Goal: Contribute content

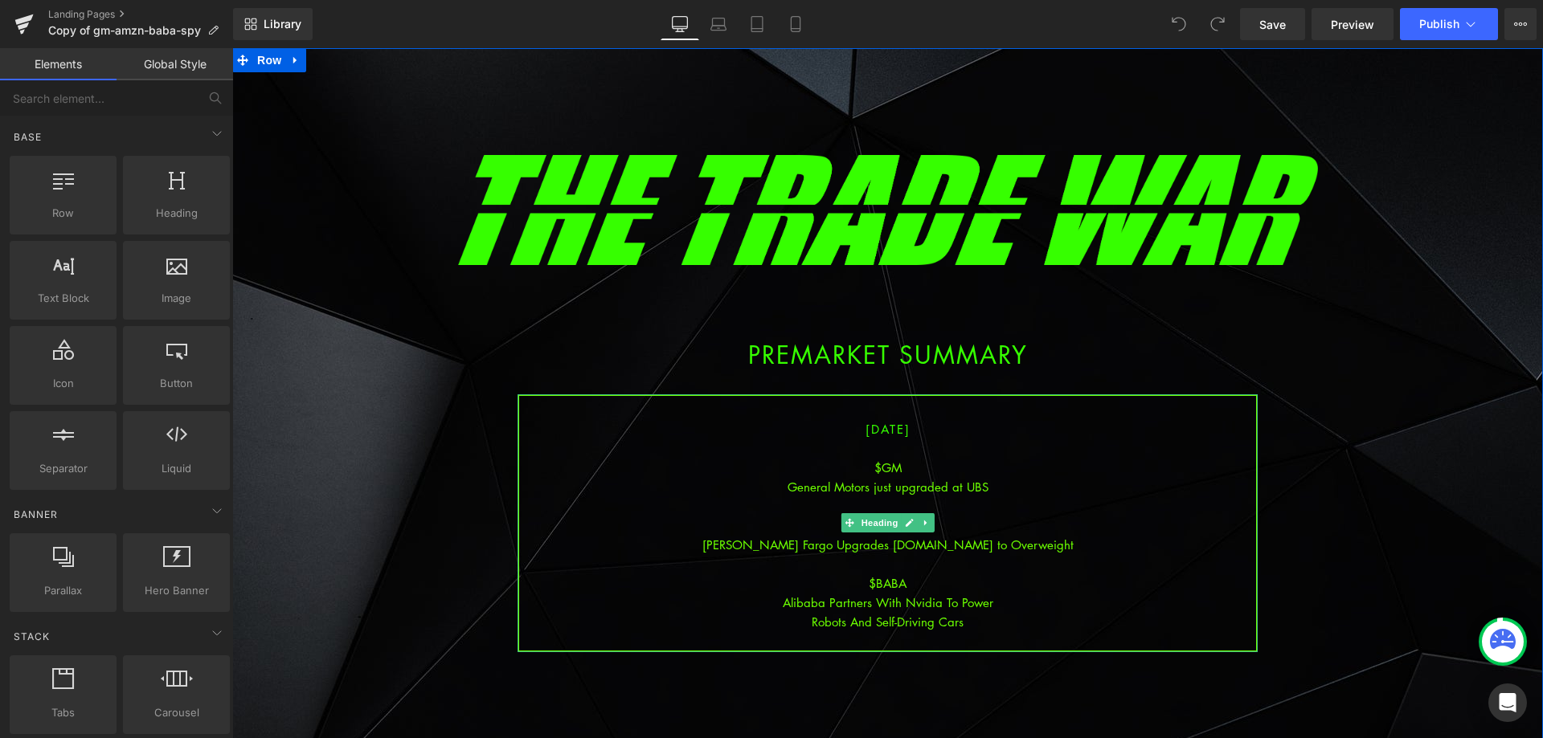
click at [930, 572] on div at bounding box center [887, 563] width 737 height 19
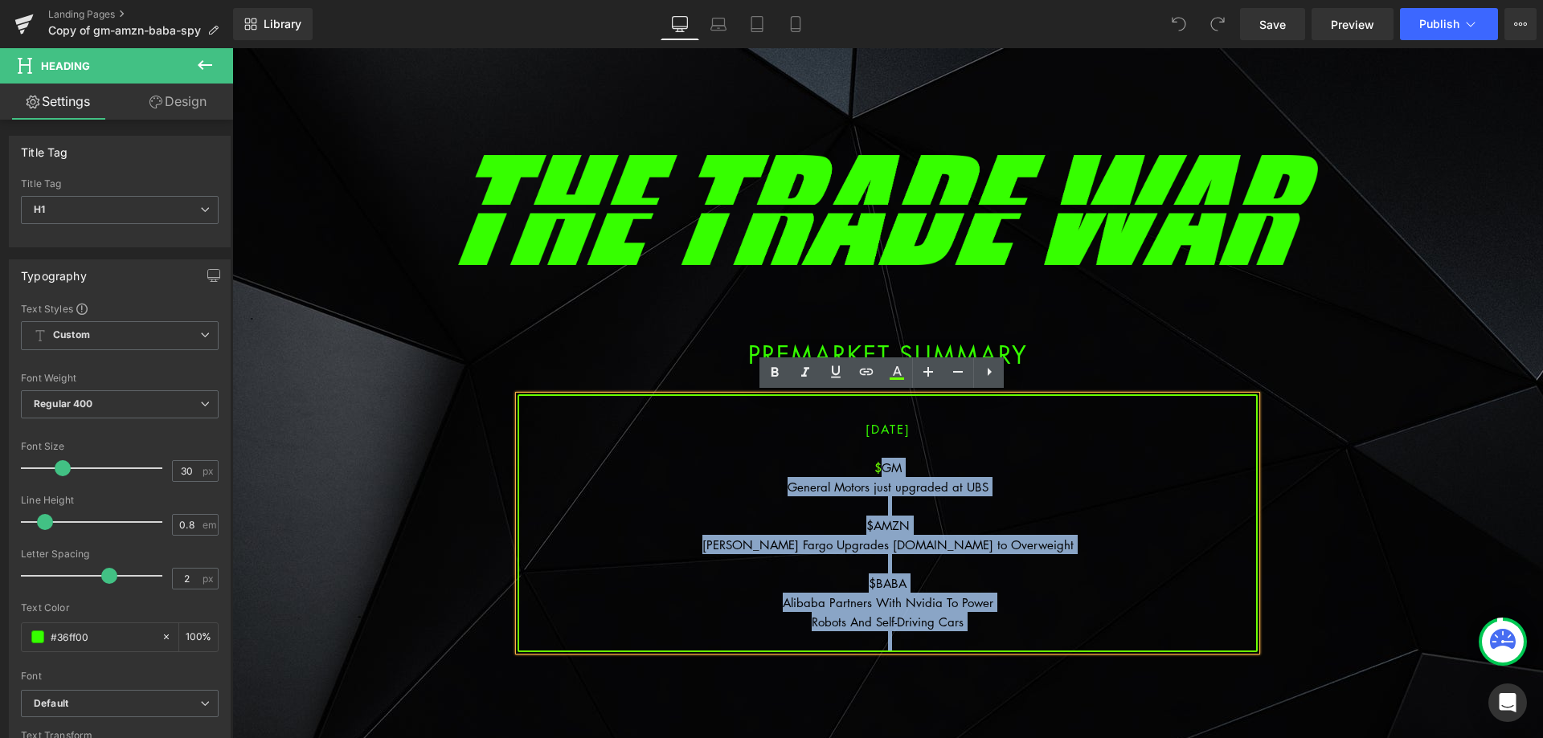
drag, startPoint x: 971, startPoint y: 615, endPoint x: 877, endPoint y: 468, distance: 174.5
click at [877, 468] on div "[DATE] $GM General Motors just upgraded at UBS $AMZN [PERSON_NAME] Fargo Upgrad…" at bounding box center [887, 523] width 740 height 258
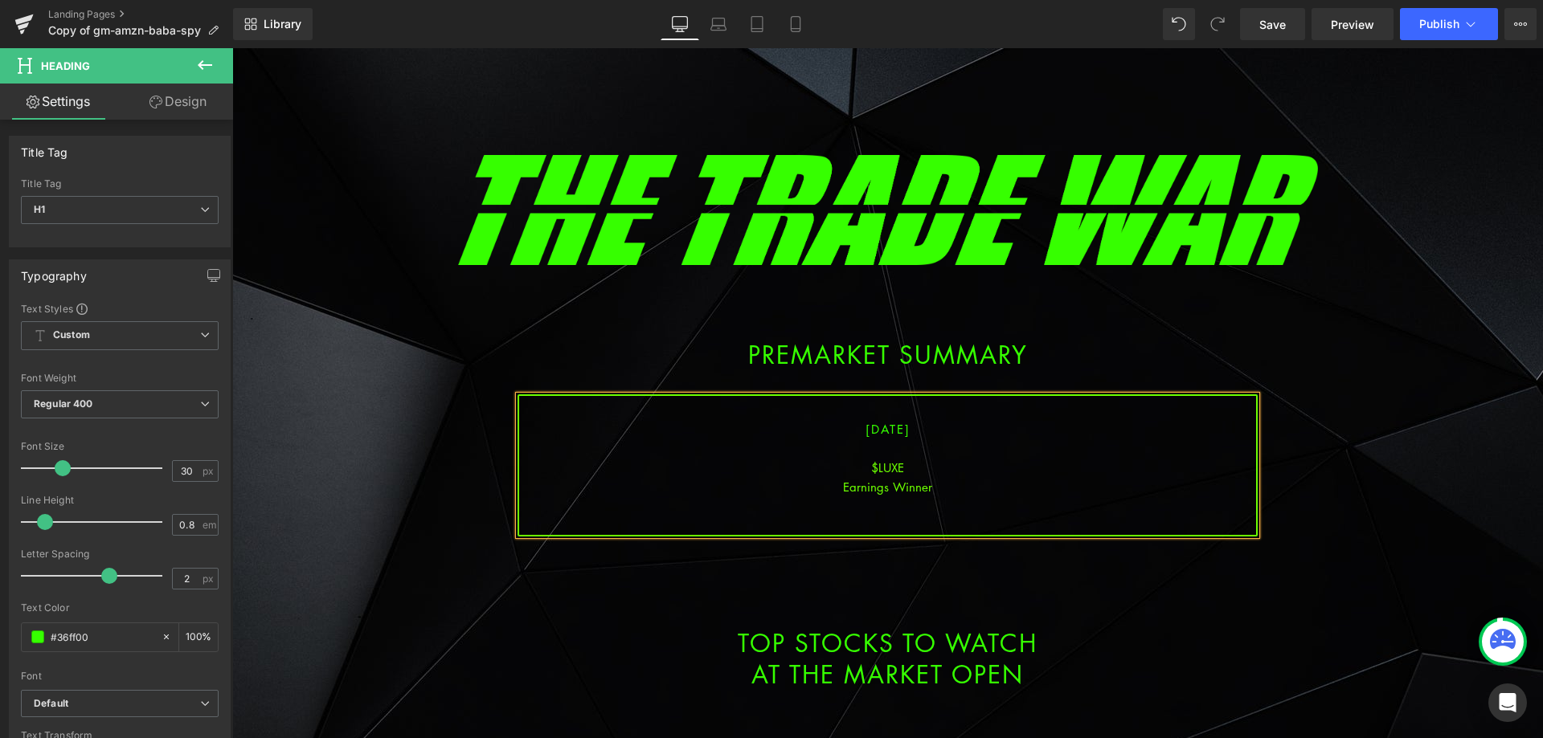
click at [890, 501] on div at bounding box center [887, 506] width 737 height 19
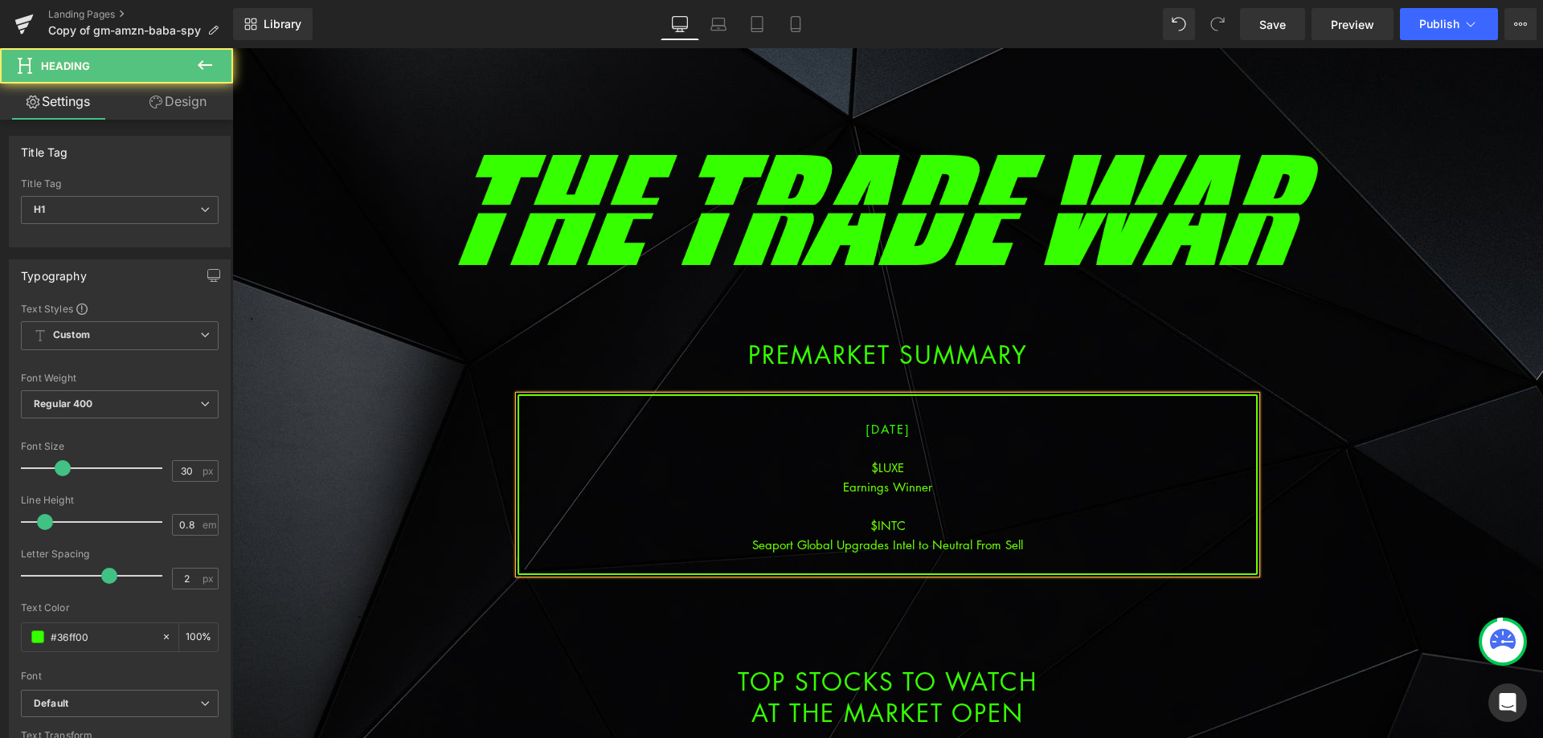
click at [1035, 546] on div "Seaport Global Upgrades Intel to Neutral From Sell" at bounding box center [887, 544] width 737 height 19
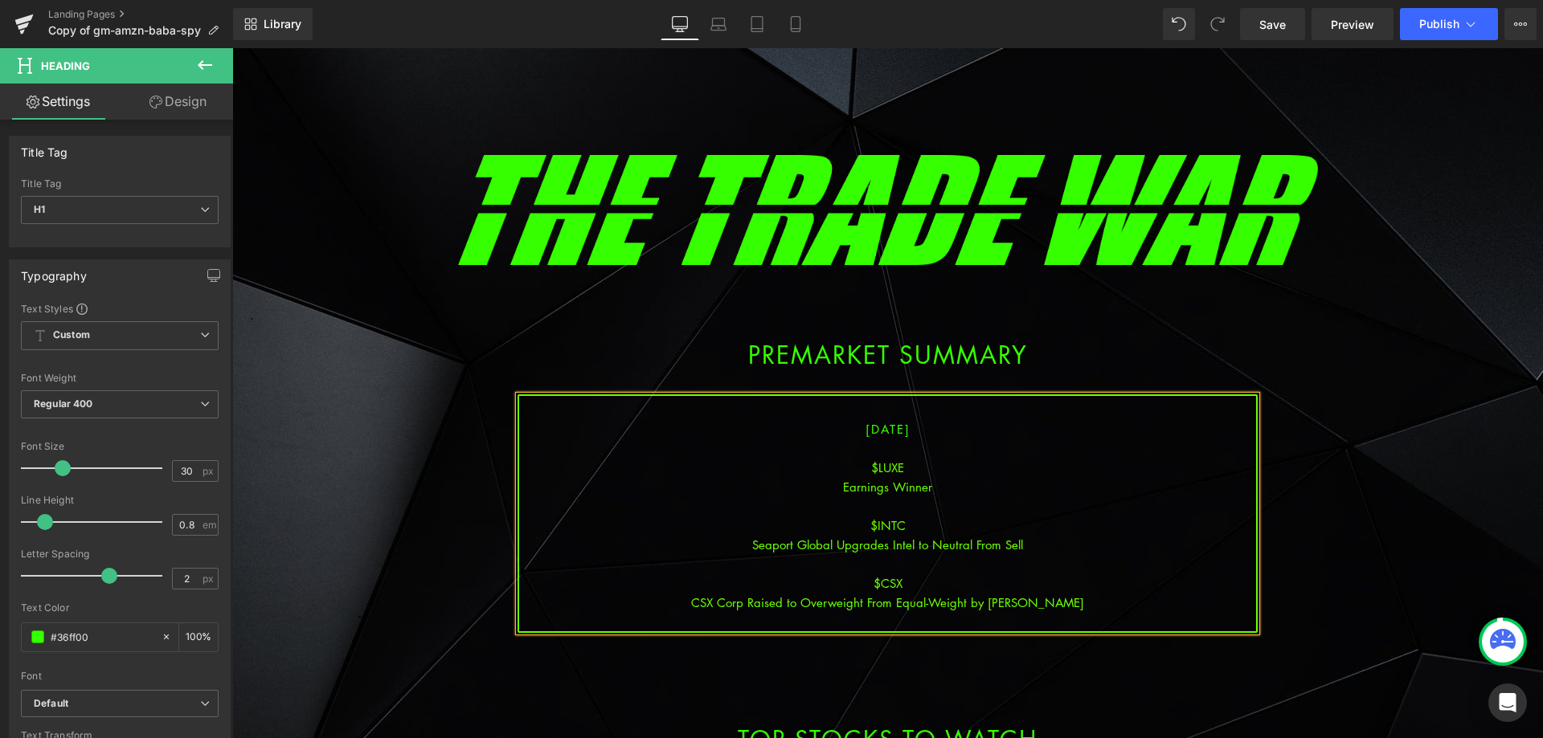
click at [904, 603] on div "CSX Corp Raised to Overweight From Equal-Weight by [PERSON_NAME]" at bounding box center [887, 602] width 737 height 19
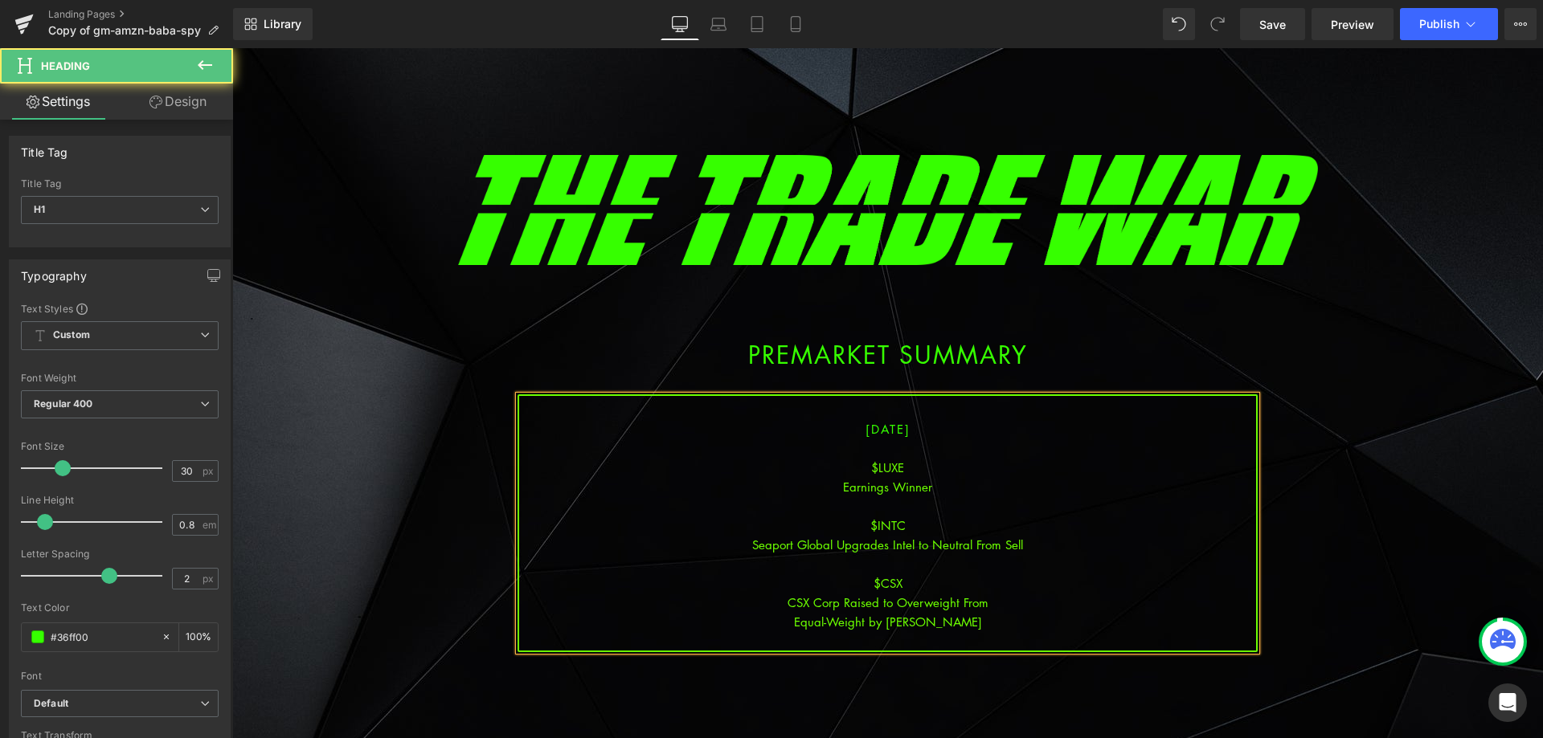
click at [976, 628] on div "Equal-Weight by [PERSON_NAME]" at bounding box center [887, 621] width 737 height 19
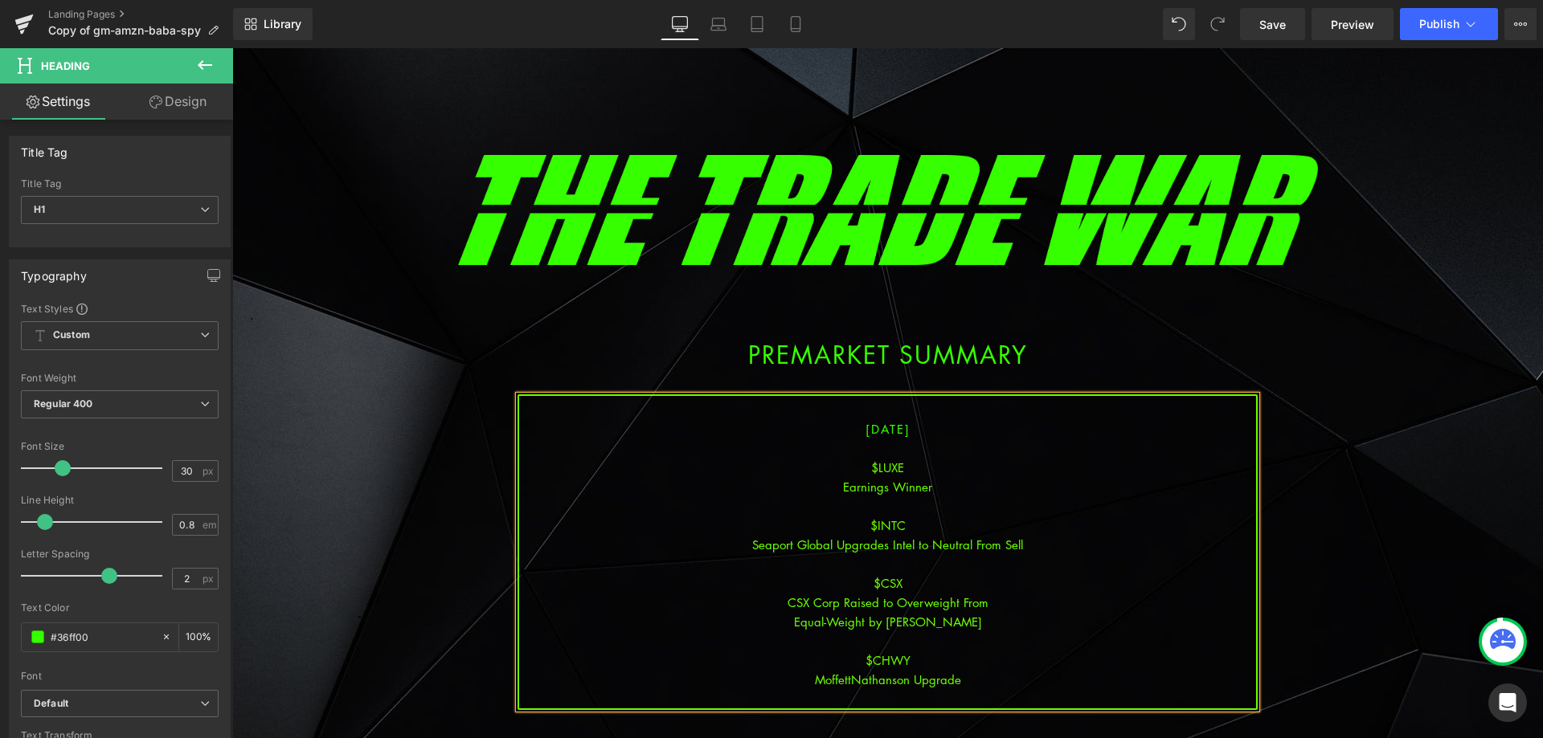
click at [968, 619] on div "Equal-Weight by [PERSON_NAME]" at bounding box center [887, 621] width 737 height 19
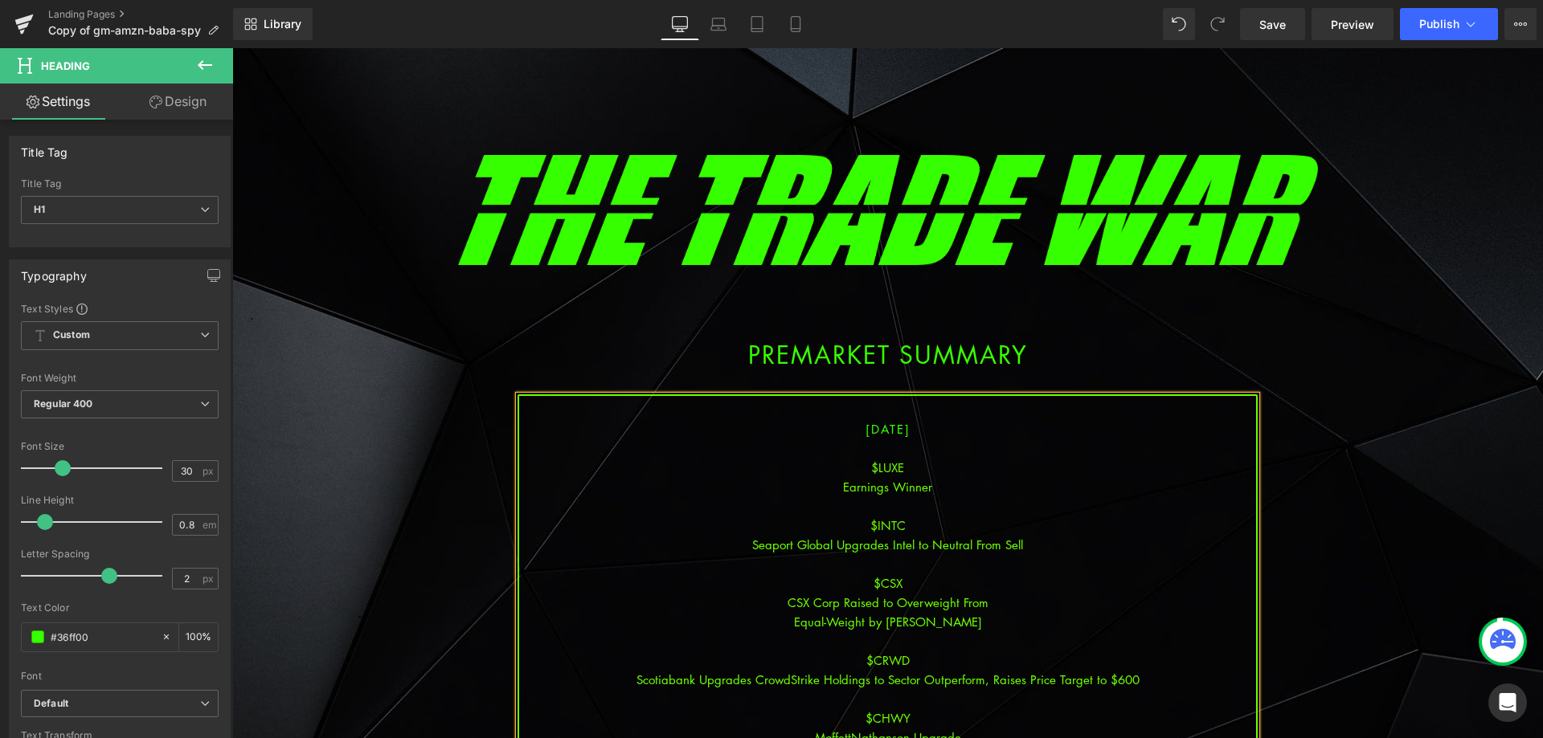
click at [870, 677] on div "Scotiabank Upgrades CrowdStrike Holdings to Sector Outperform, Raises Price Tar…" at bounding box center [887, 679] width 737 height 19
click at [878, 680] on div "Scotiabank Upgrades CrowdStrike Holdings to Sector Outperform, Raises Price Tar…" at bounding box center [887, 679] width 737 height 19
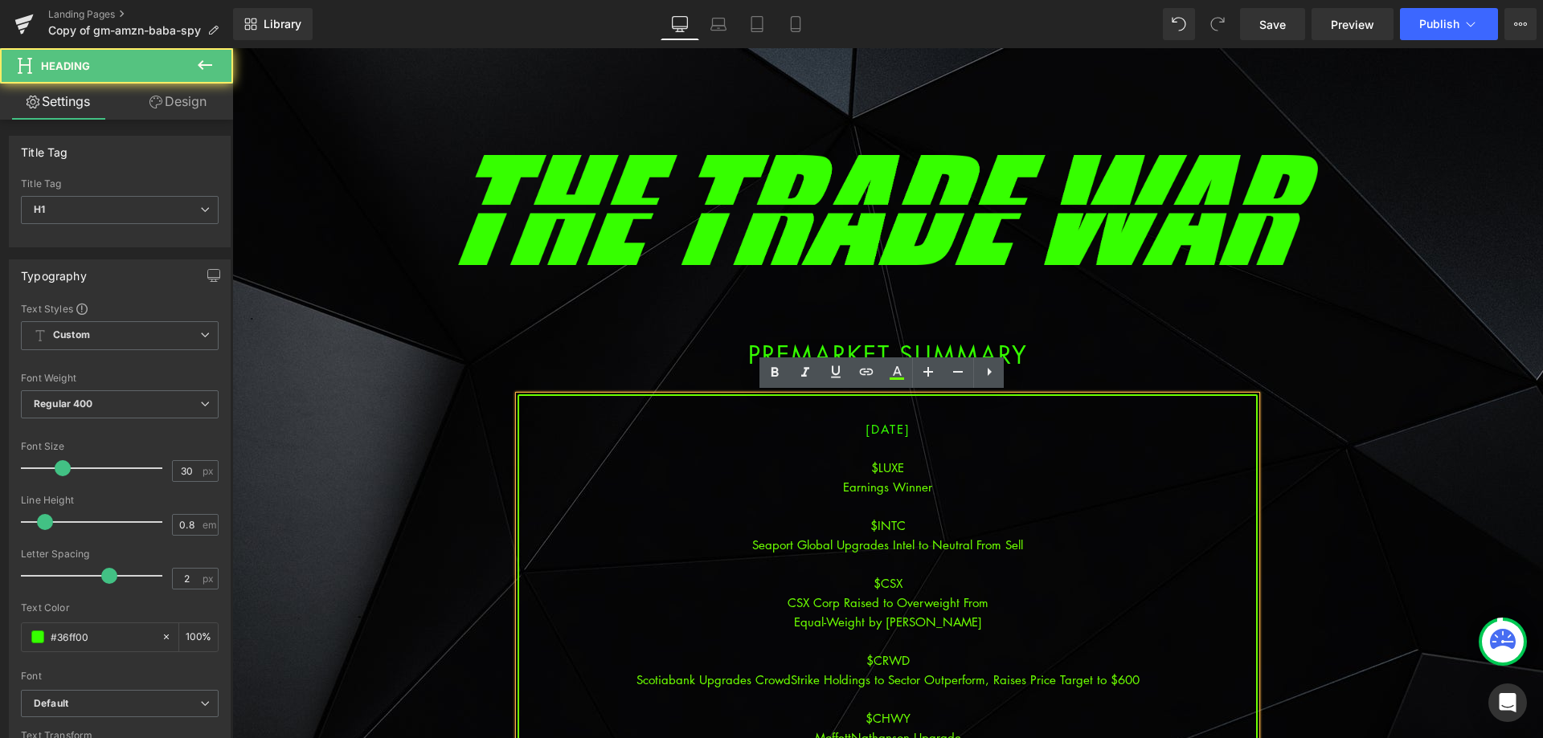
click at [869, 681] on div "Scotiabank Upgrades CrowdStrike Holdings to Sector Outperform, Raises Price Tar…" at bounding box center [887, 679] width 737 height 19
click at [869, 682] on div "Scotiabank Upgrades CrowdStrike Holdings to Sector Outperform, Raises Price Tar…" at bounding box center [887, 679] width 737 height 19
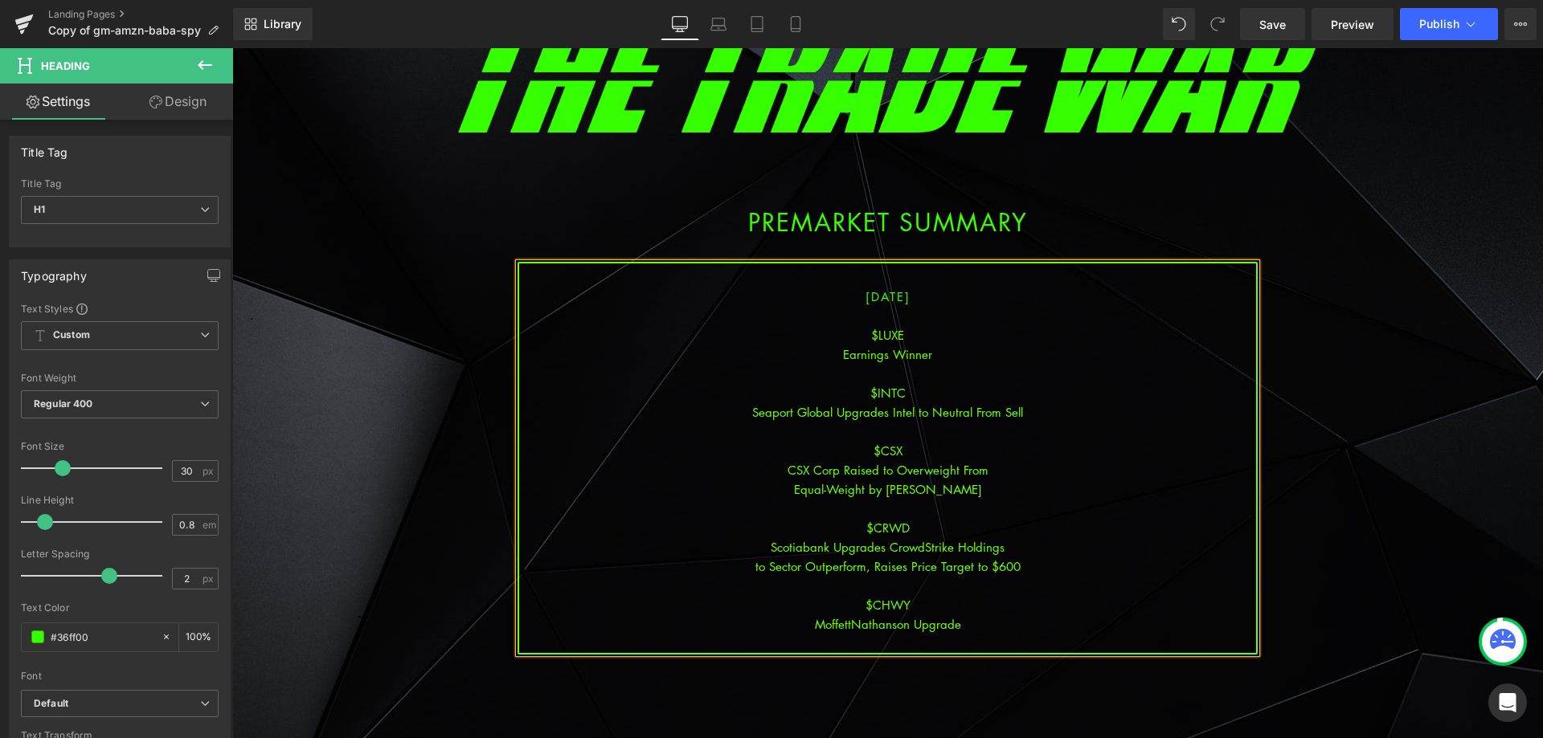
scroll to position [161, 0]
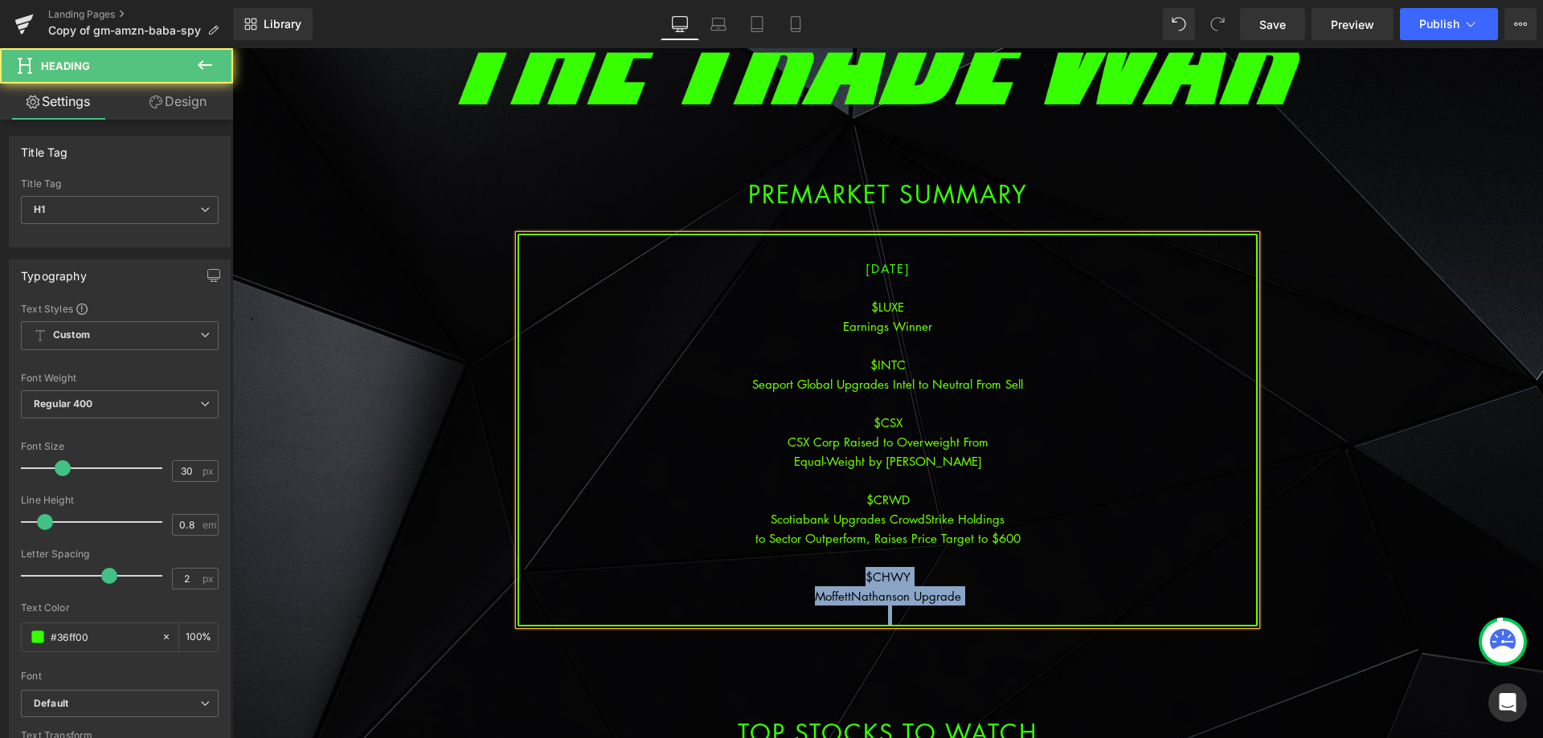
drag, startPoint x: 985, startPoint y: 607, endPoint x: 846, endPoint y: 578, distance: 142.0
click at [854, 579] on div "[DATE] $LUXE Earnings Winner $INTC Seaport Global Upgrades Intel to Neutral Fro…" at bounding box center [887, 430] width 740 height 393
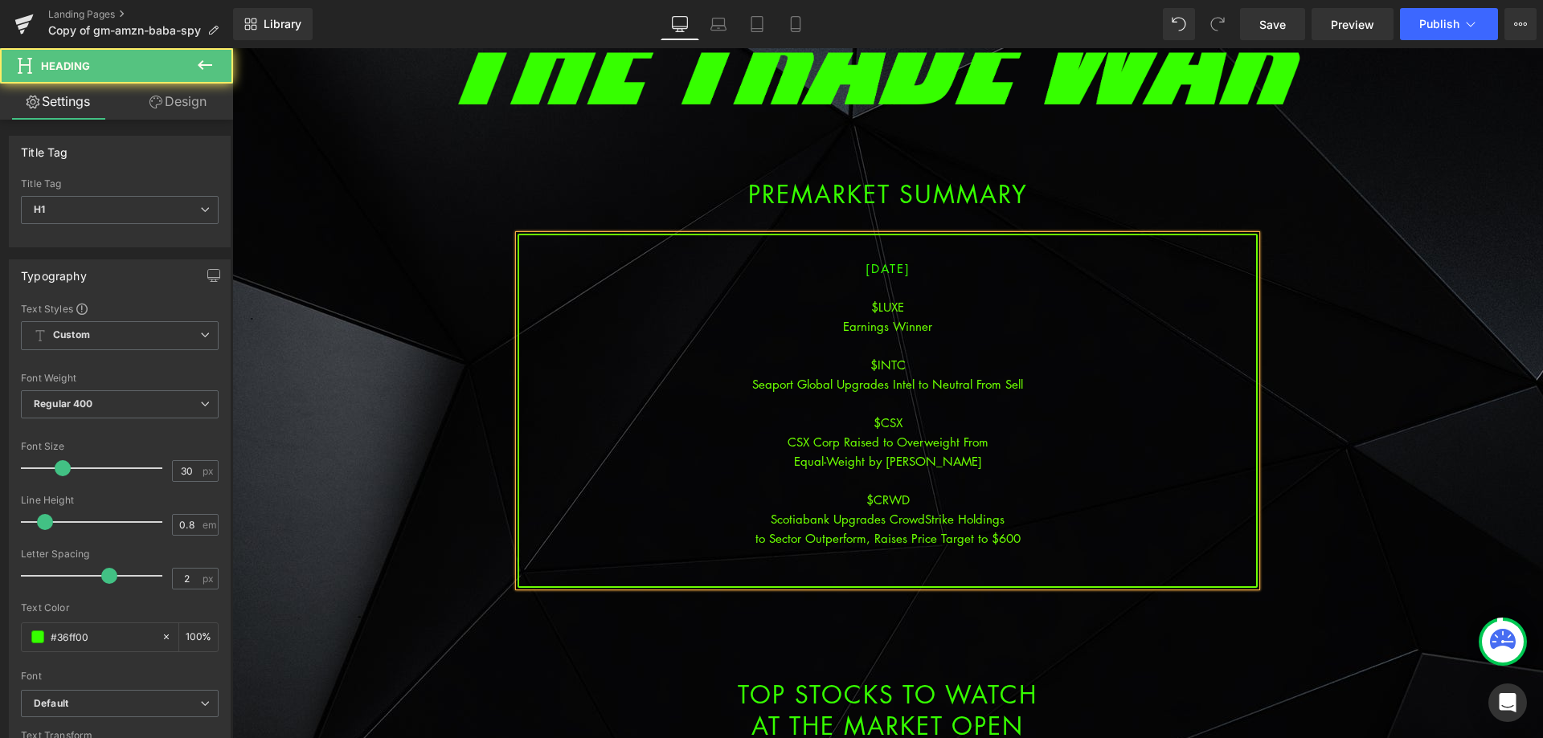
click at [935, 320] on div "Earnings Winner" at bounding box center [887, 326] width 737 height 19
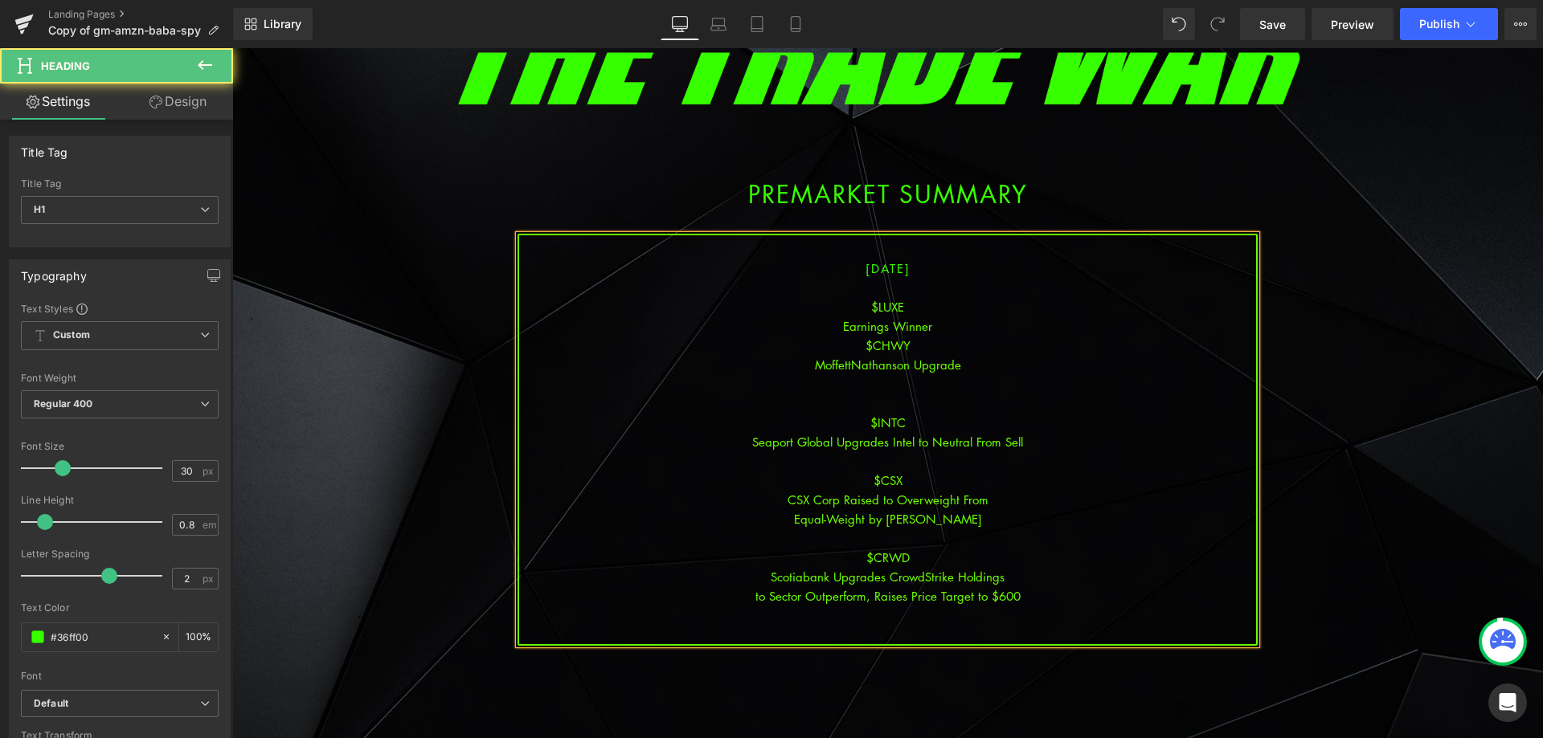
click at [935, 320] on div "Earnings Winner" at bounding box center [887, 326] width 737 height 19
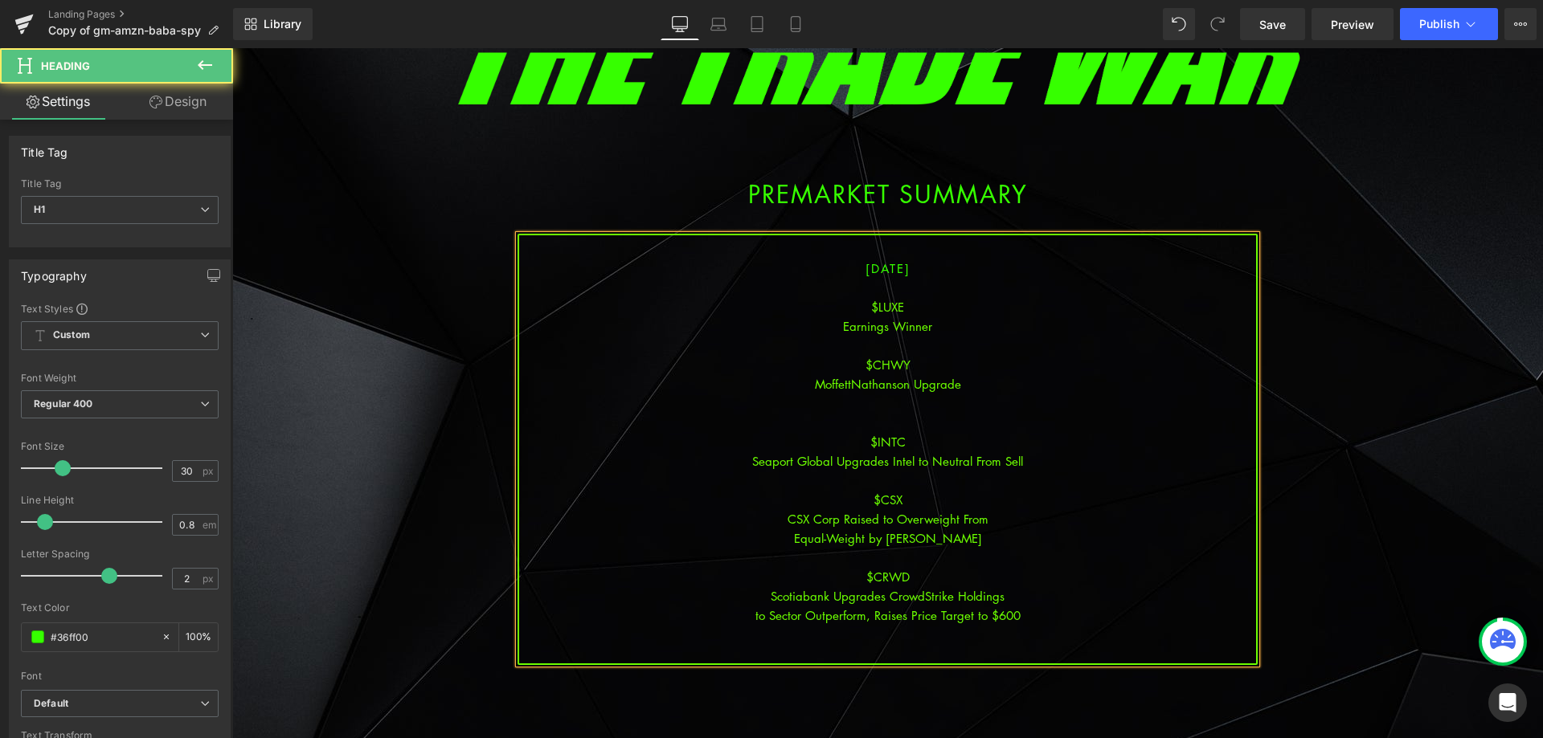
click at [906, 406] on div at bounding box center [887, 403] width 737 height 19
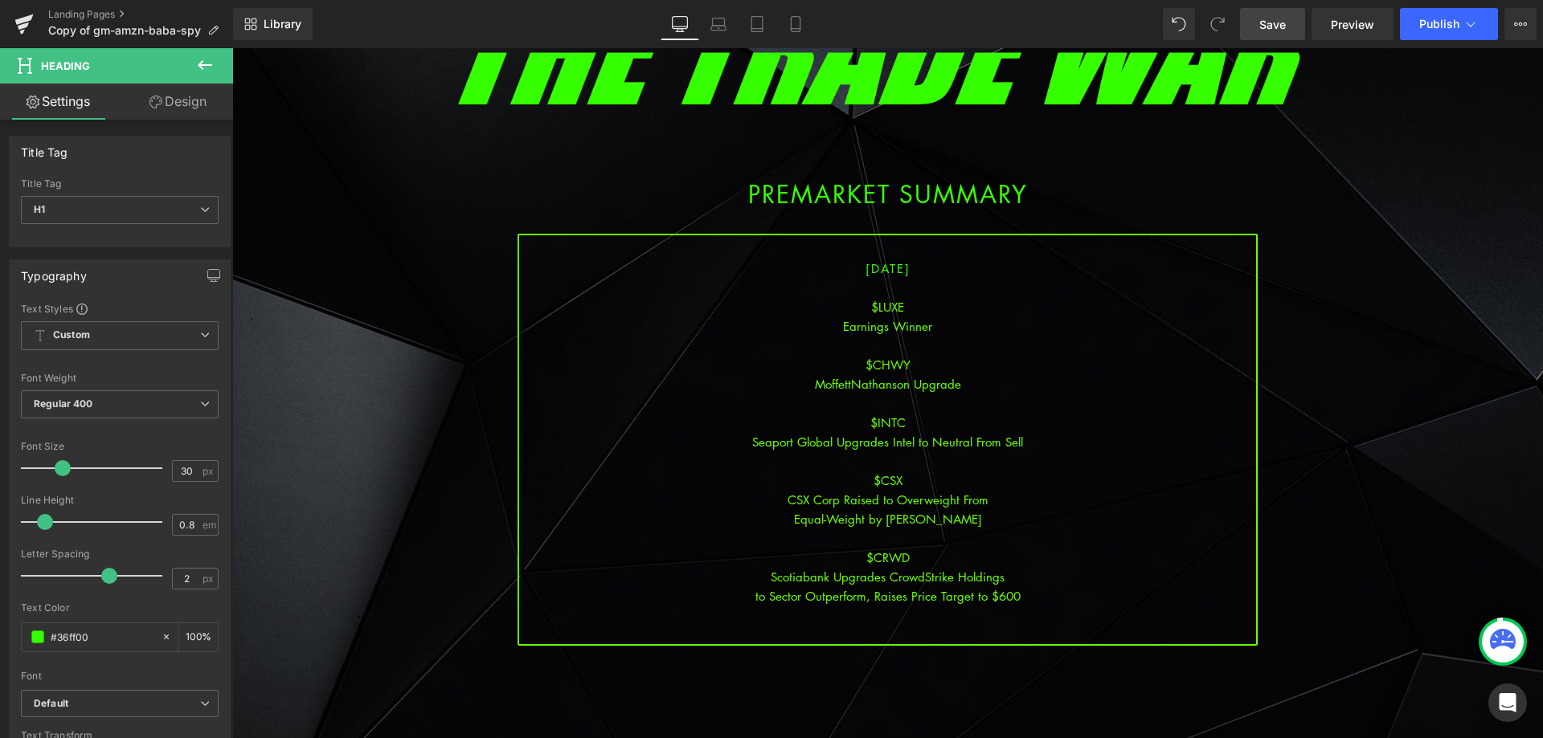
drag, startPoint x: 1277, startPoint y: 15, endPoint x: 1291, endPoint y: 35, distance: 24.8
click at [1277, 16] on span "Save" at bounding box center [1272, 24] width 27 height 17
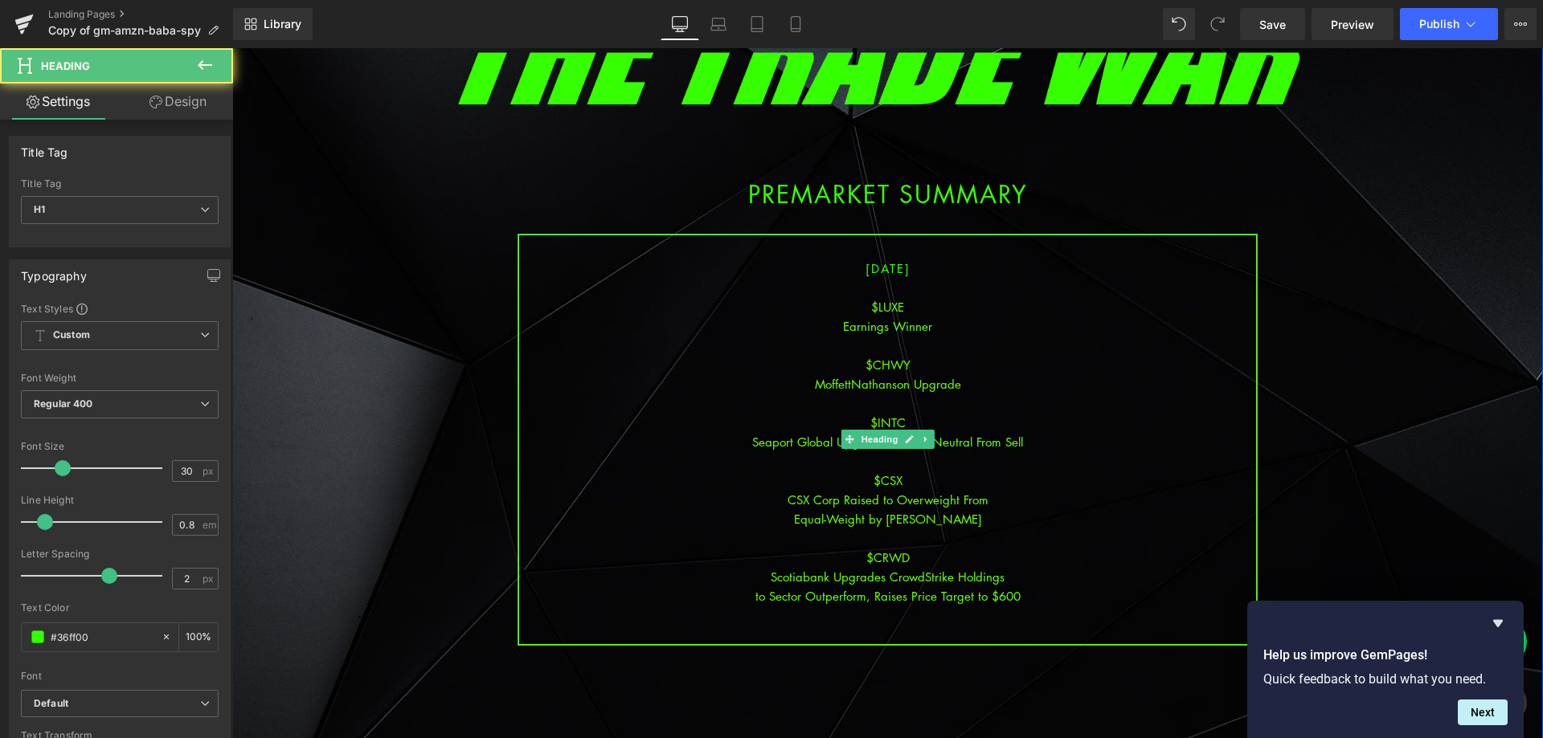
click at [988, 565] on div "$CRWD" at bounding box center [887, 557] width 737 height 19
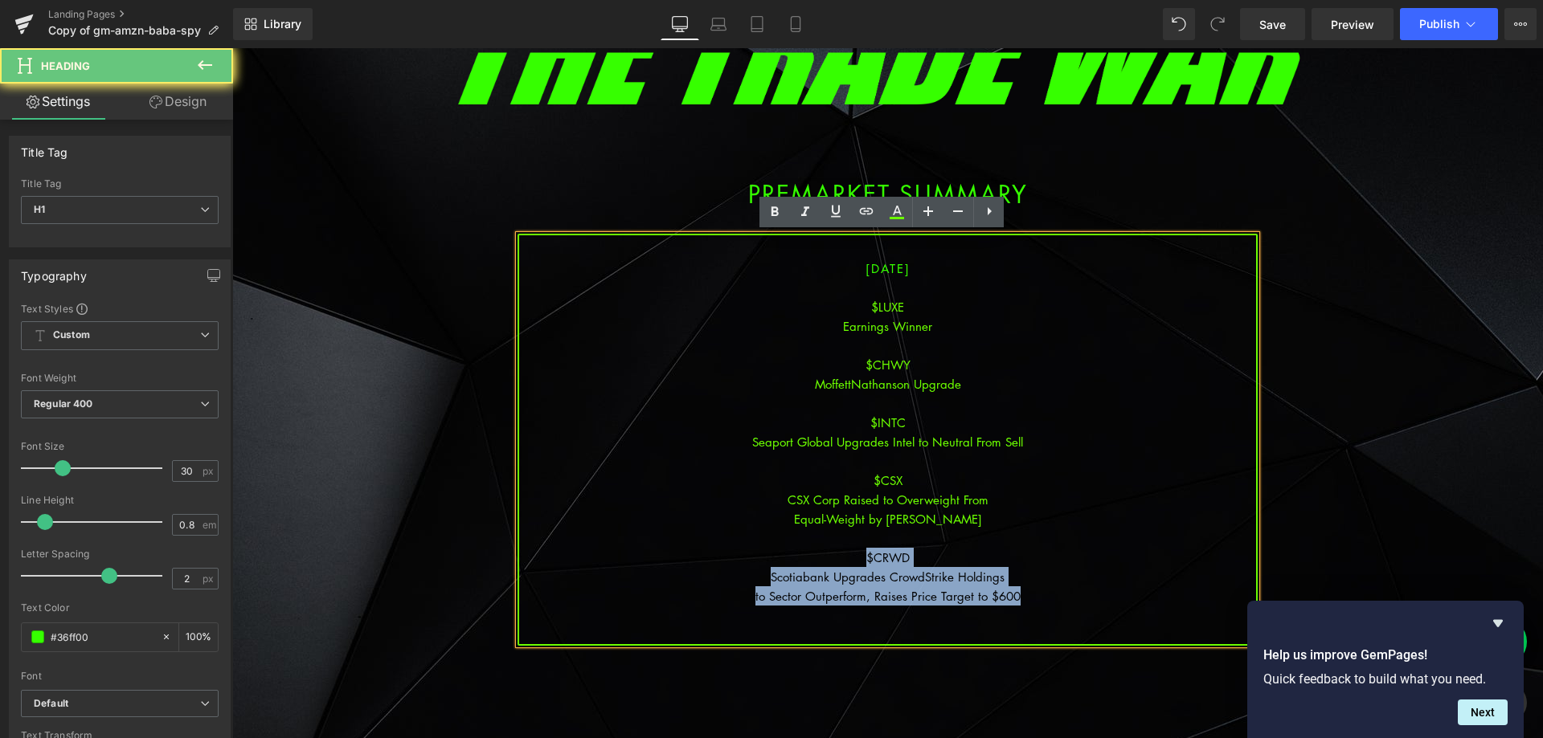
drag, startPoint x: 1057, startPoint y: 597, endPoint x: 846, endPoint y: 555, distance: 214.6
click at [846, 555] on div "[DATE] $LUXE Earnings Winner $CHWY MoffettNathanson Upgrade $INTC Seaport Glob…" at bounding box center [887, 440] width 740 height 412
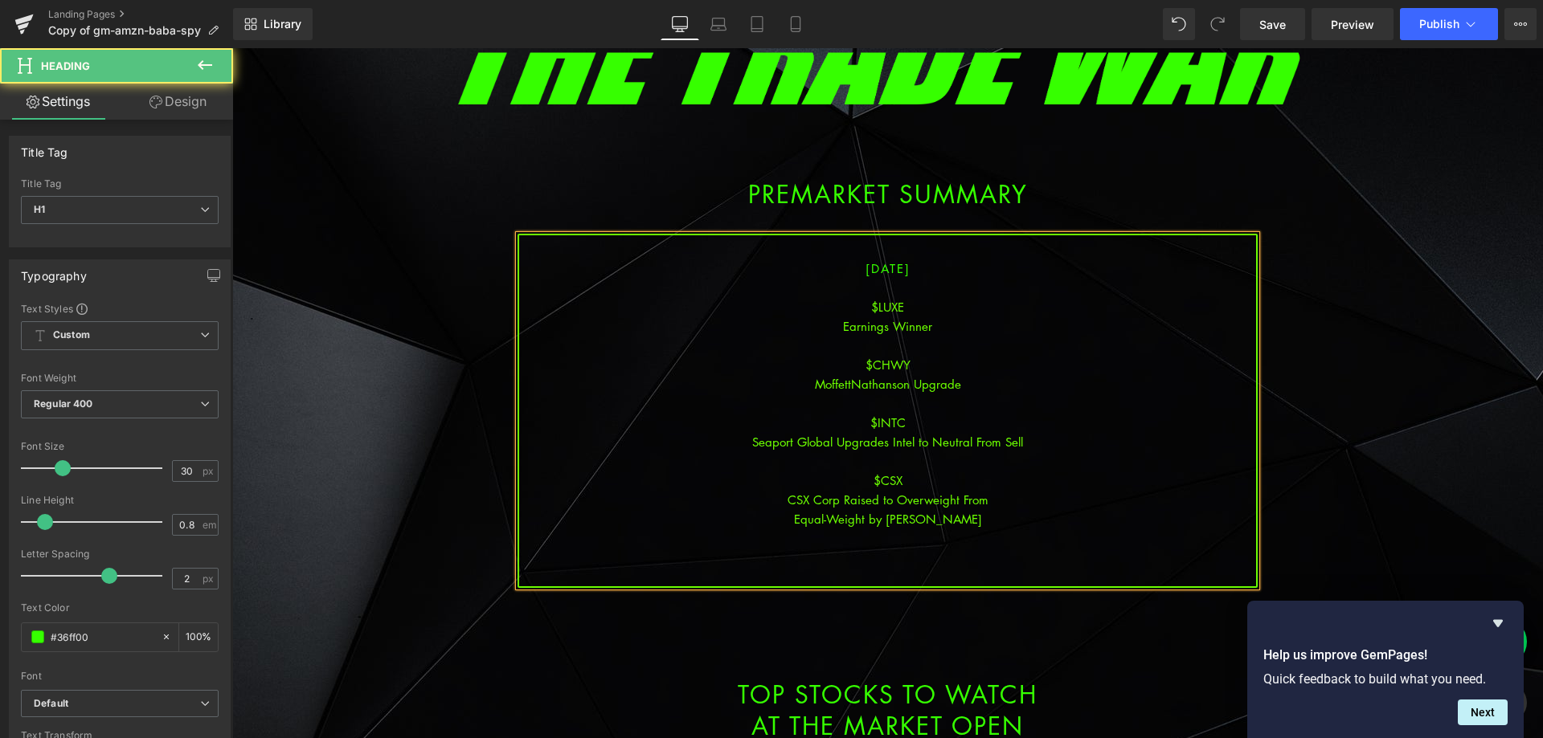
click at [946, 552] on div at bounding box center [887, 557] width 737 height 19
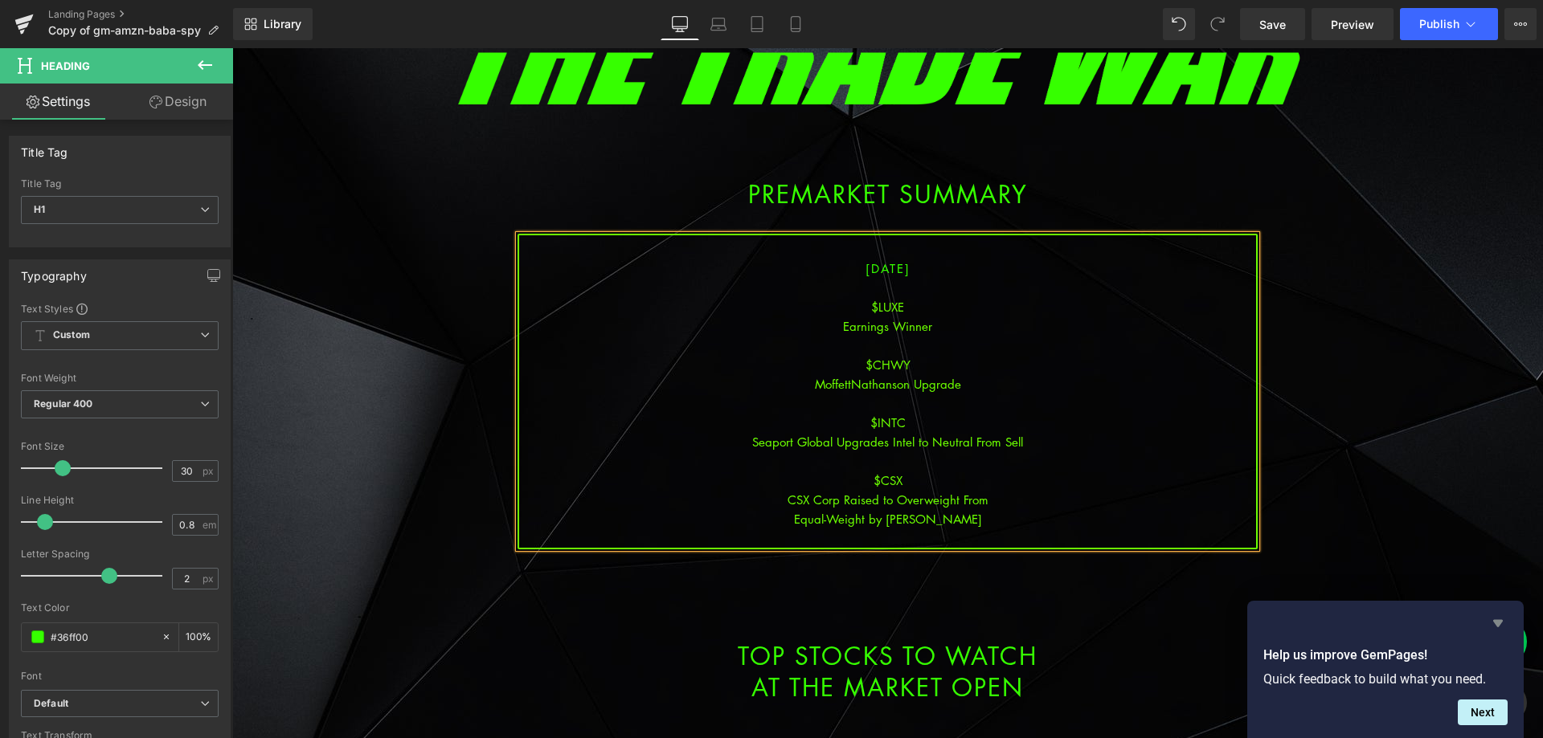
click at [1505, 626] on icon "Hide survey" at bounding box center [1497, 623] width 19 height 19
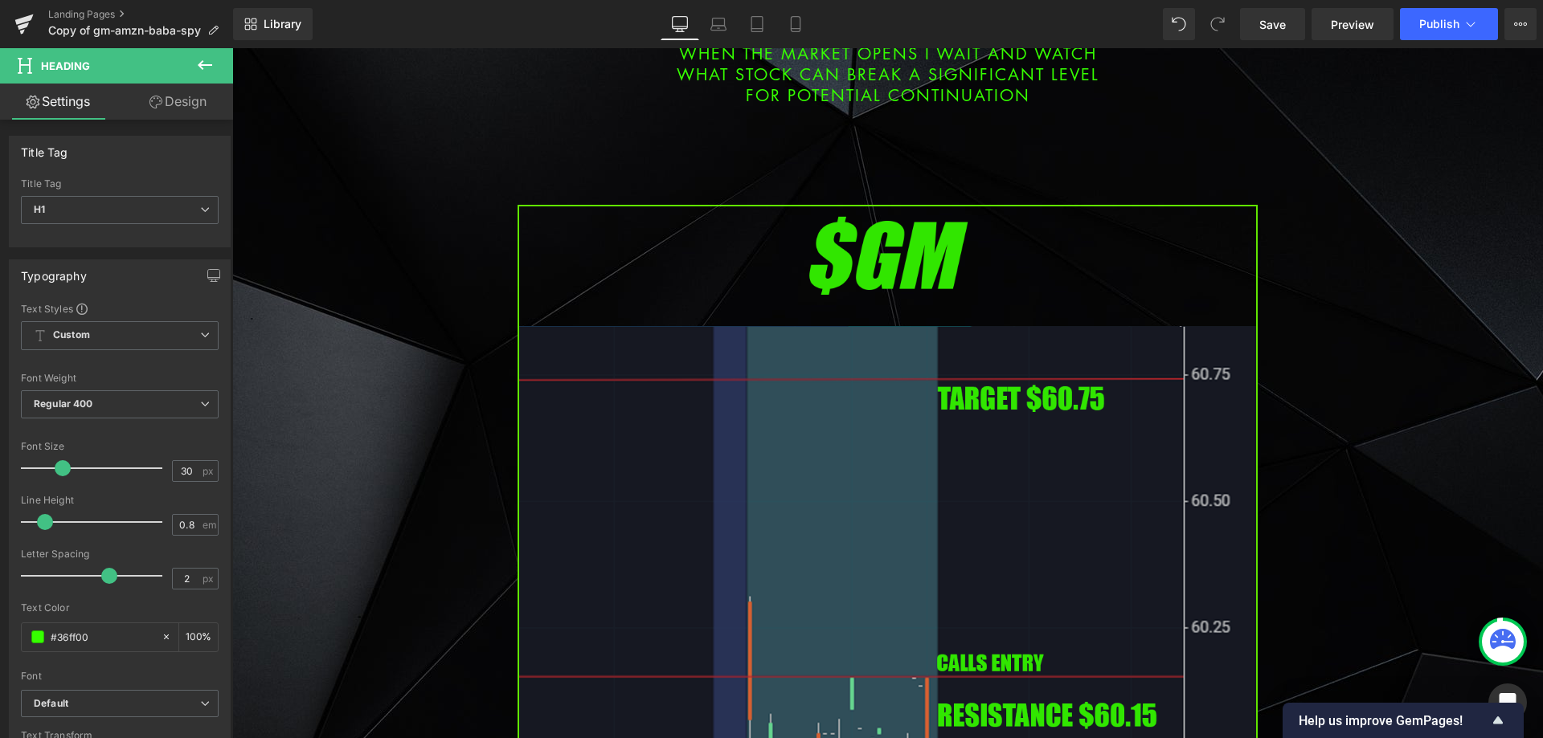
scroll to position [884, 0]
click at [779, 529] on img at bounding box center [887, 625] width 740 height 844
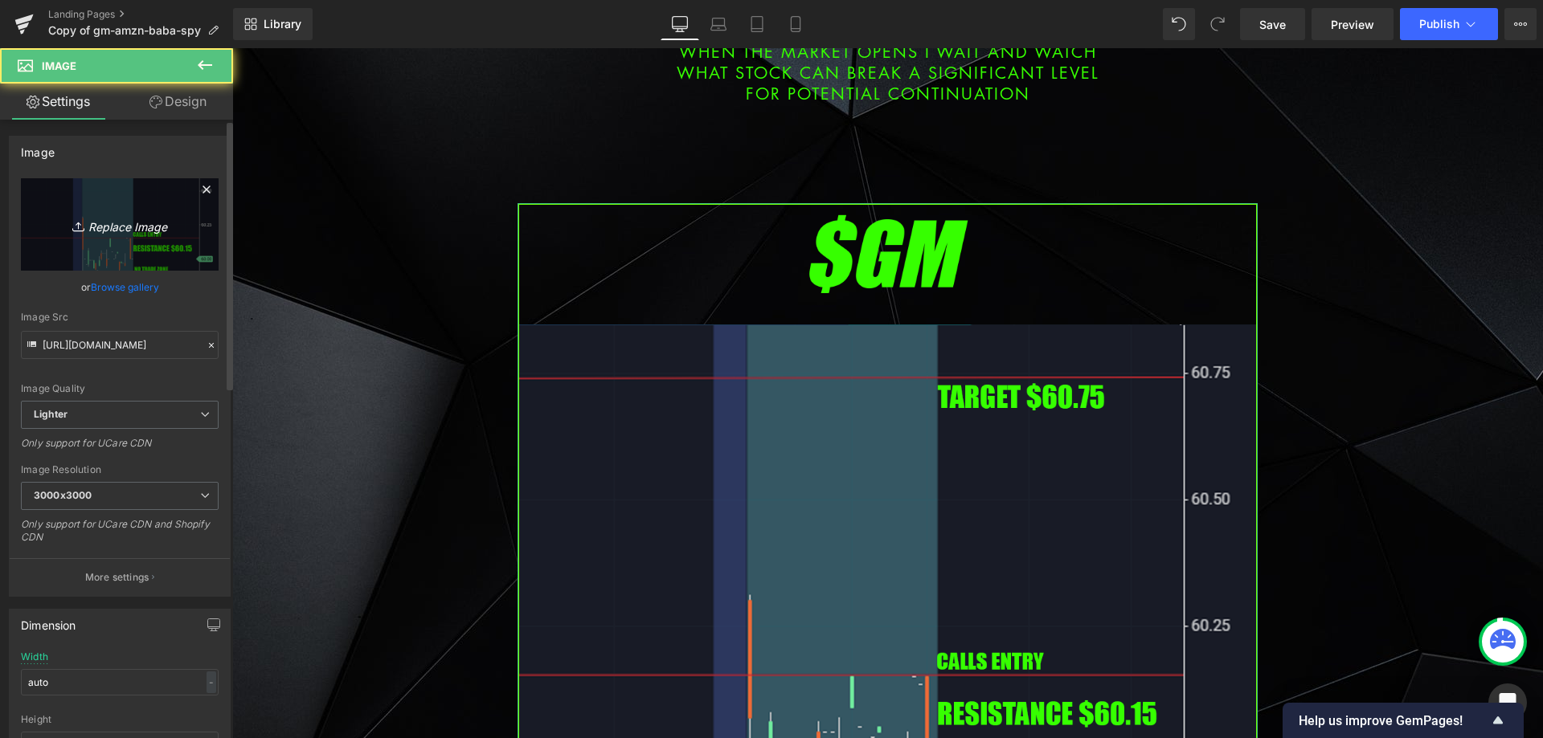
click at [90, 239] on link "Replace Image" at bounding box center [120, 224] width 198 height 92
type input "C:\fakepath\intc.png"
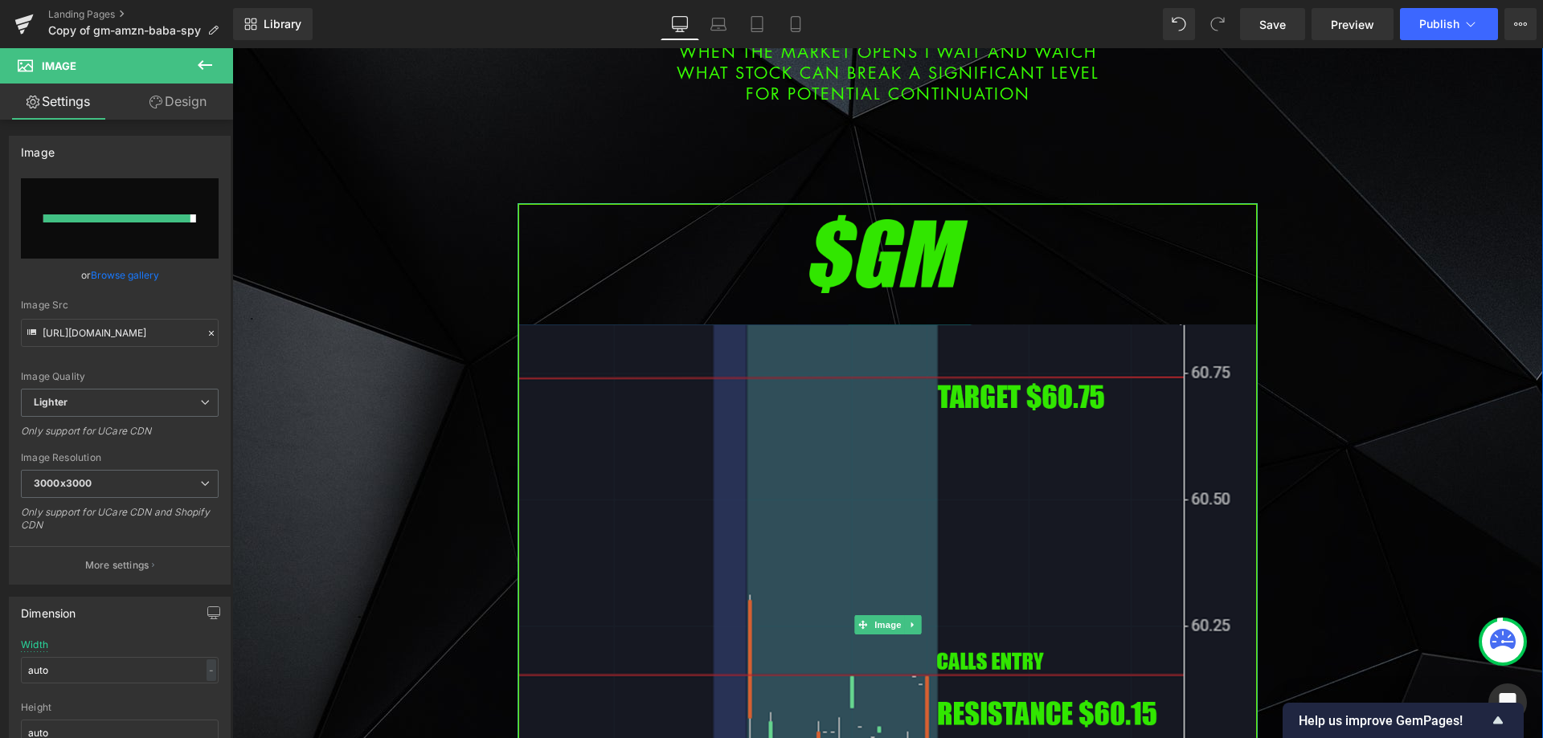
type input "[URL][DOMAIN_NAME]"
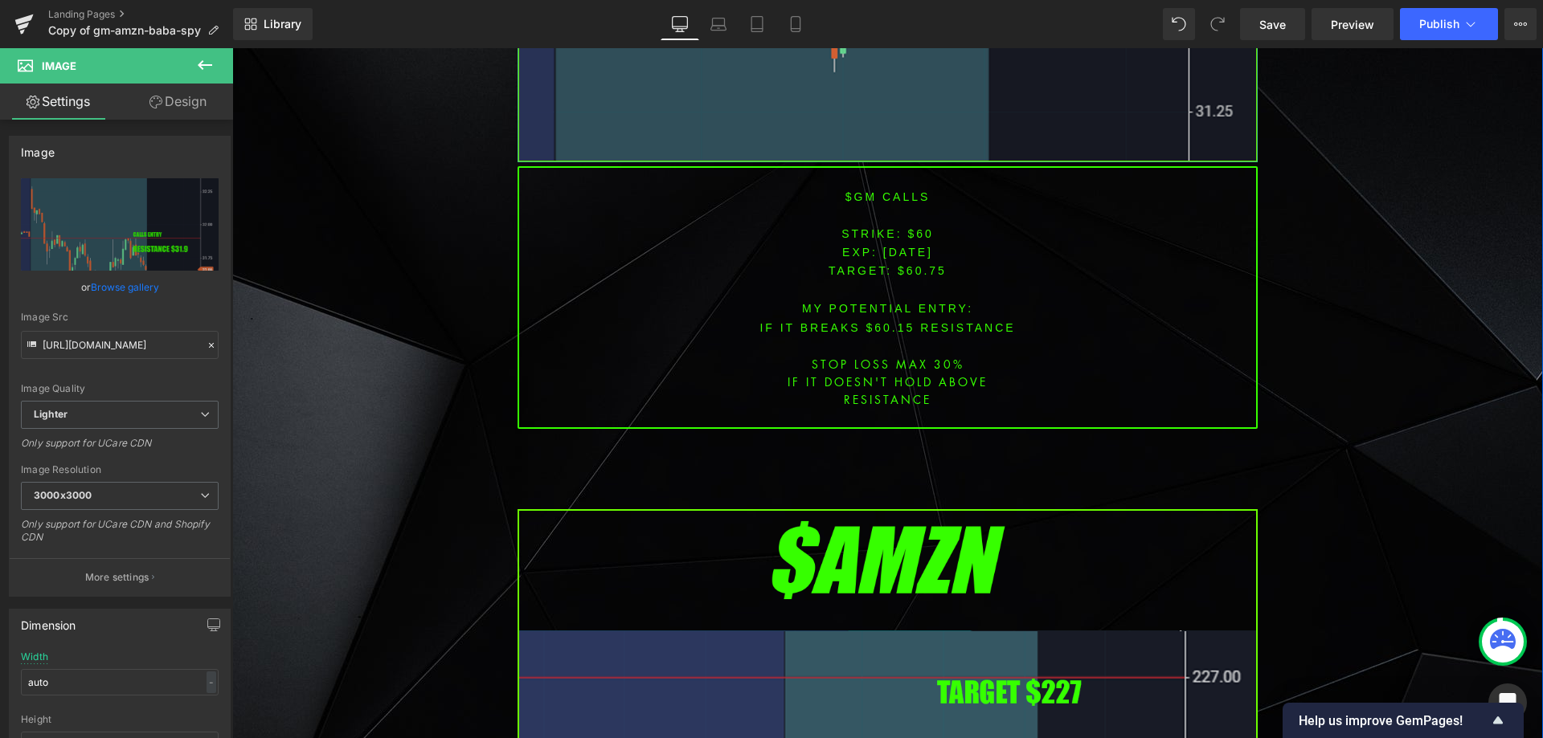
scroll to position [2089, 0]
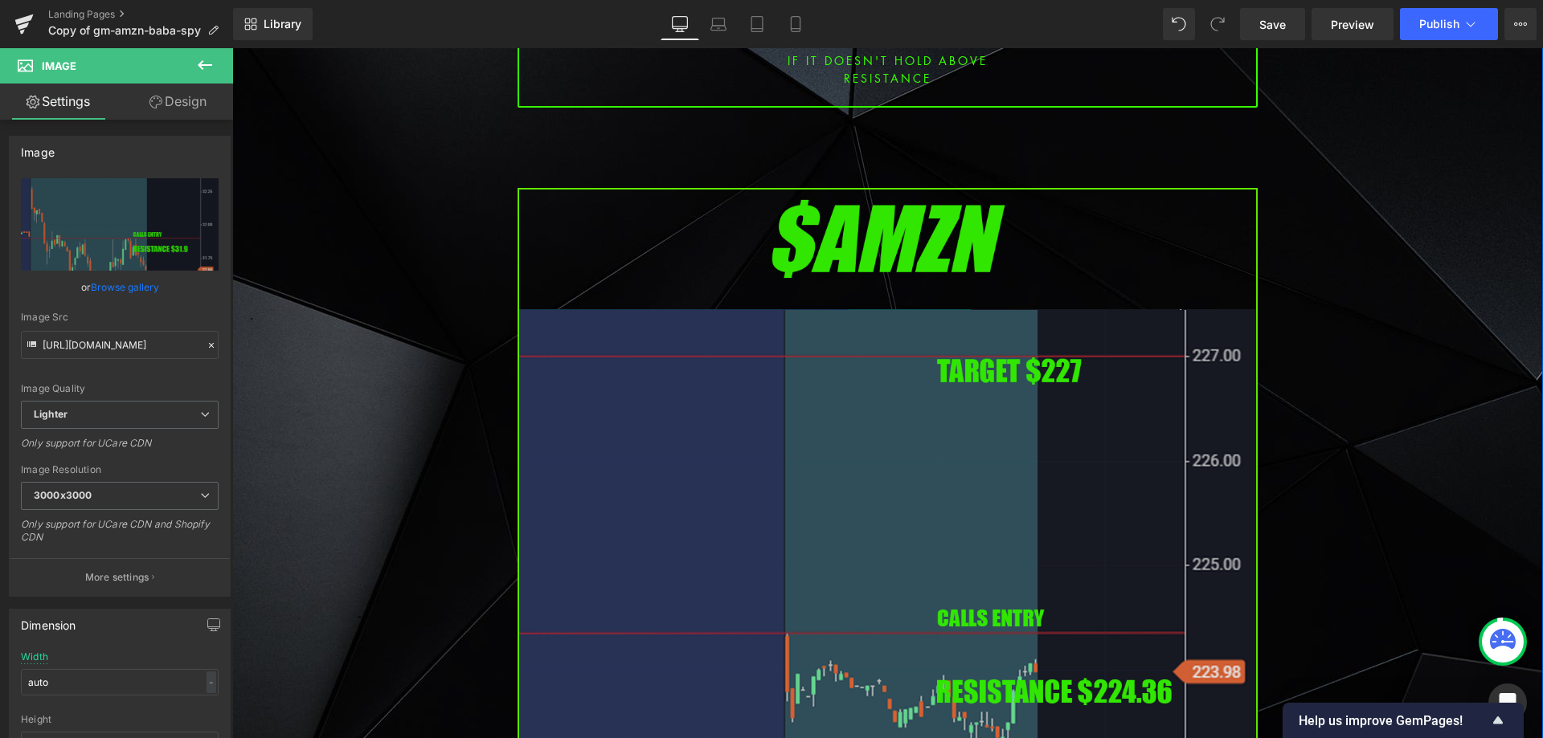
click at [712, 385] on img at bounding box center [887, 610] width 740 height 844
click at [735, 318] on img at bounding box center [887, 610] width 740 height 844
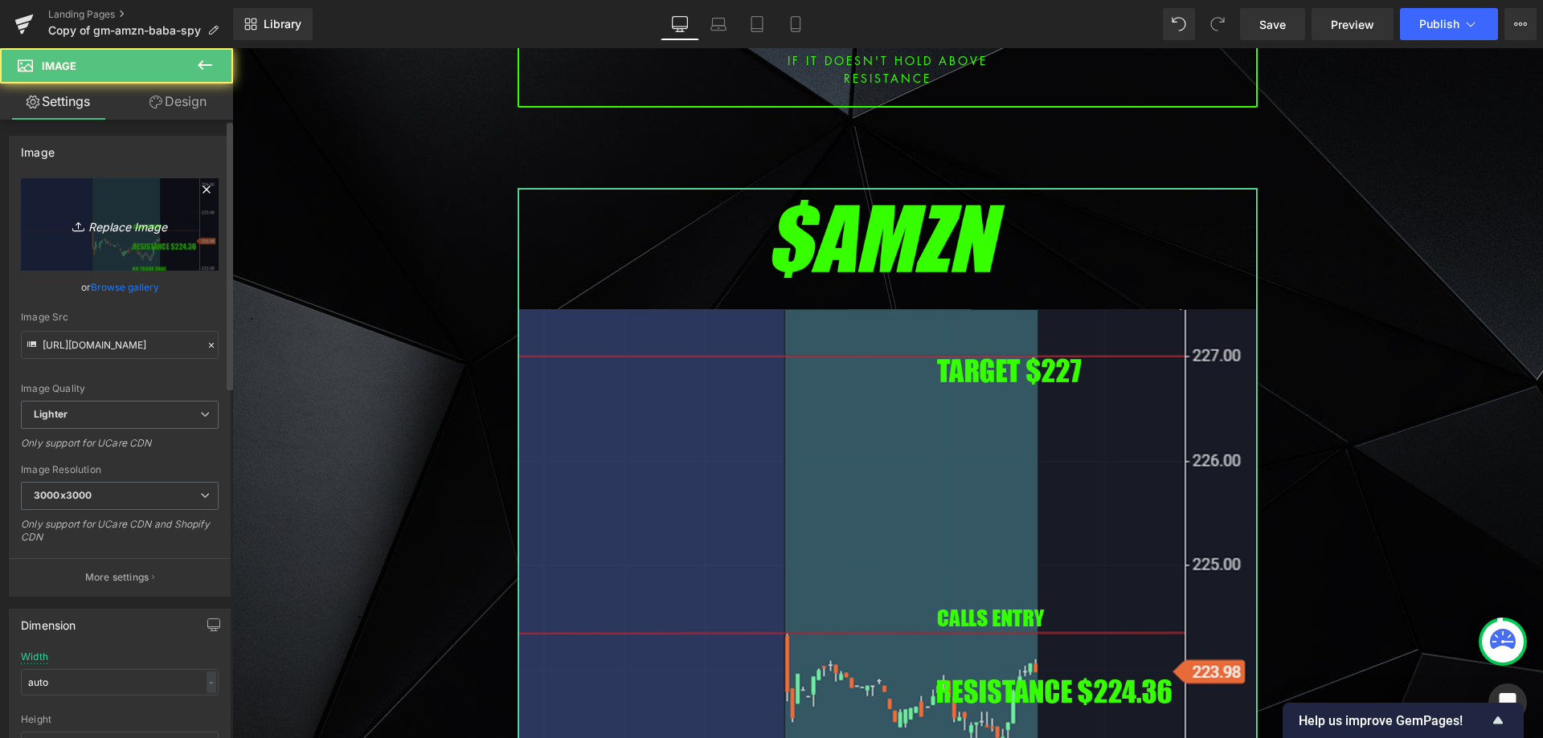
click at [160, 233] on icon "Replace Image" at bounding box center [119, 225] width 129 height 20
type input "C:\fakepath\luxe.png"
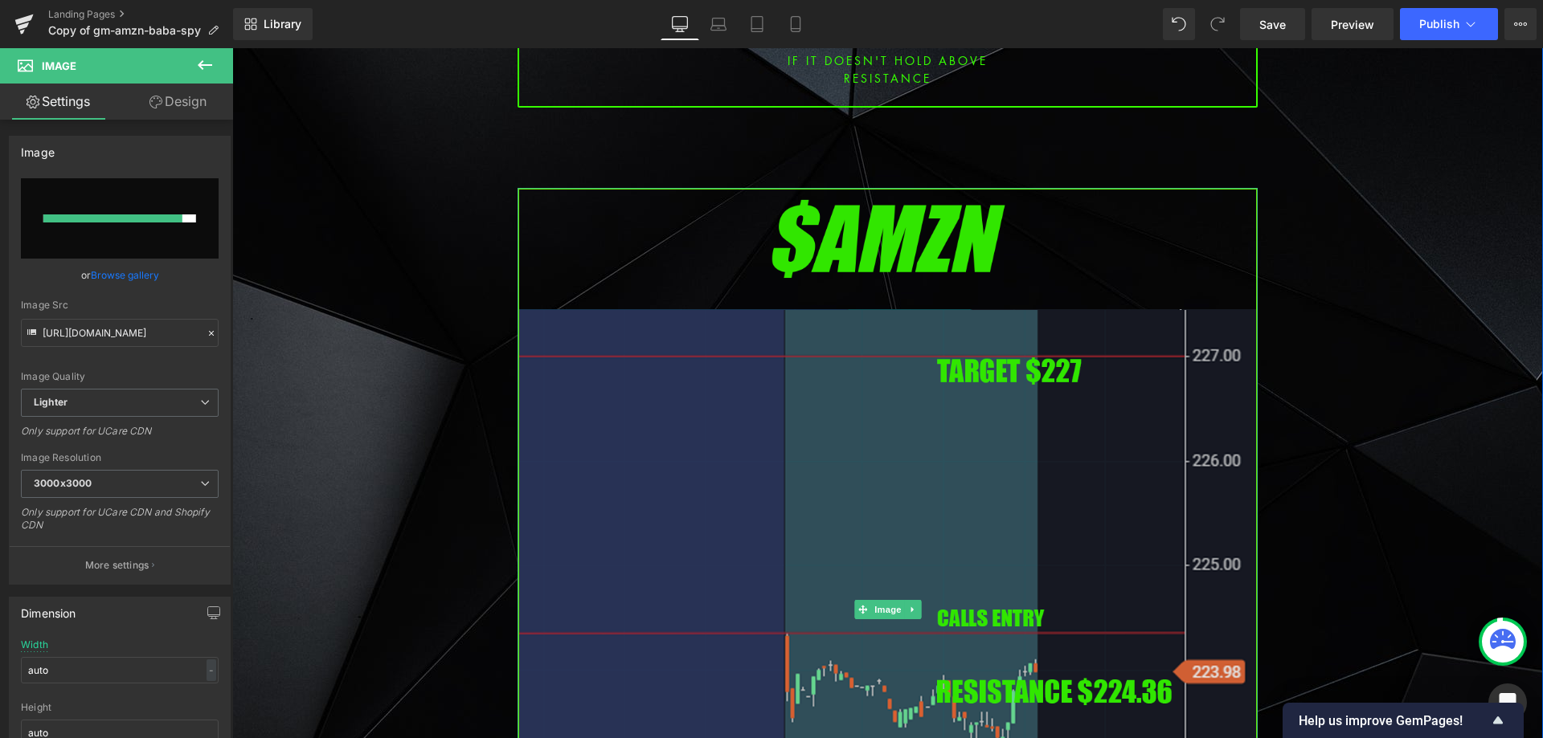
type input "[URL][DOMAIN_NAME]"
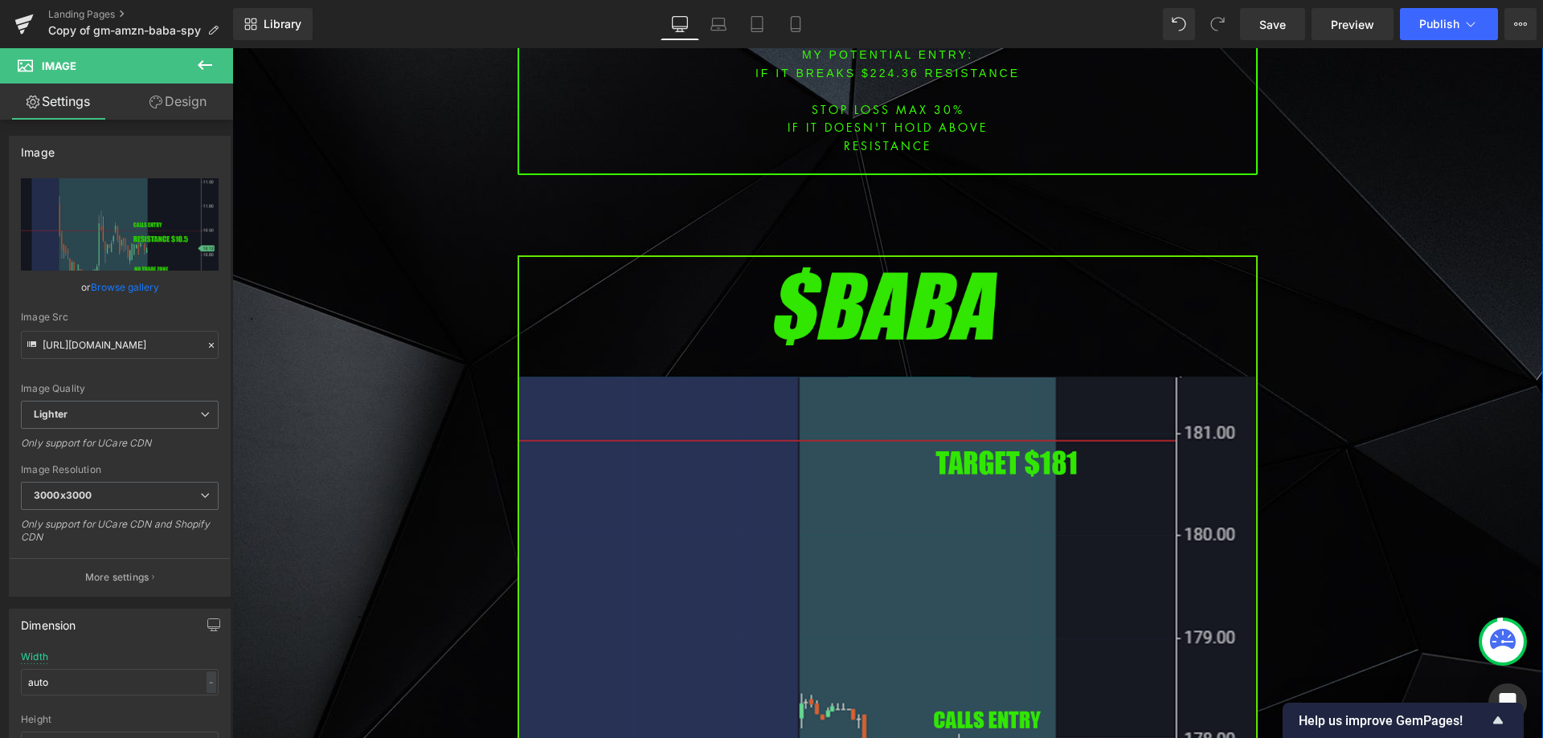
scroll to position [3214, 0]
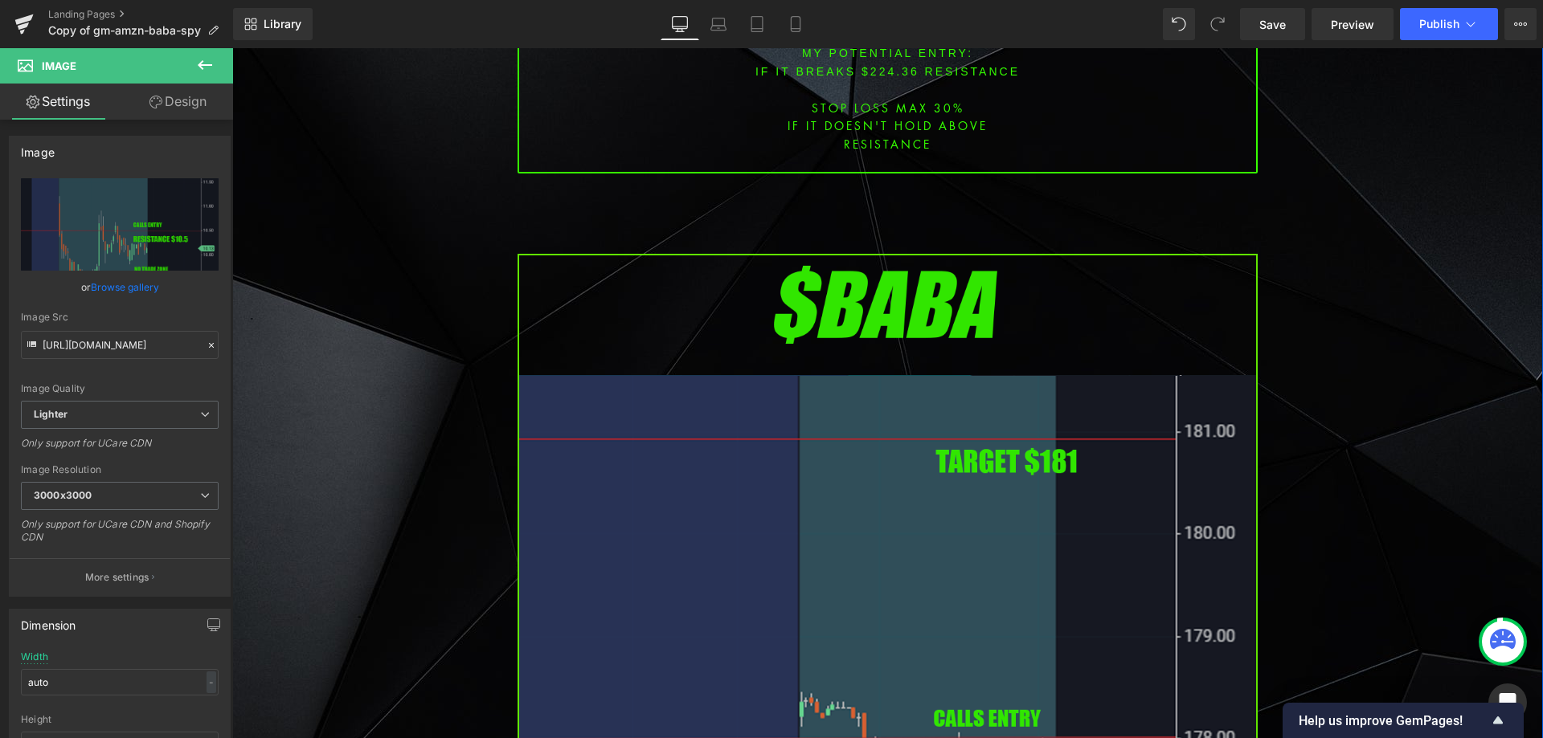
click at [780, 419] on img at bounding box center [887, 676] width 740 height 844
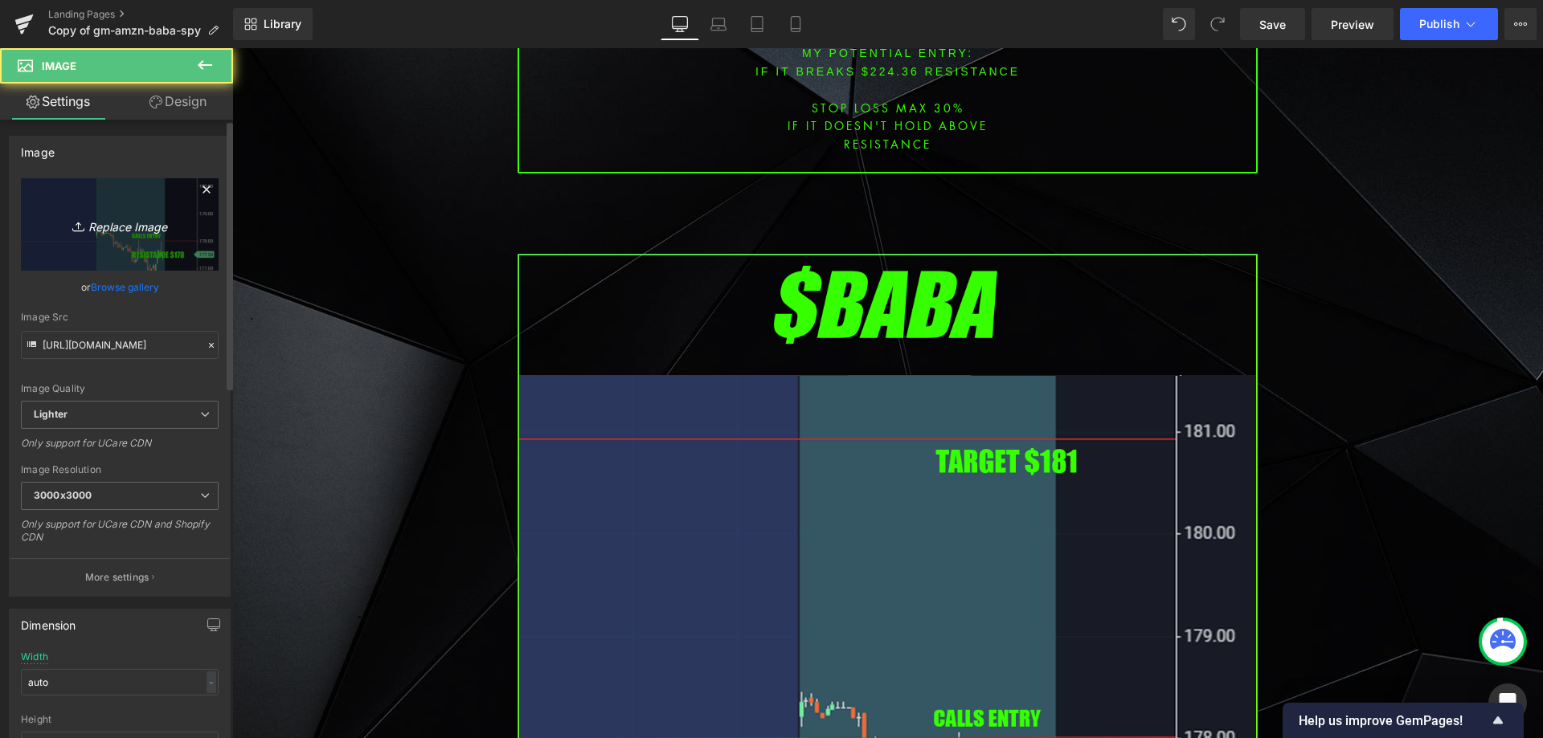
click at [155, 238] on link "Replace Image" at bounding box center [120, 224] width 198 height 92
type input "C:\fakepath\csx.png"
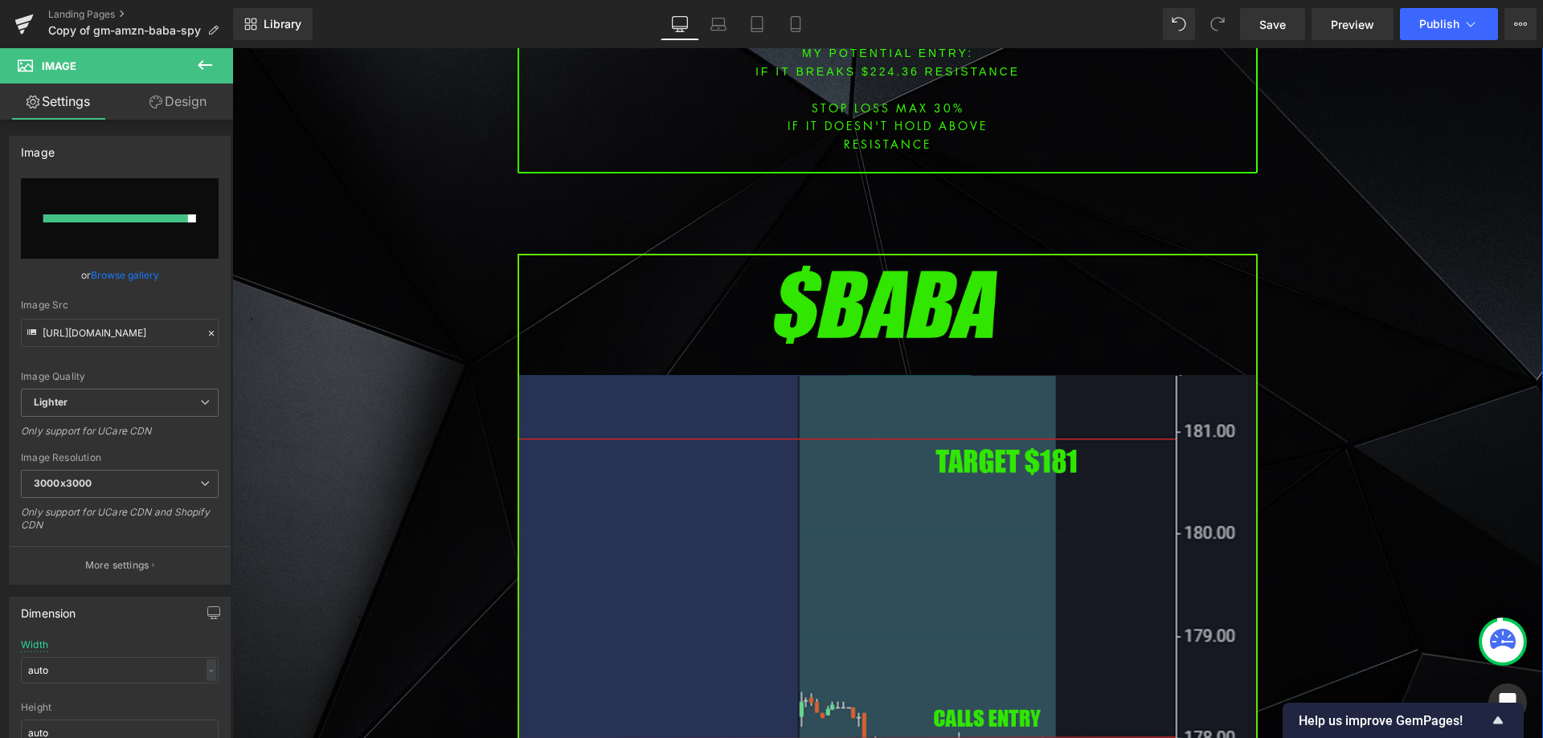
type input "[URL][DOMAIN_NAME]"
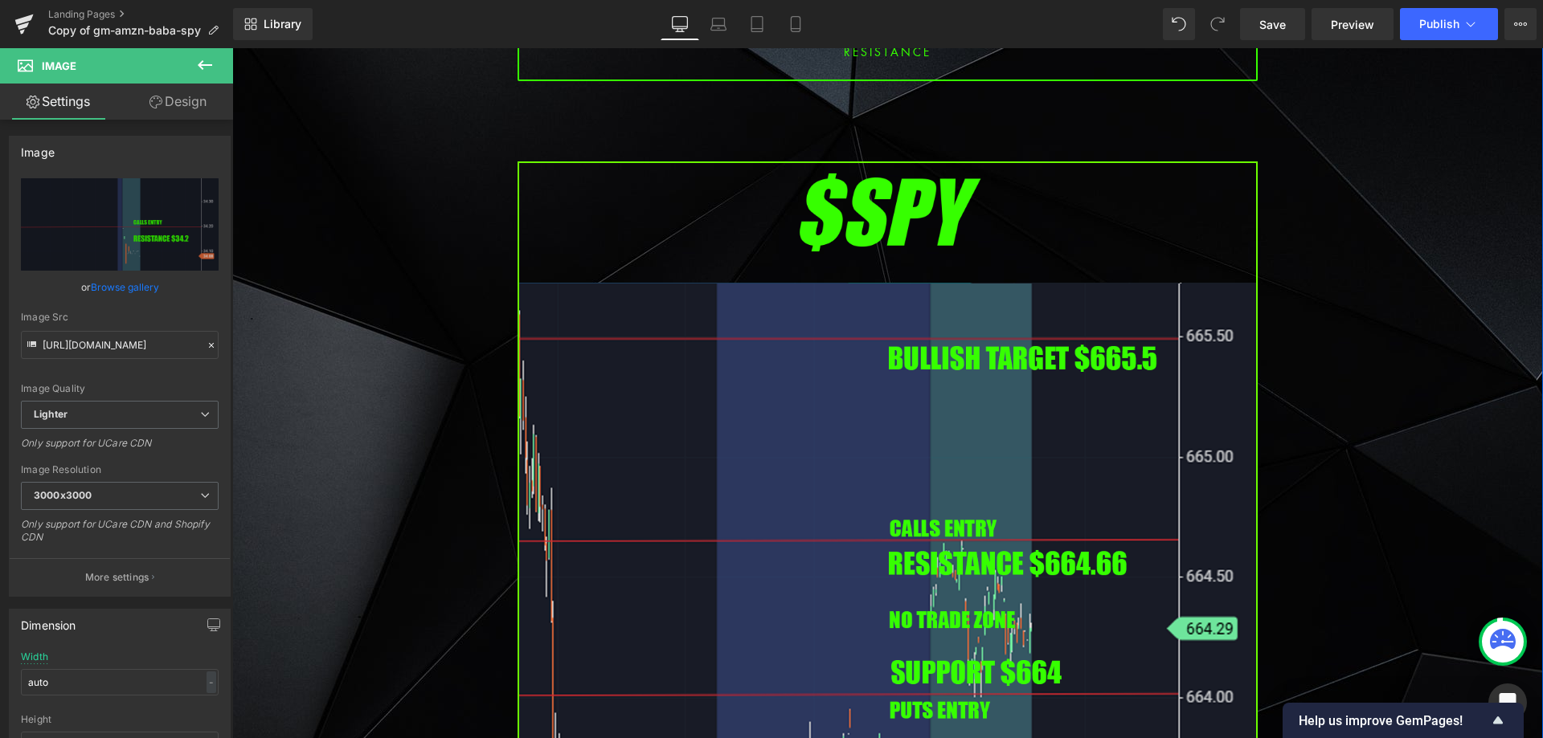
scroll to position [4499, 0]
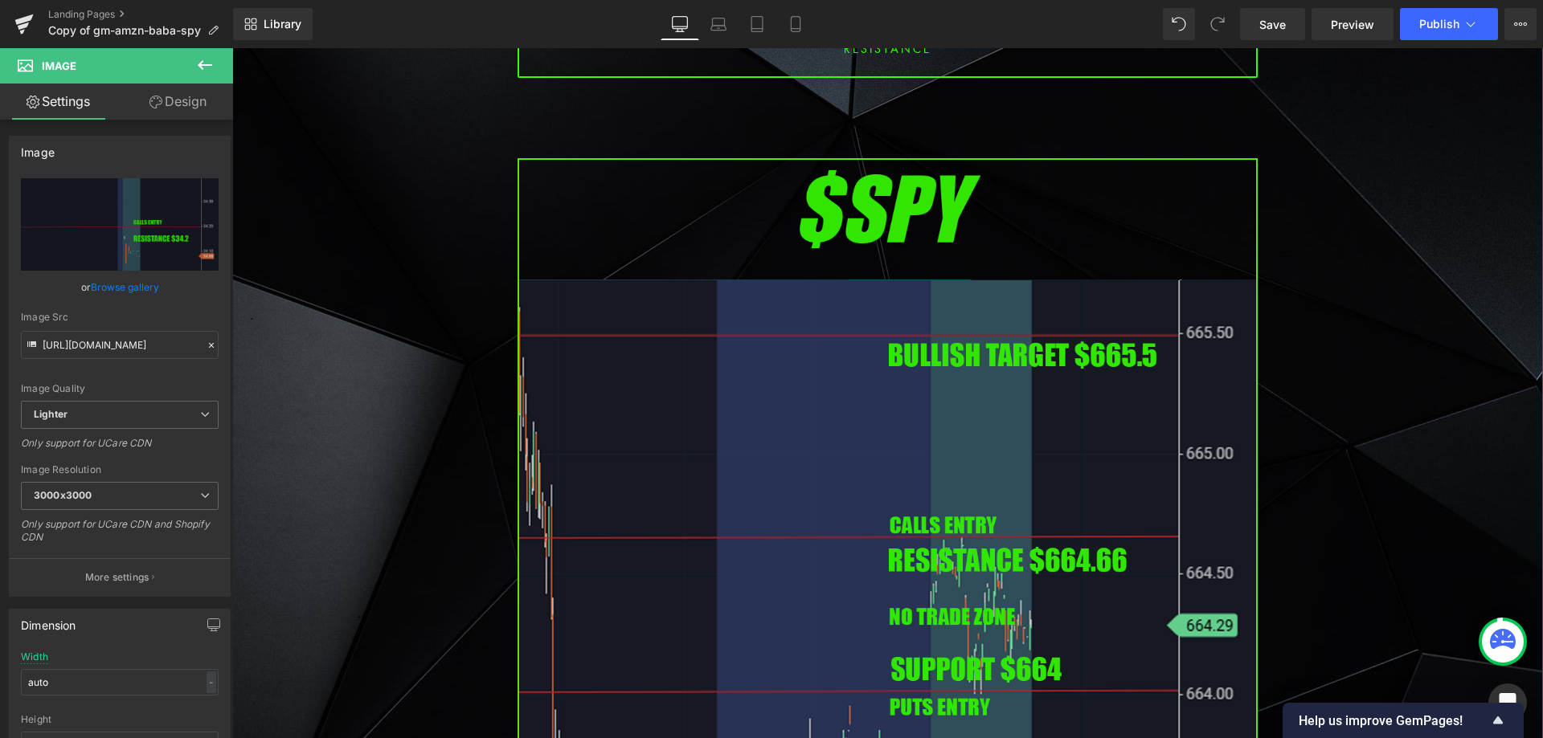
click at [671, 408] on img at bounding box center [887, 580] width 740 height 844
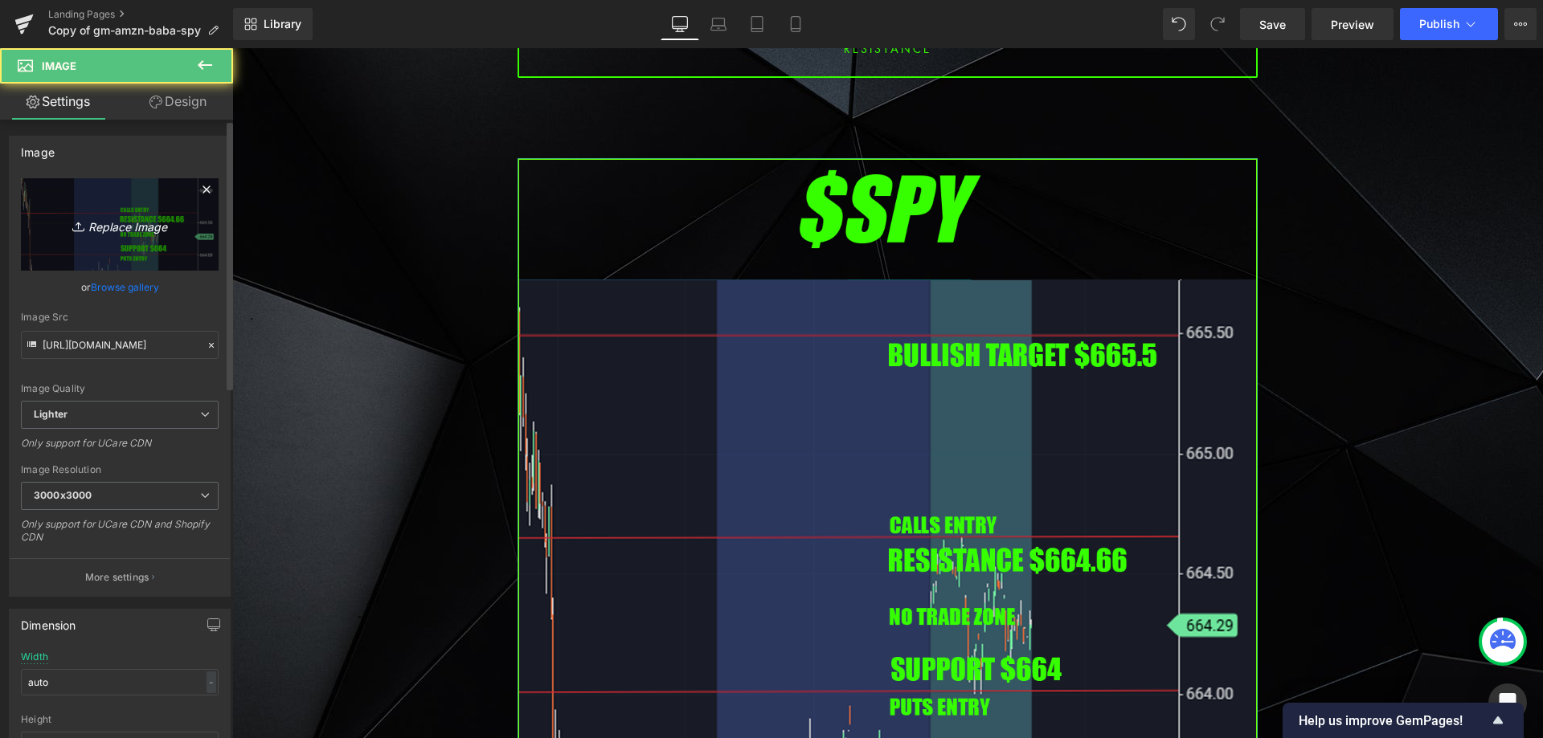
click at [131, 239] on link "Replace Image" at bounding box center [120, 224] width 198 height 92
type input "C:\fakepath\SPY.png"
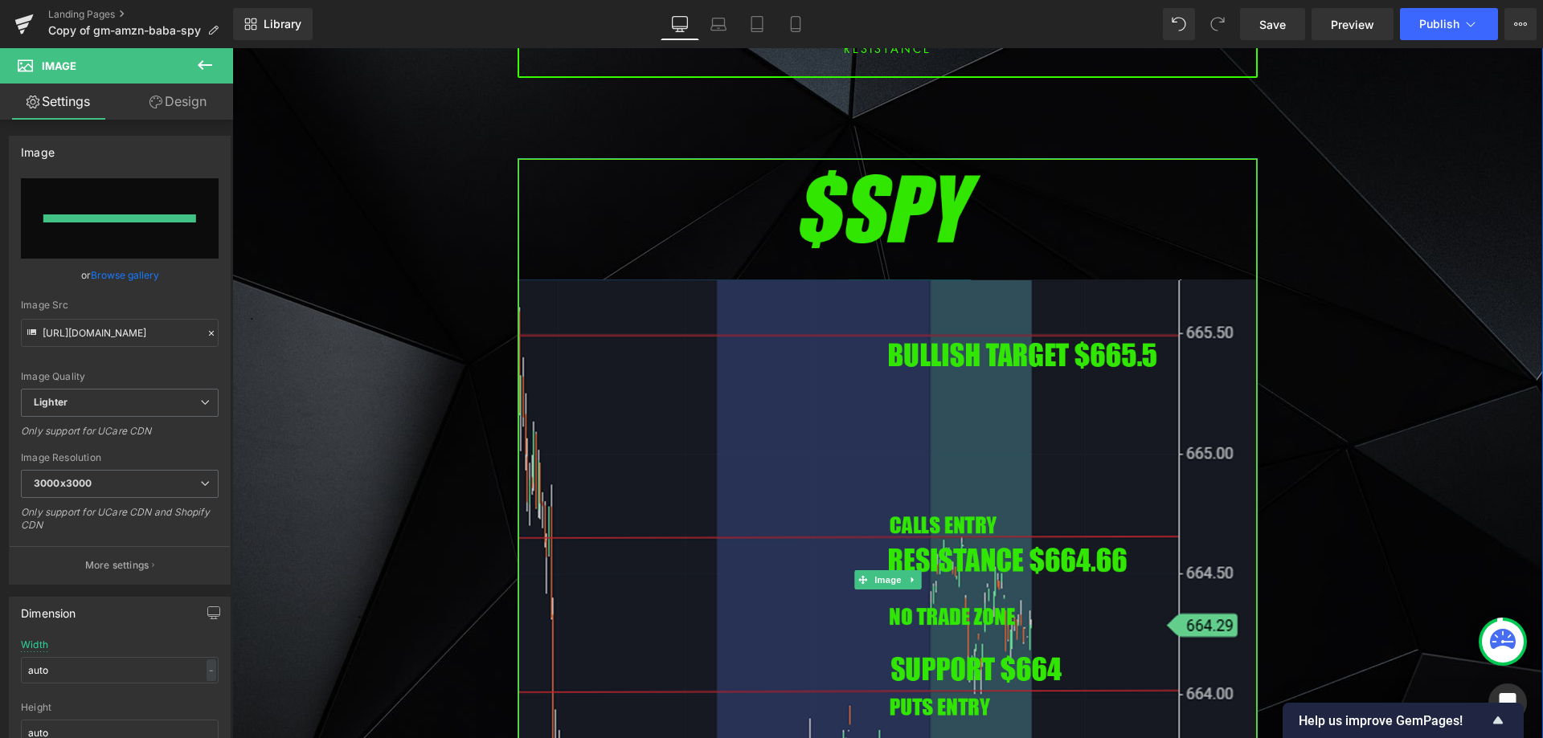
type input "[URL][DOMAIN_NAME]"
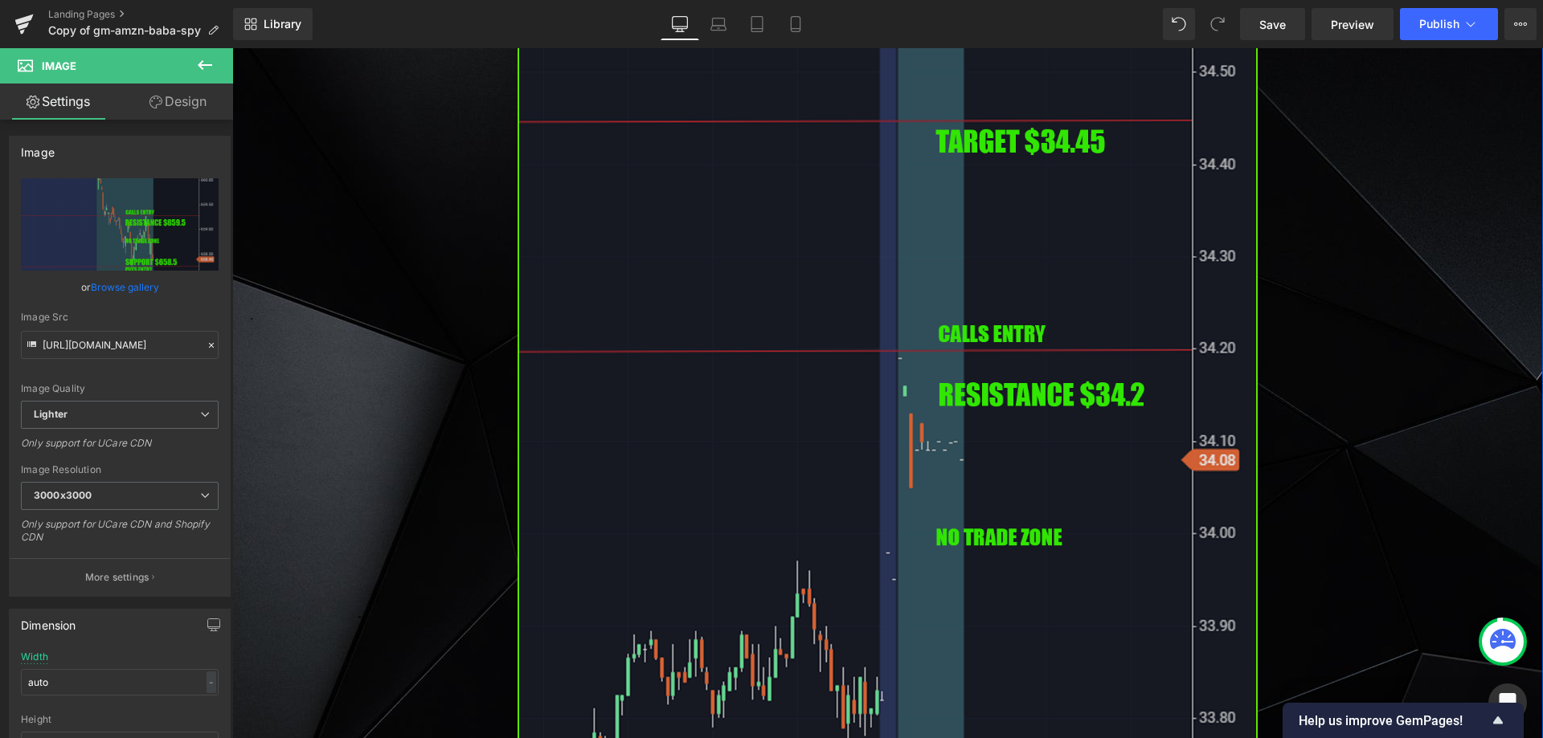
click at [890, 406] on img at bounding box center [887, 342] width 740 height 844
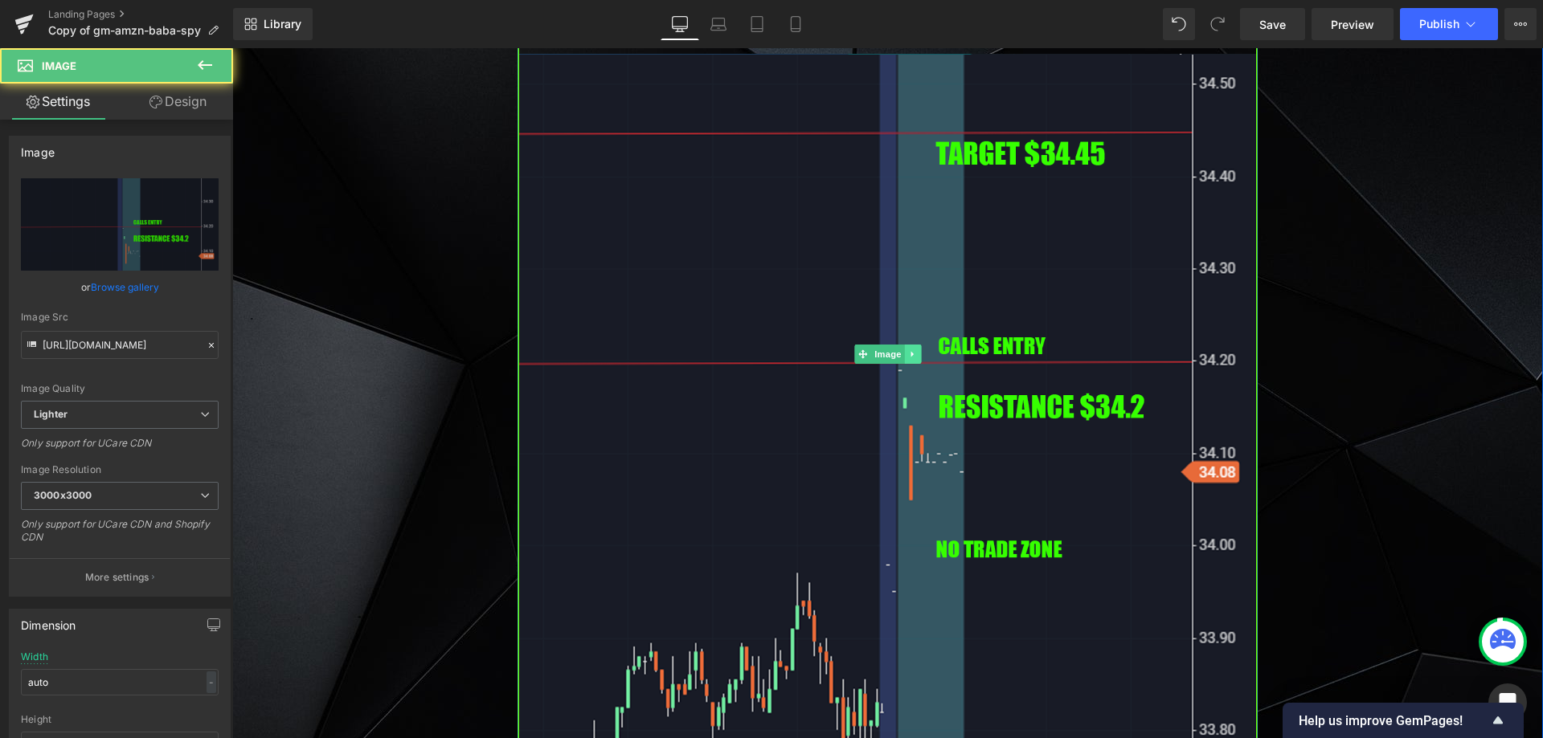
click at [908, 350] on icon at bounding box center [912, 355] width 9 height 10
click at [903, 345] on link at bounding box center [904, 354] width 17 height 19
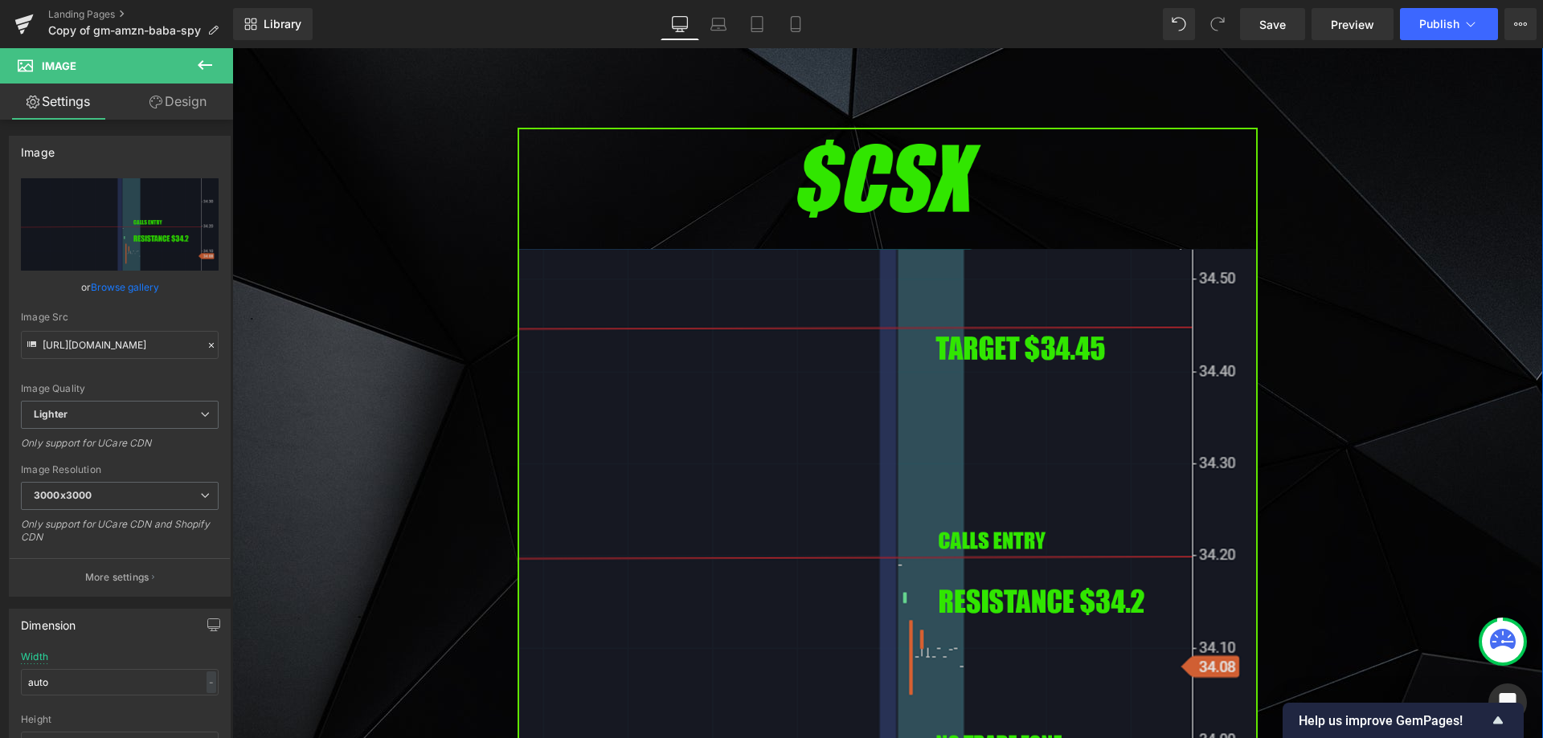
scroll to position [4266, 0]
click at [857, 382] on img at bounding box center [887, 548] width 740 height 844
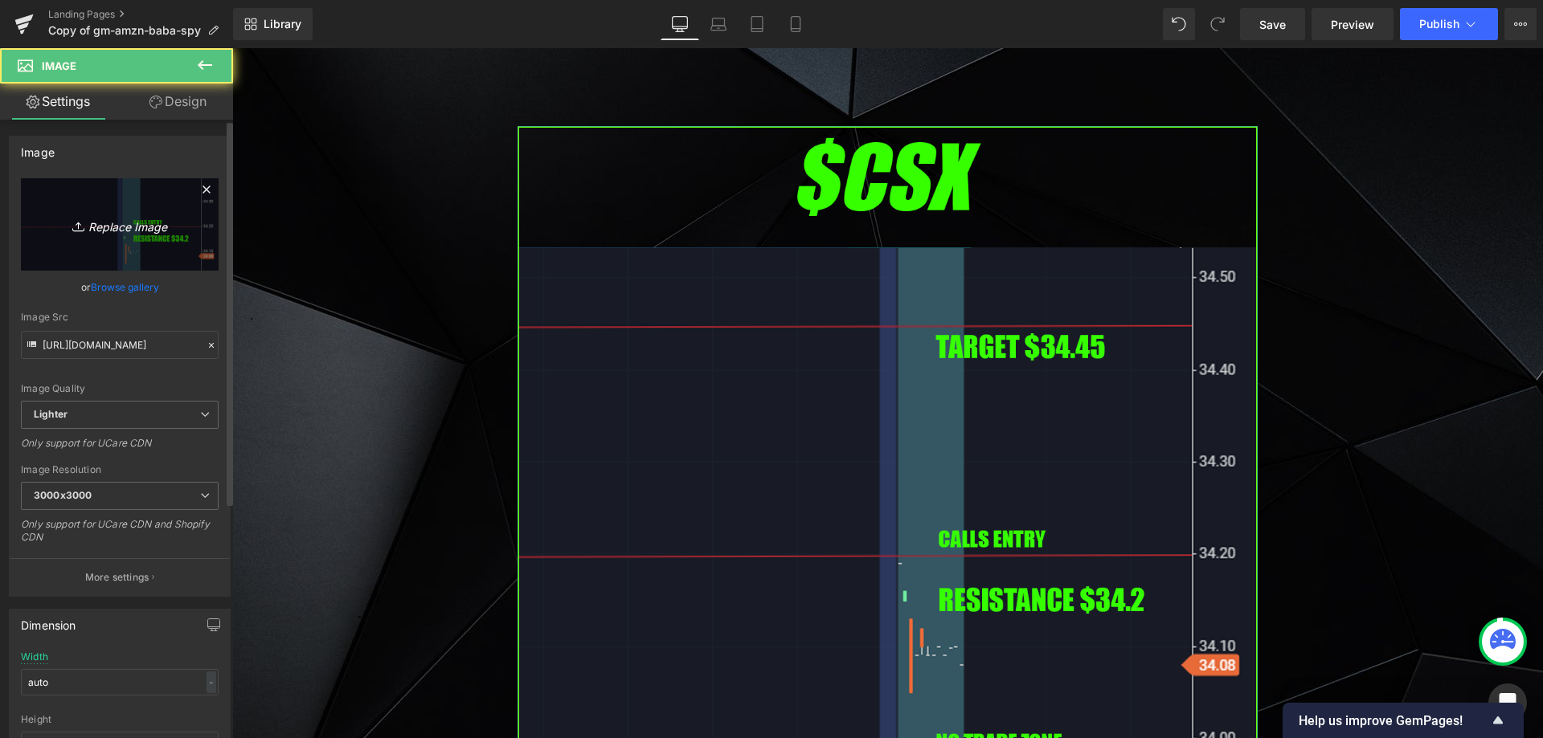
click at [125, 243] on link "Replace Image" at bounding box center [120, 224] width 198 height 92
type input "C:\fakepath\chwy.png"
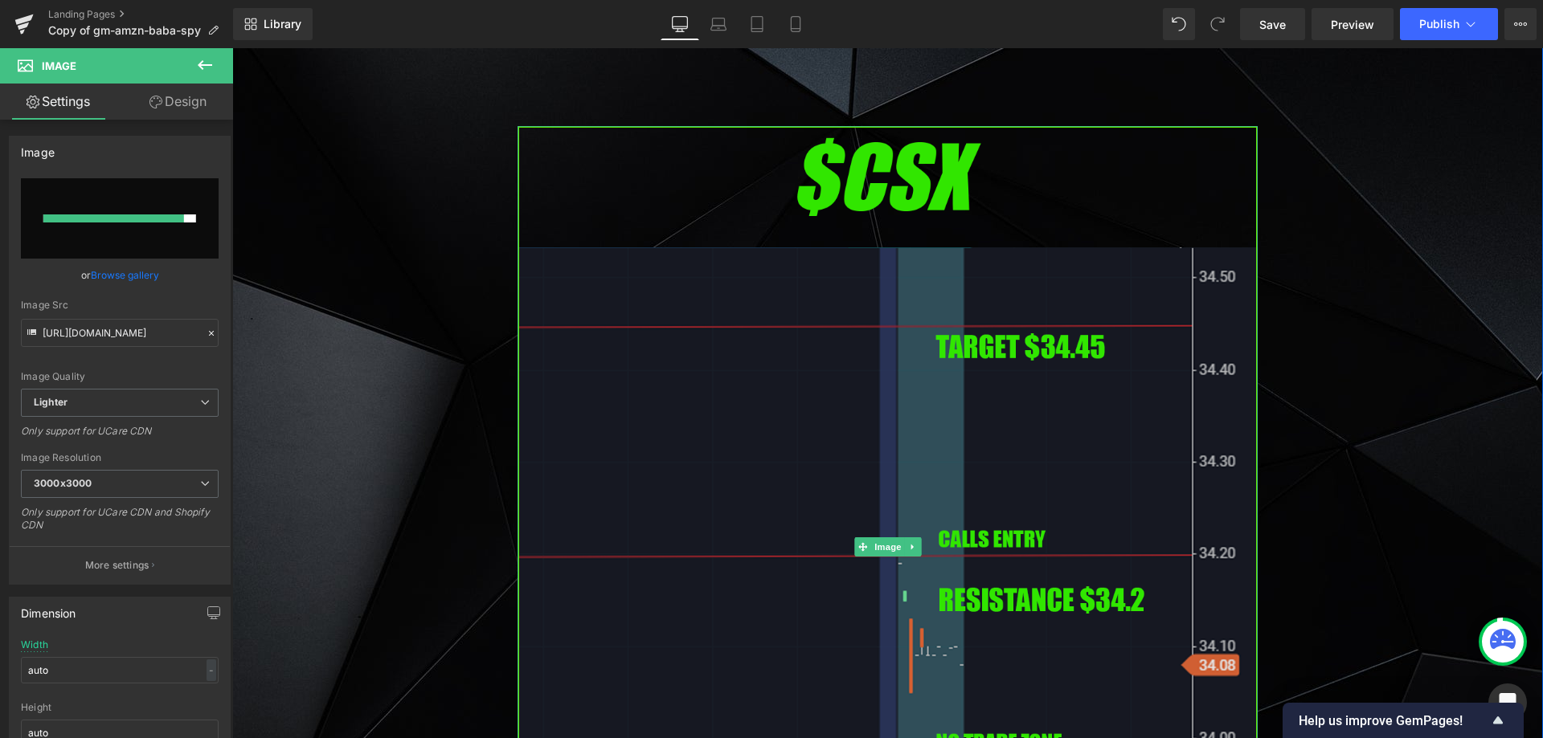
type input "[URL][DOMAIN_NAME]"
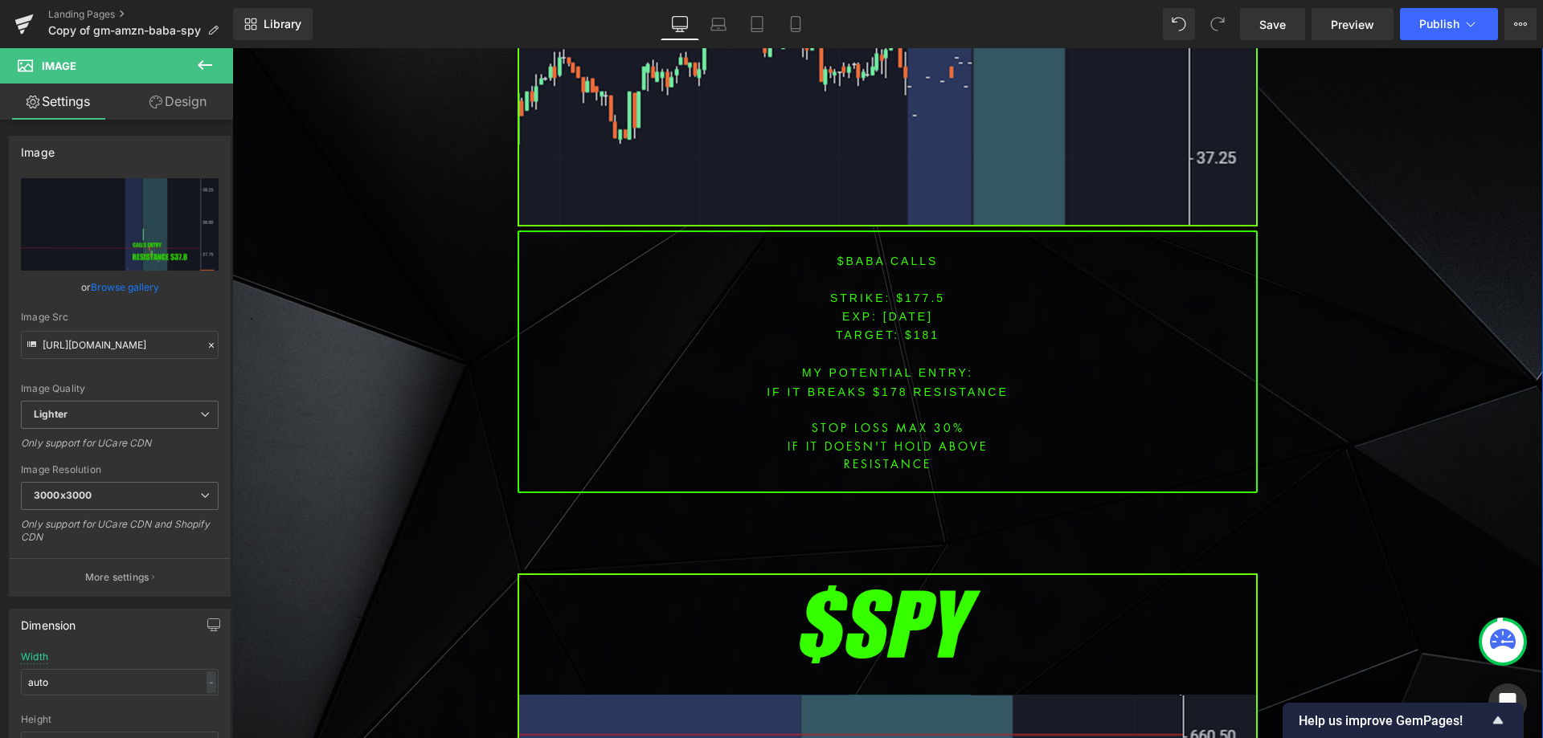
scroll to position [4989, 0]
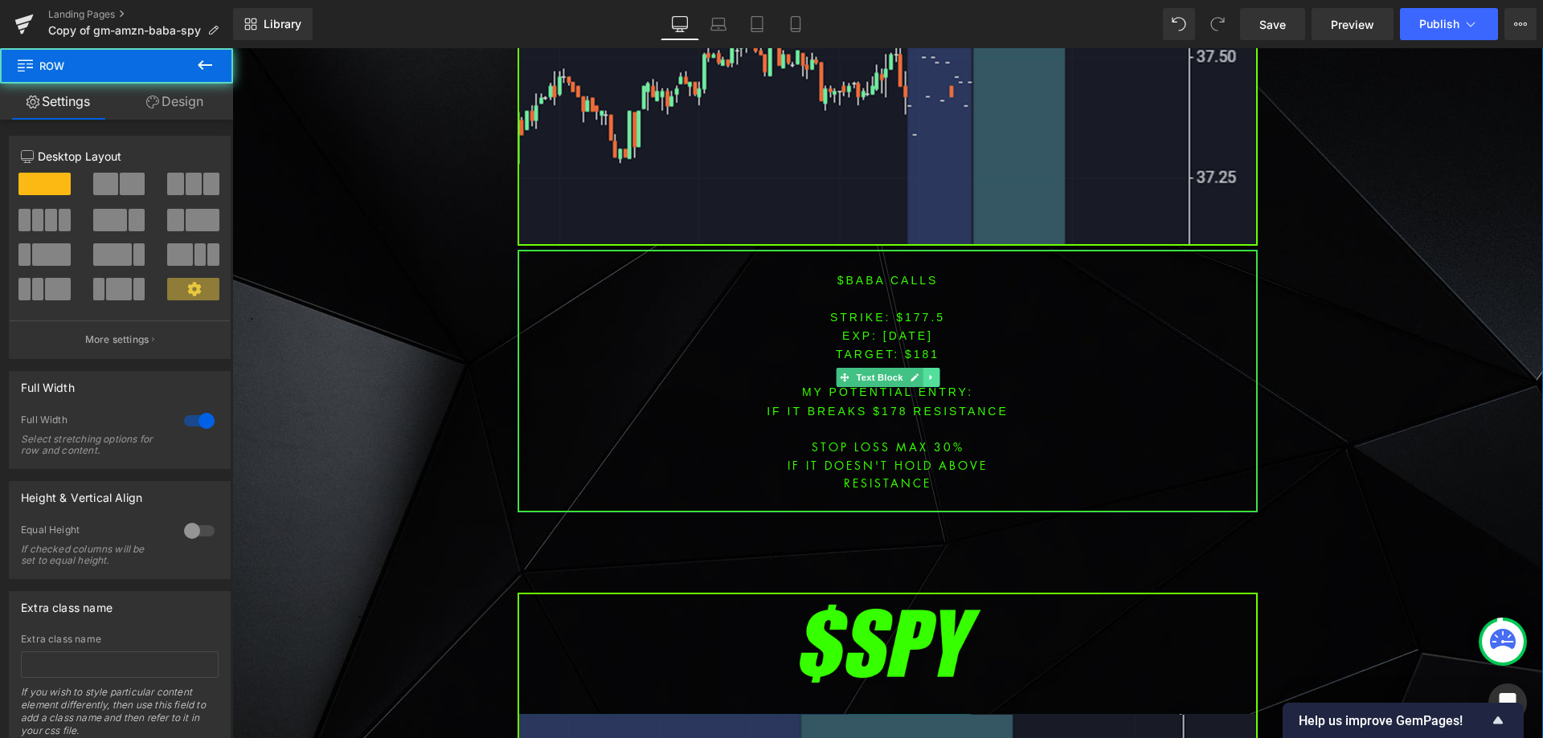
click at [926, 373] on icon at bounding box center [930, 378] width 9 height 10
click at [918, 373] on icon at bounding box center [922, 378] width 9 height 10
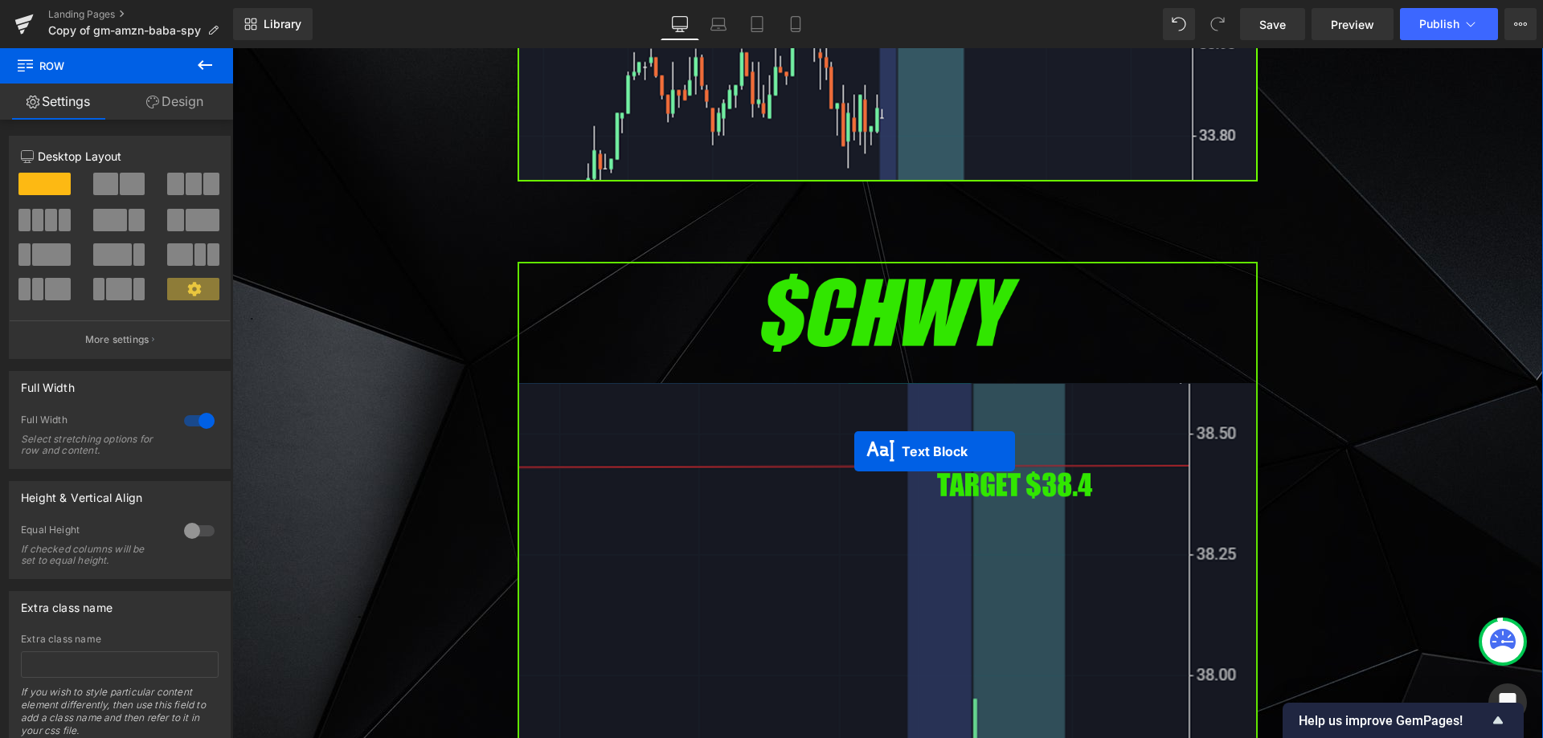
scroll to position [4105, 0]
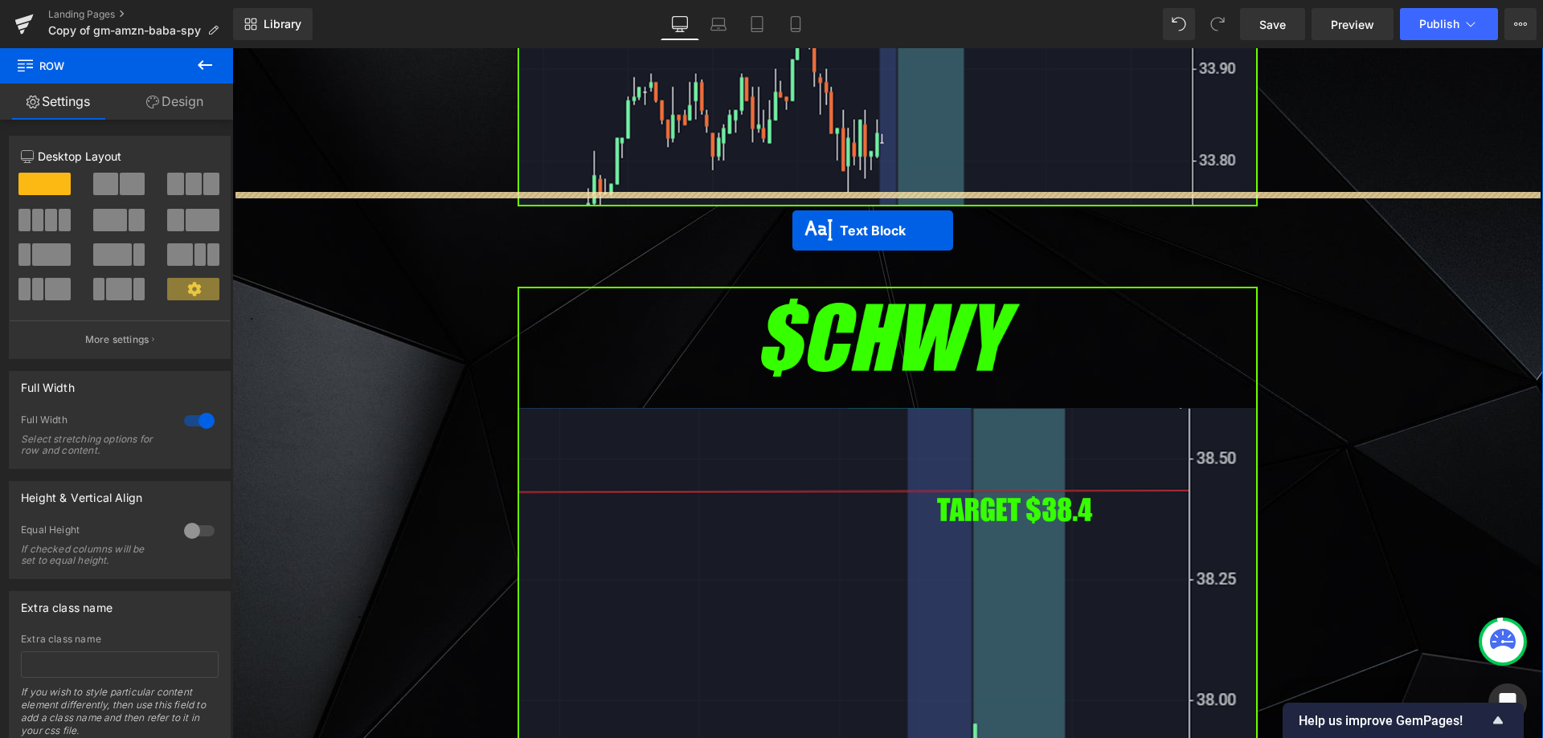
drag, startPoint x: 842, startPoint y: 622, endPoint x: 792, endPoint y: 227, distance: 397.6
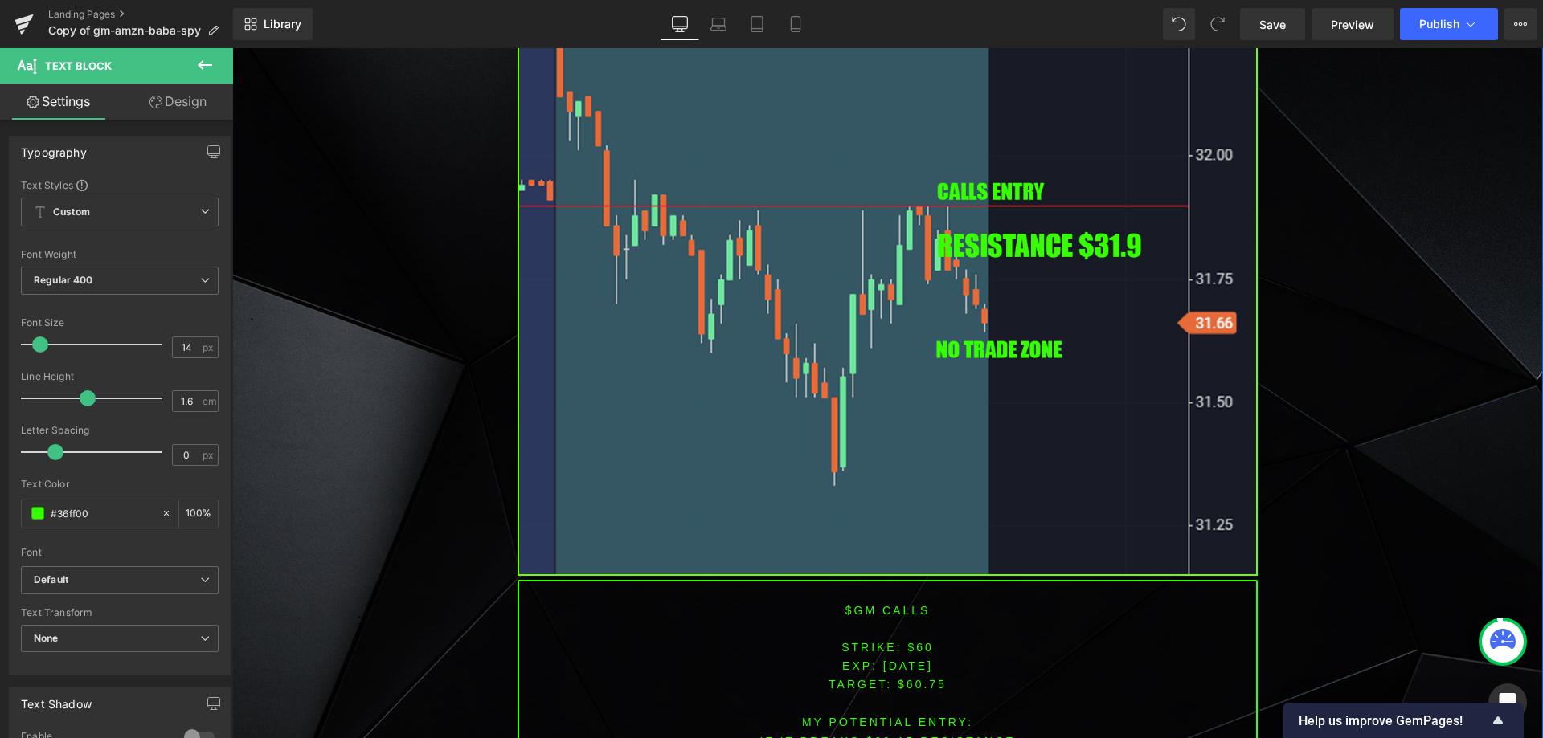
scroll to position [1527, 0]
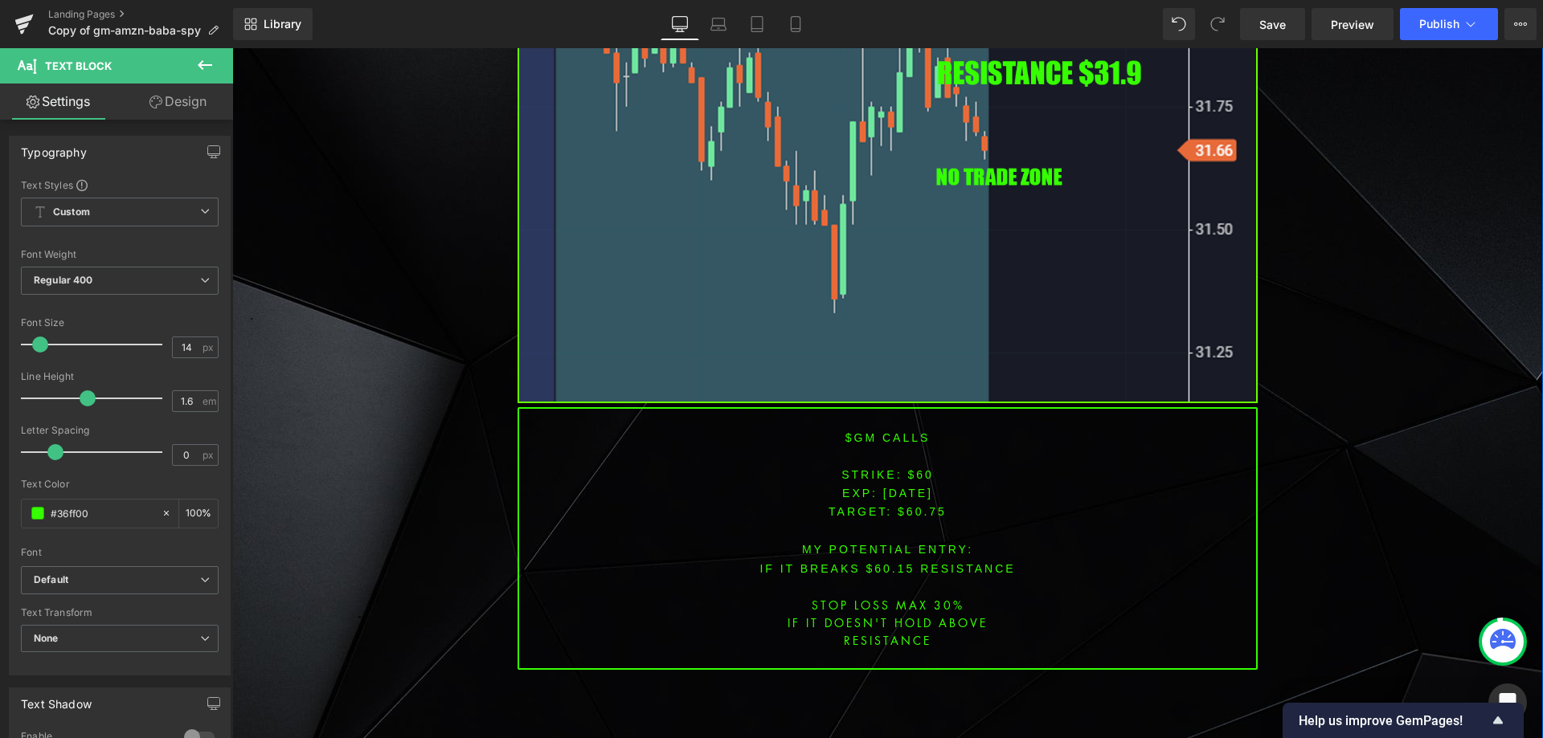
click at [857, 436] on font "$GM CALLS" at bounding box center [887, 437] width 85 height 13
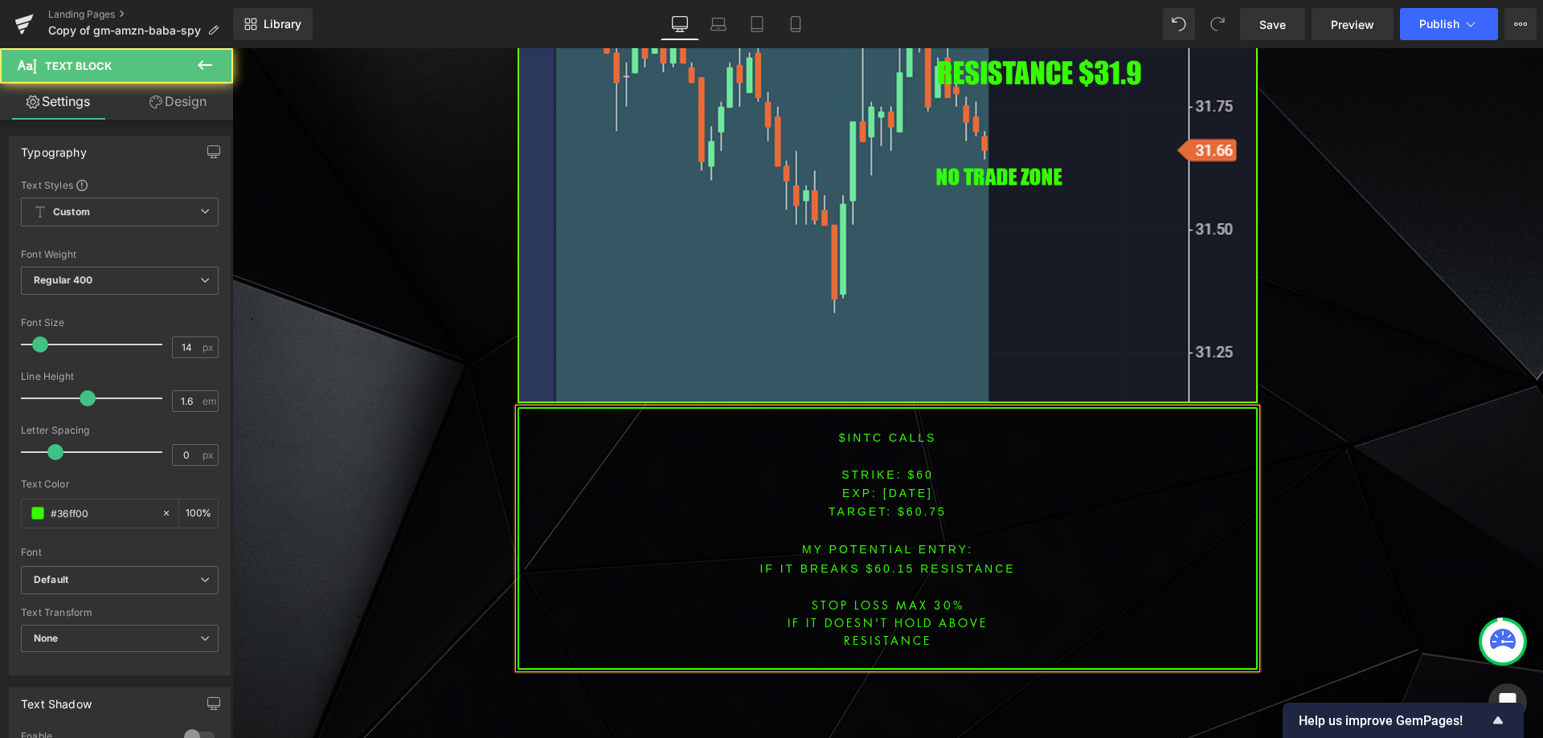
click at [914, 472] on font "STRIKE: $60" at bounding box center [887, 474] width 92 height 13
click at [926, 505] on span "TARGET: $60.75" at bounding box center [887, 511] width 118 height 13
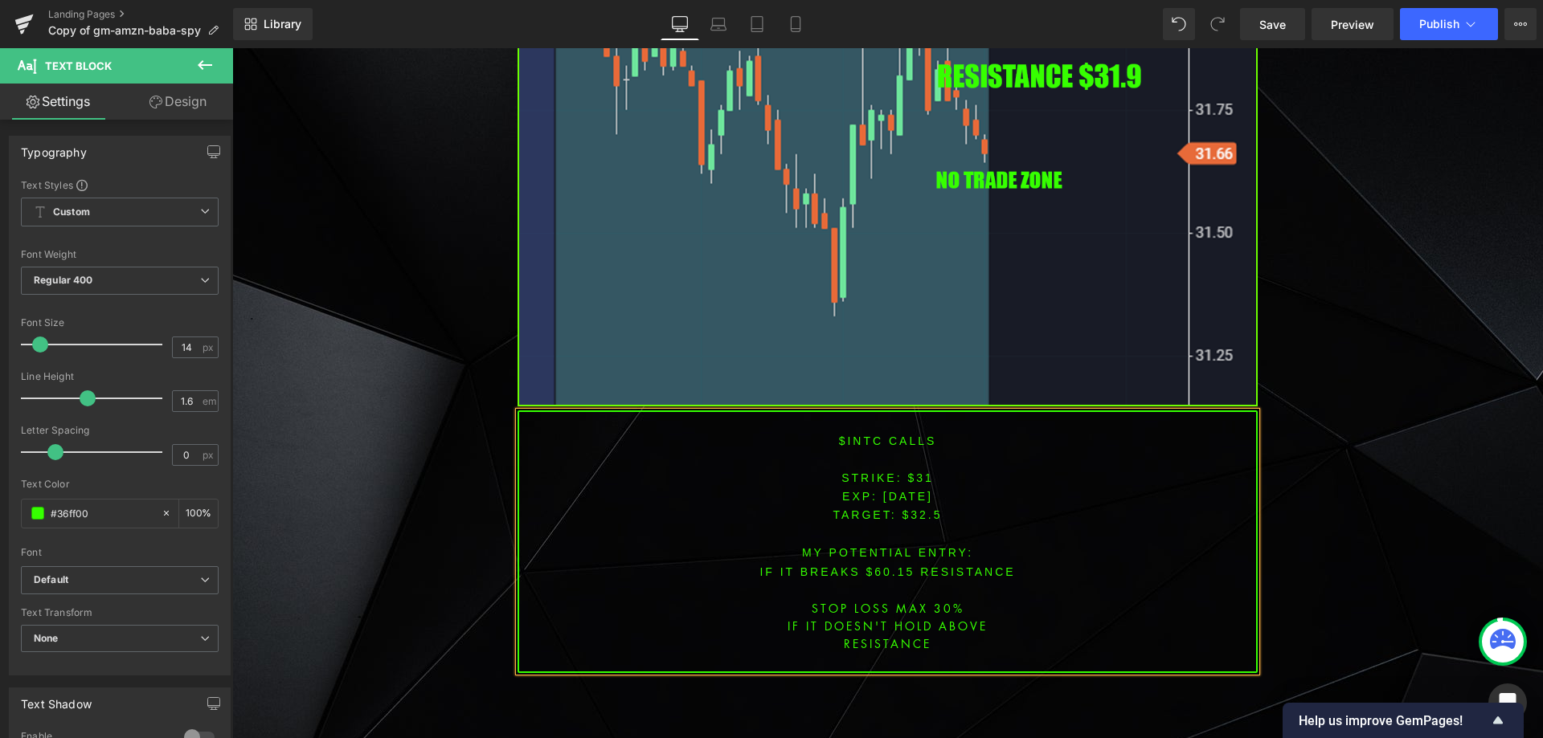
scroll to position [1545, 0]
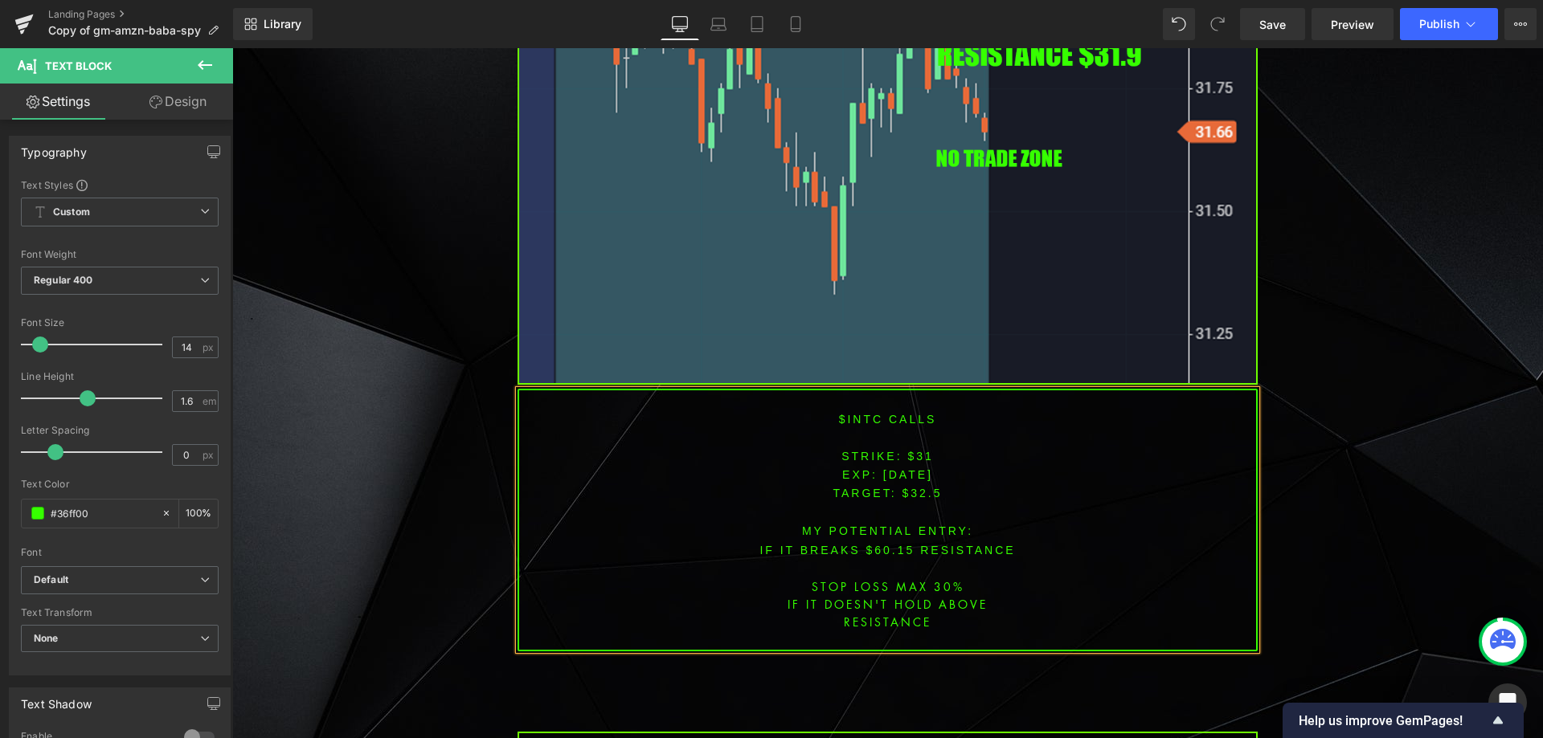
click at [888, 544] on font "IF IT BREAKS $60.15 resistance" at bounding box center [886, 550] width 255 height 13
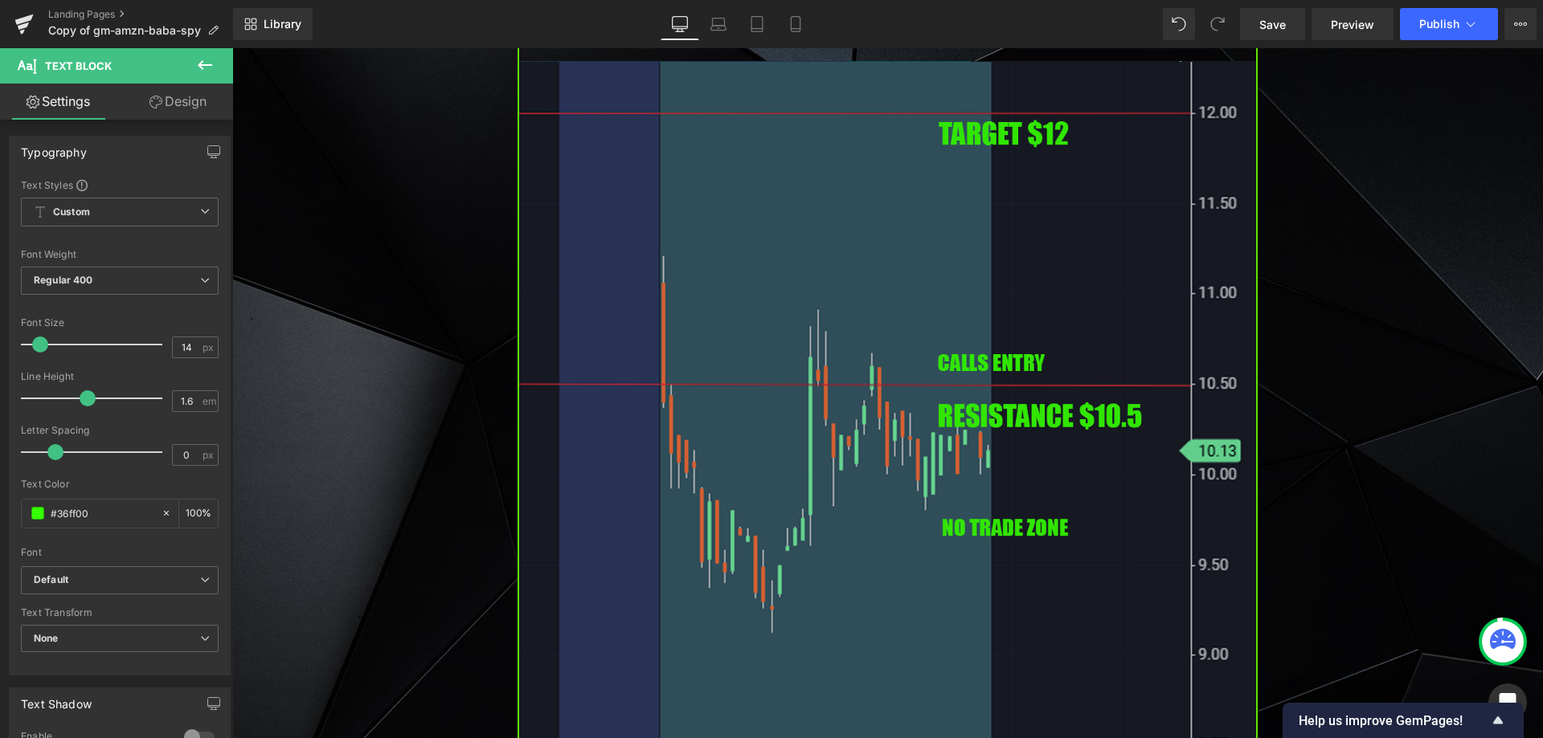
scroll to position [2509, 0]
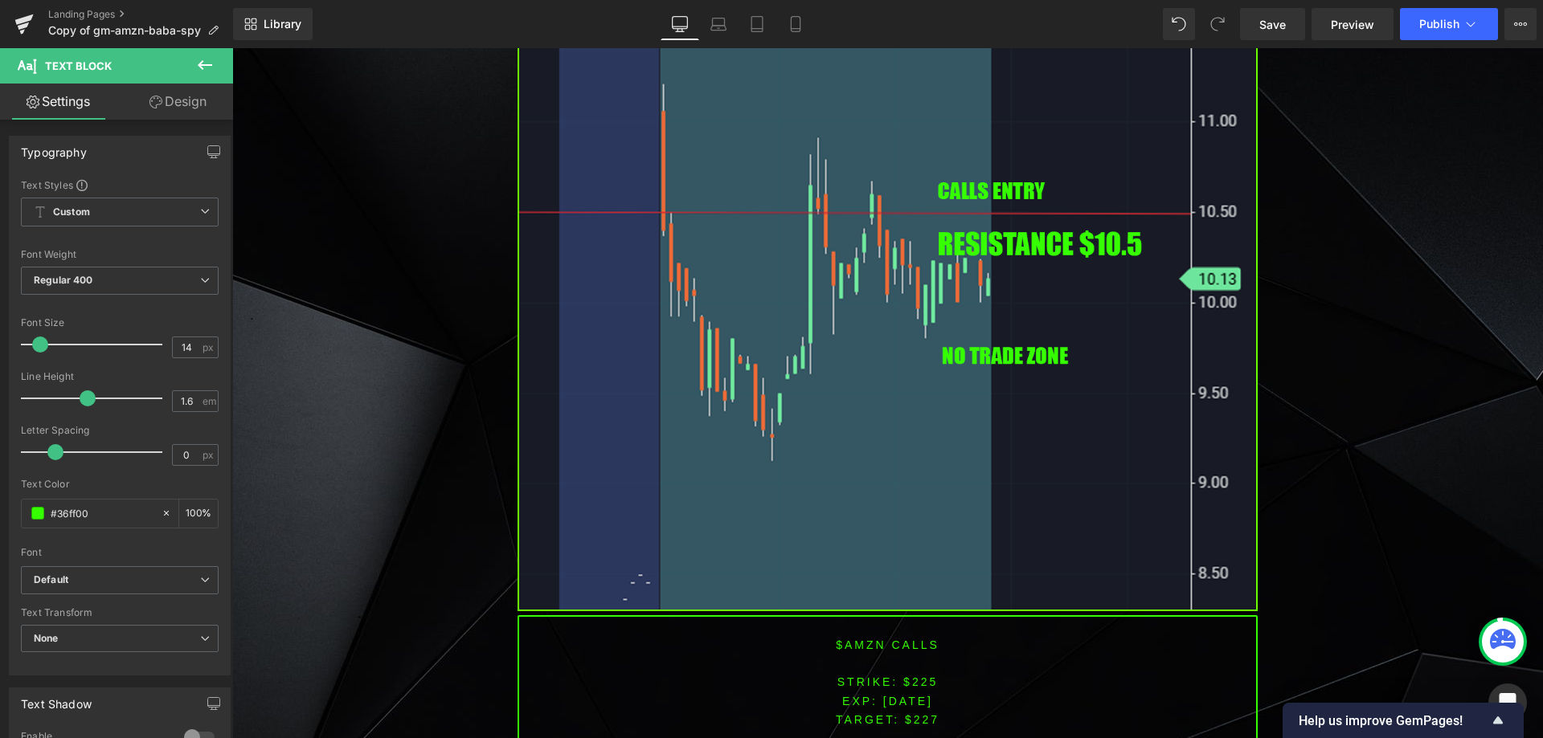
click at [856, 639] on font "$AMZN CALLS" at bounding box center [888, 645] width 104 height 13
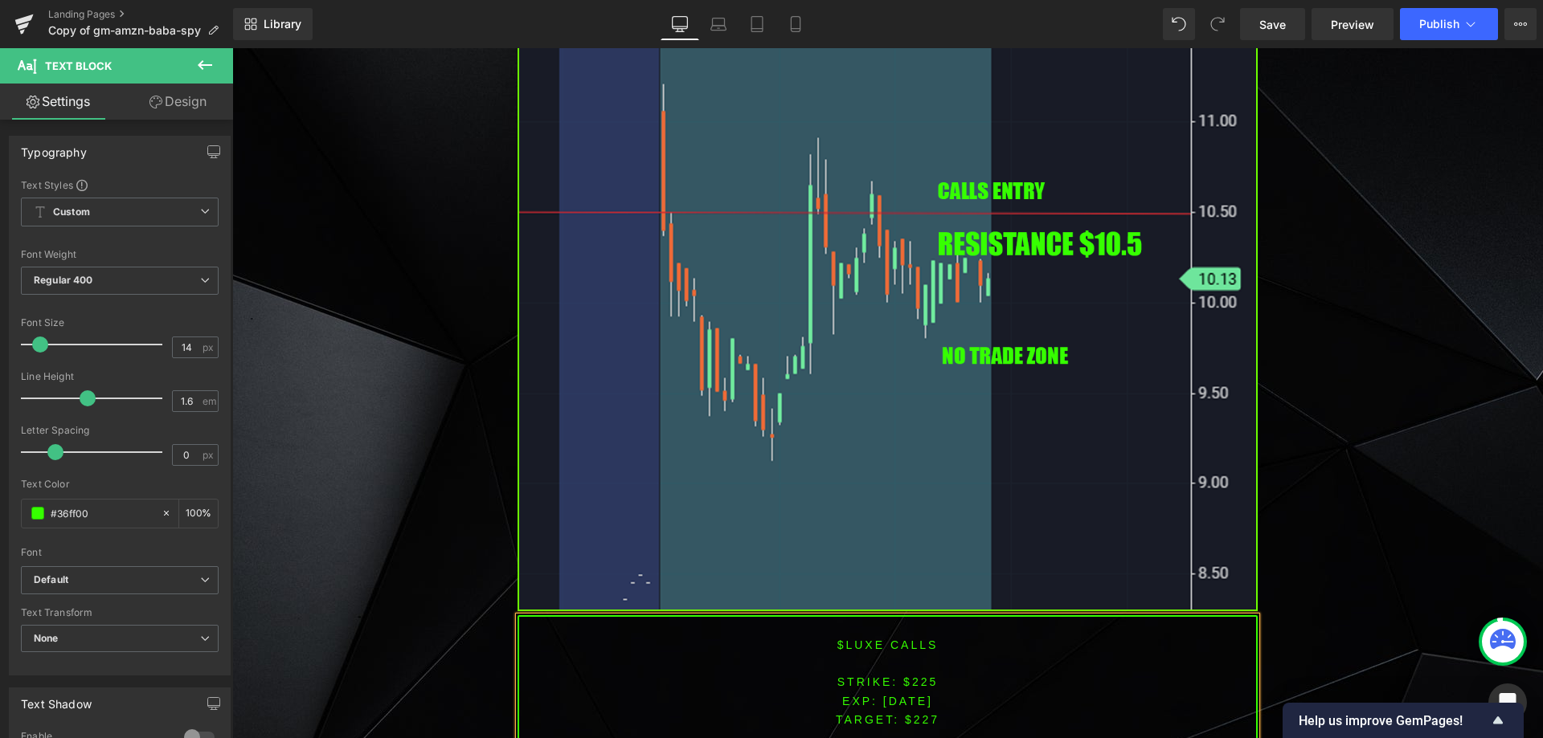
click at [883, 697] on span "[DATE]" at bounding box center [908, 701] width 50 height 13
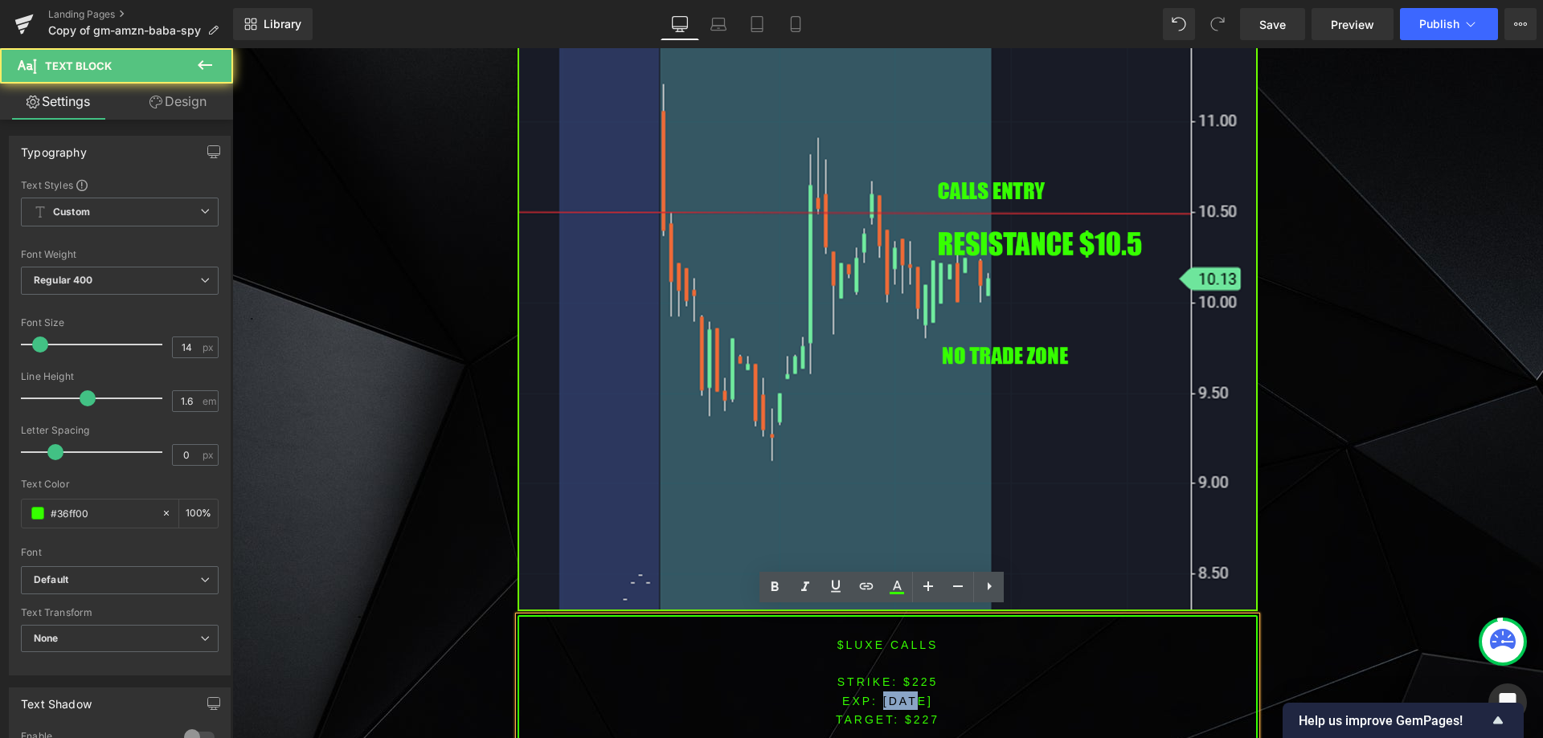
click at [883, 697] on span "[DATE]" at bounding box center [908, 701] width 50 height 13
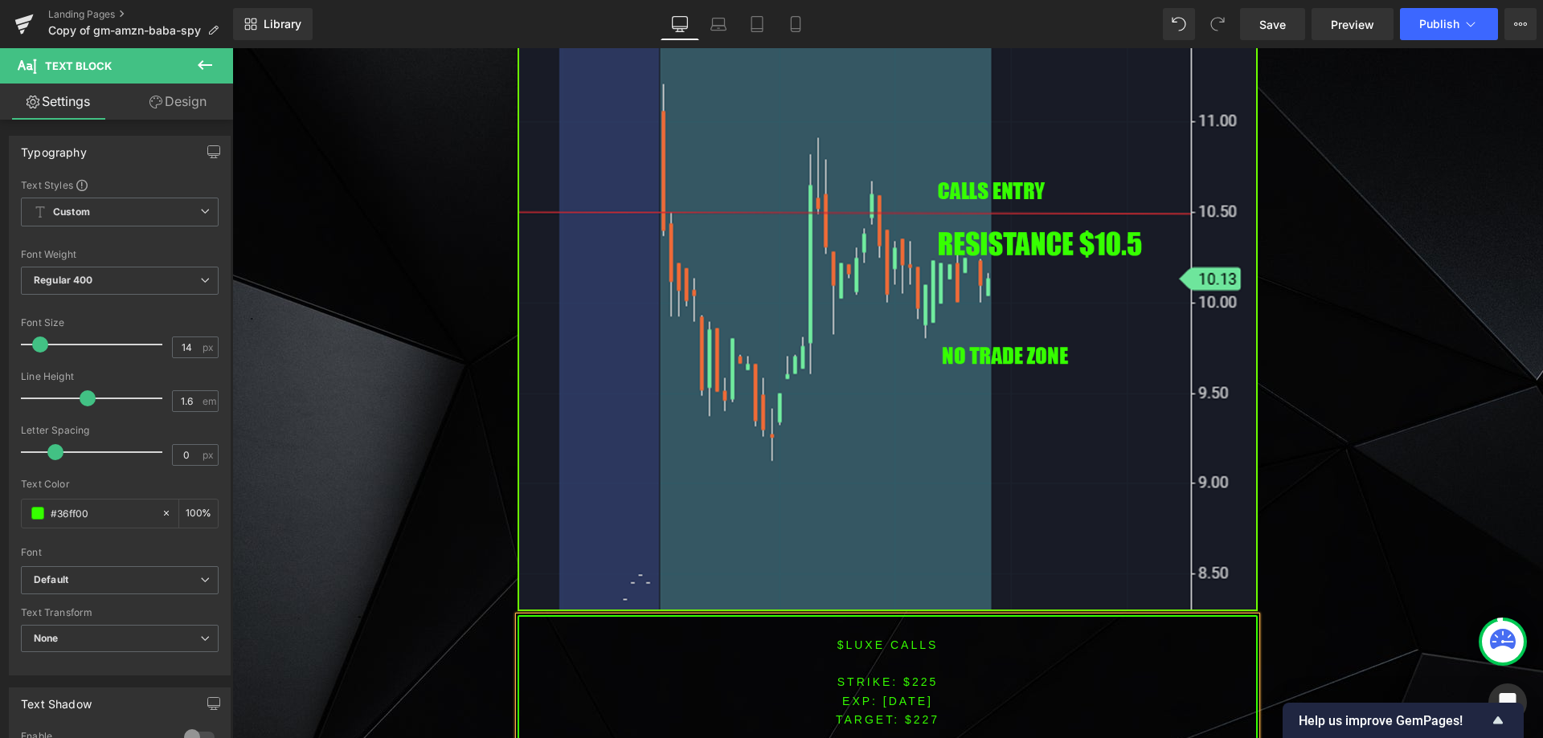
click at [906, 695] on span "[DATE]" at bounding box center [908, 701] width 50 height 13
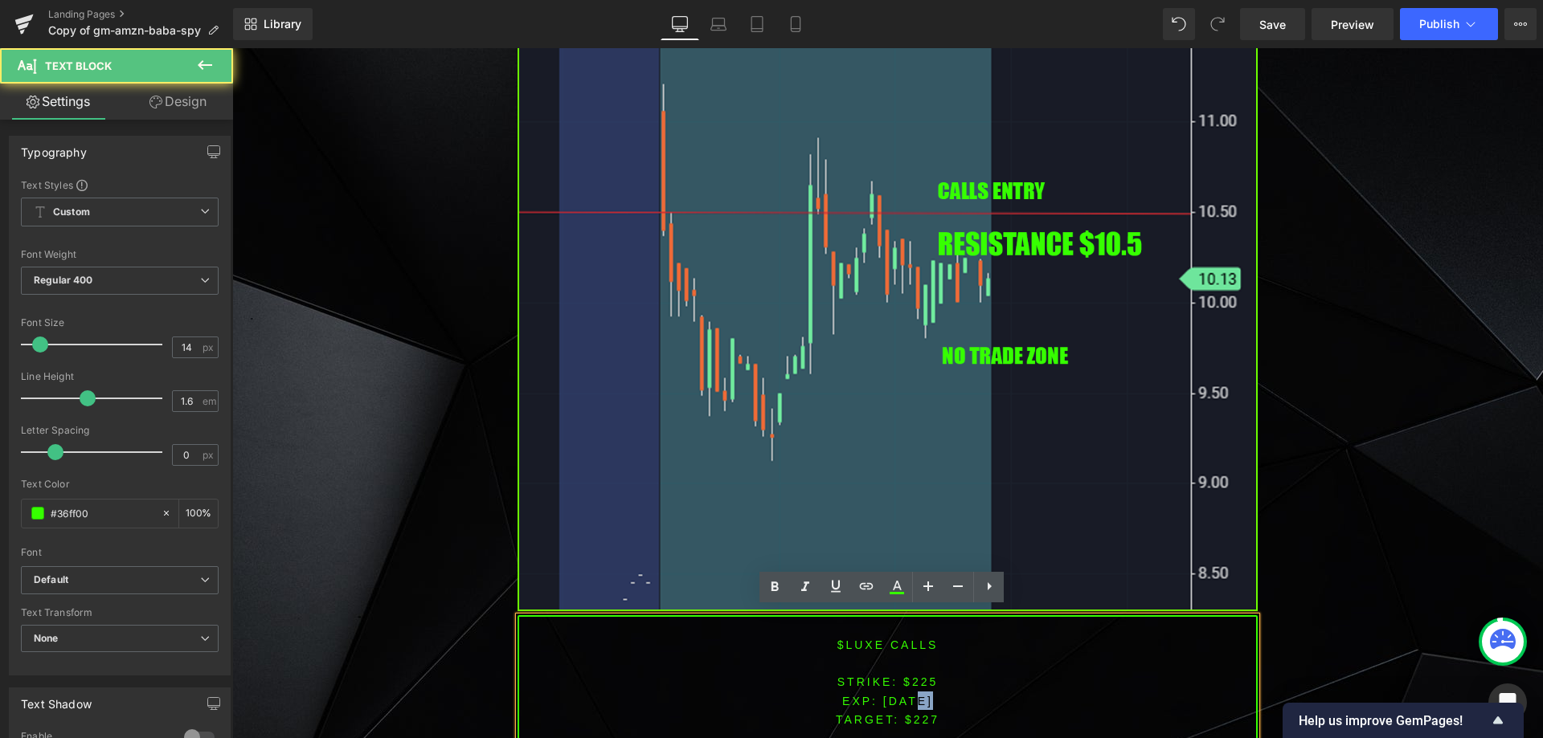
click at [907, 695] on span "[DATE]" at bounding box center [908, 701] width 50 height 13
click at [927, 676] on font "STRIKE: $225" at bounding box center [887, 682] width 101 height 13
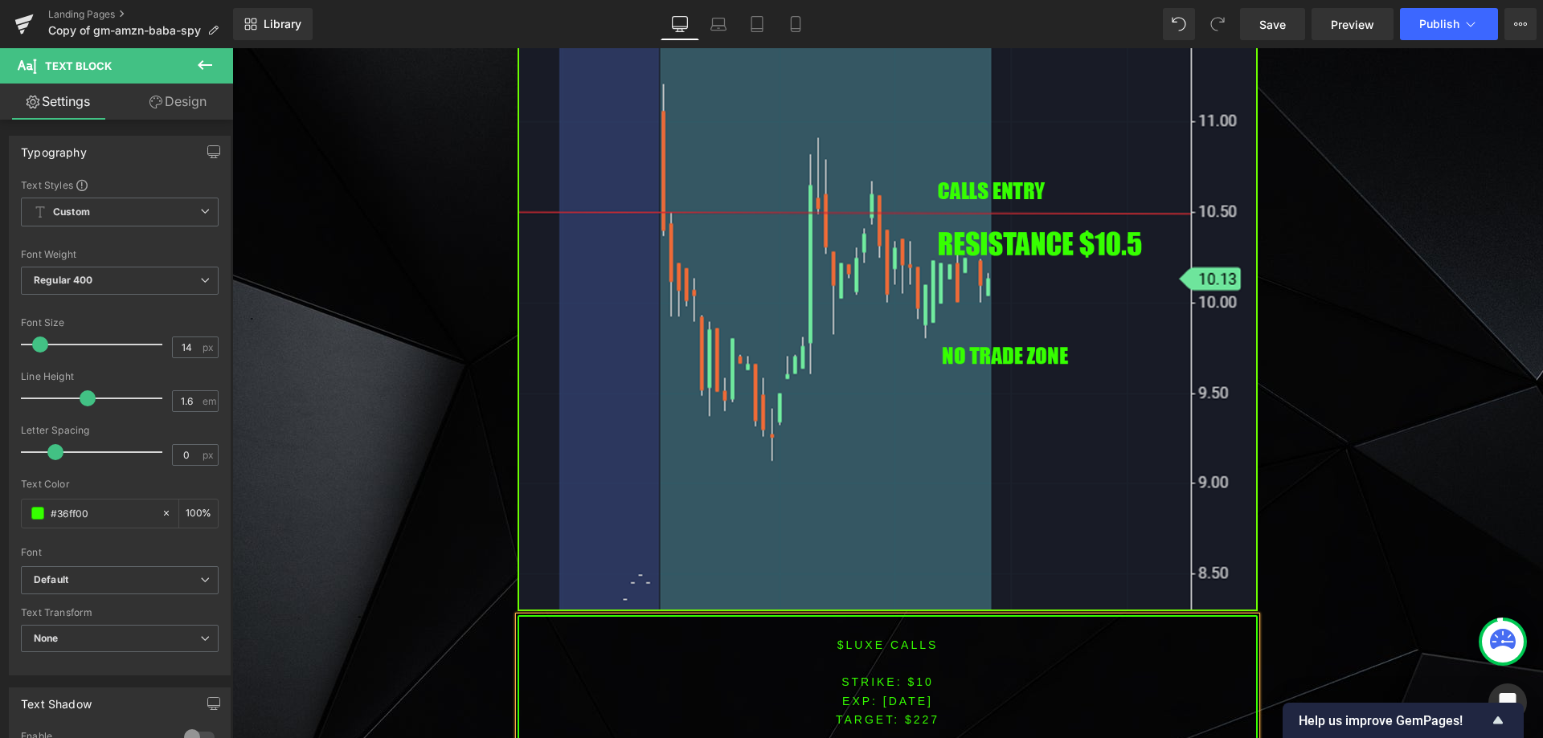
click at [919, 713] on span "TARGET: $227" at bounding box center [888, 719] width 104 height 13
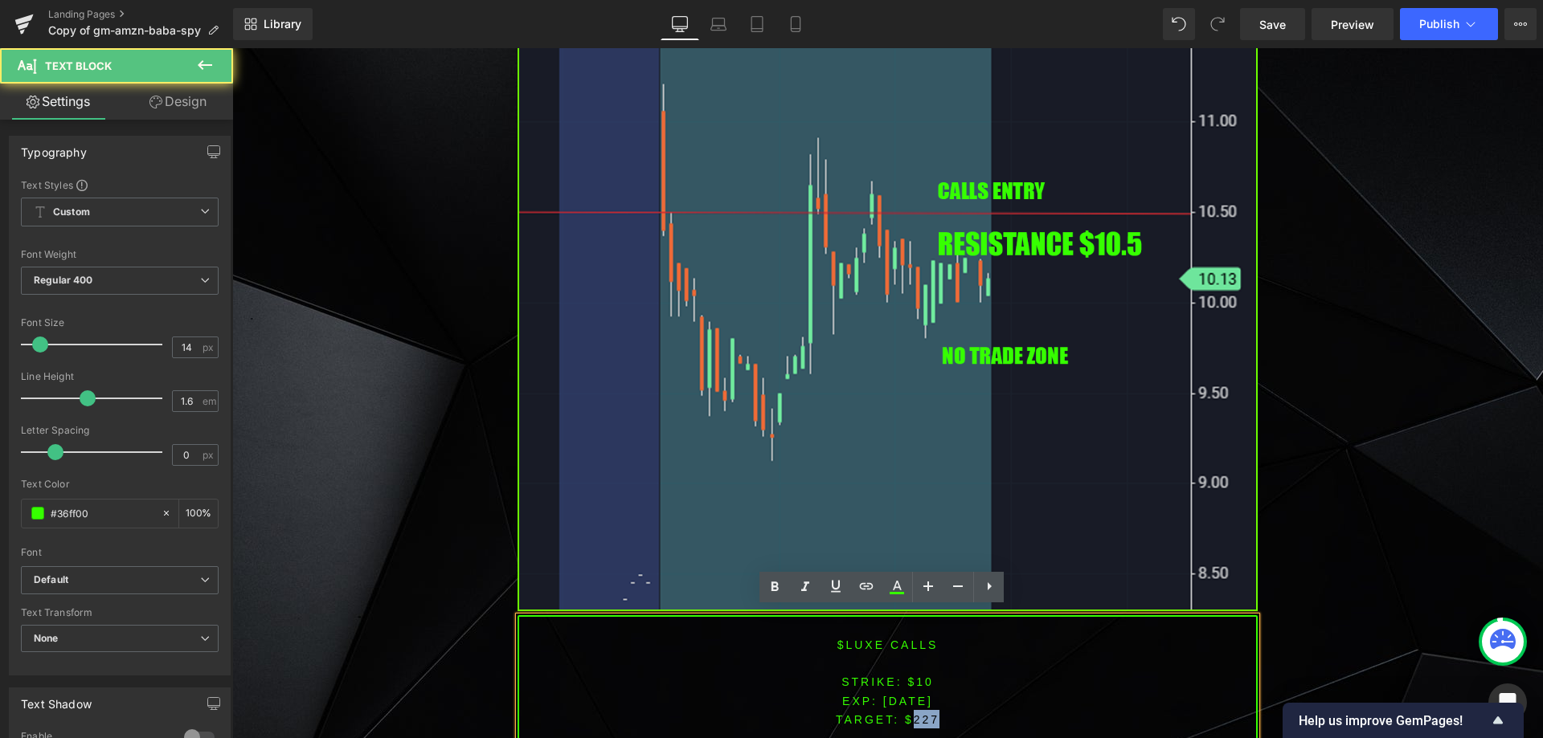
click at [919, 713] on span "TARGET: $227" at bounding box center [888, 719] width 104 height 13
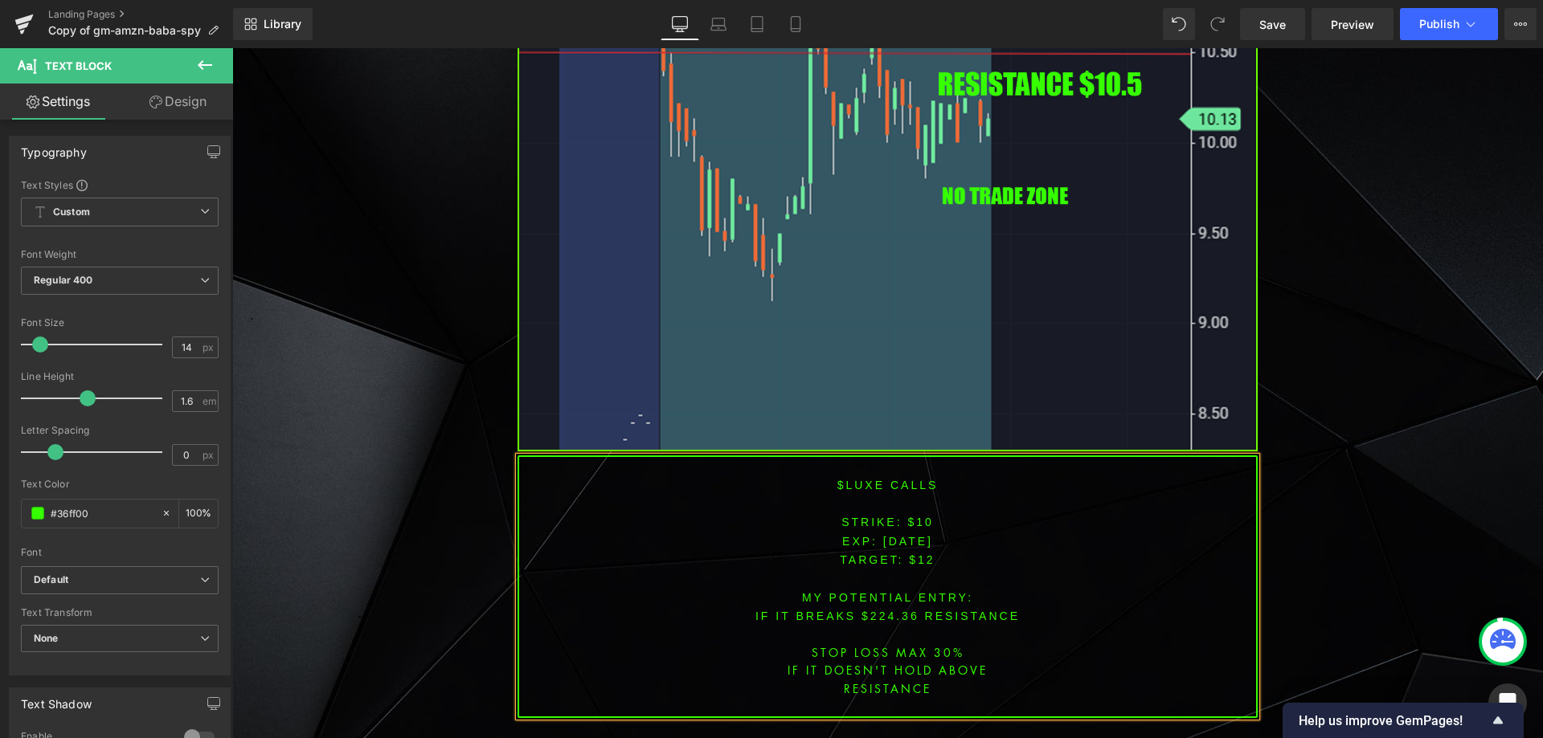
scroll to position [2729, 0]
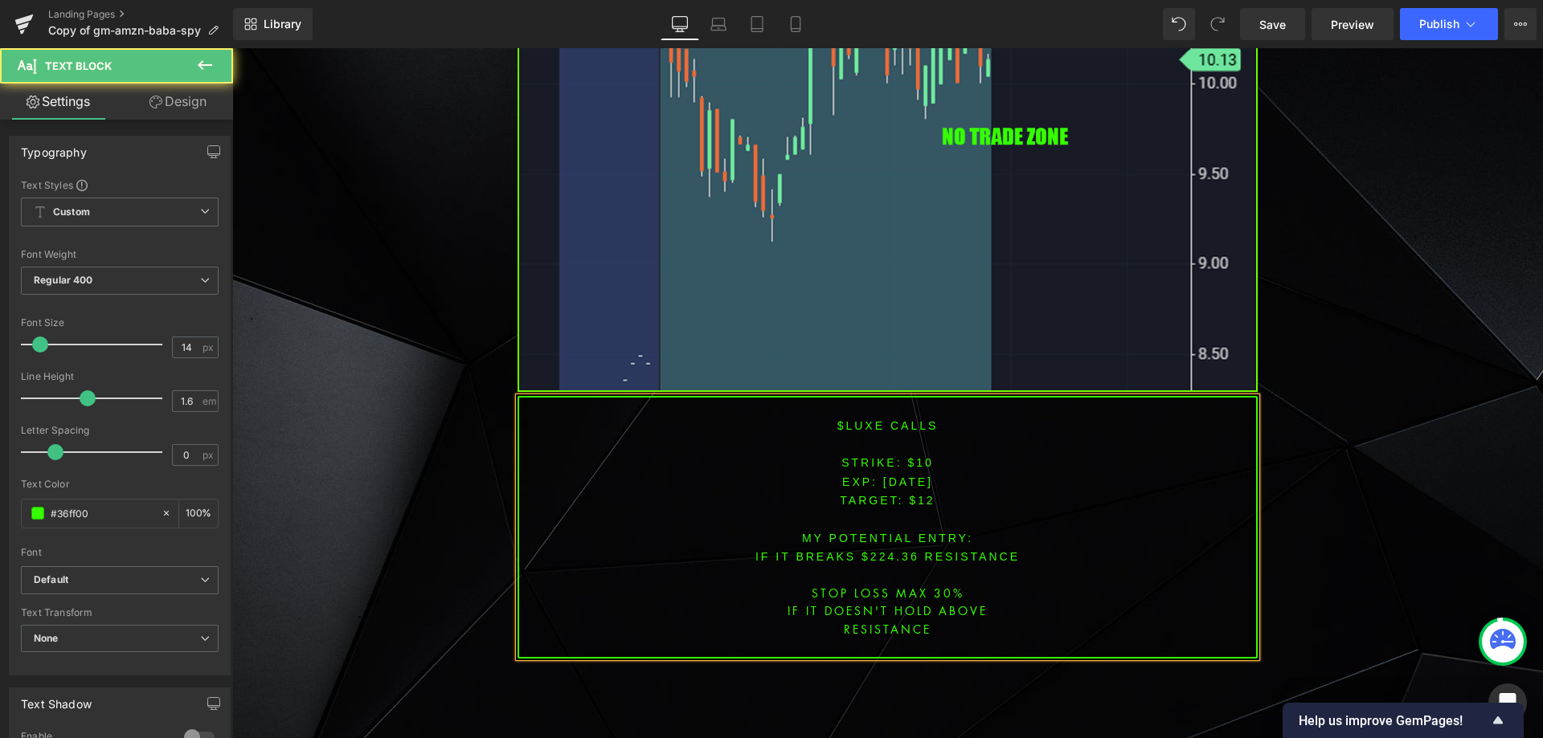
click at [883, 550] on font "IF IT BREAKS $224.36 resistance" at bounding box center [887, 556] width 264 height 13
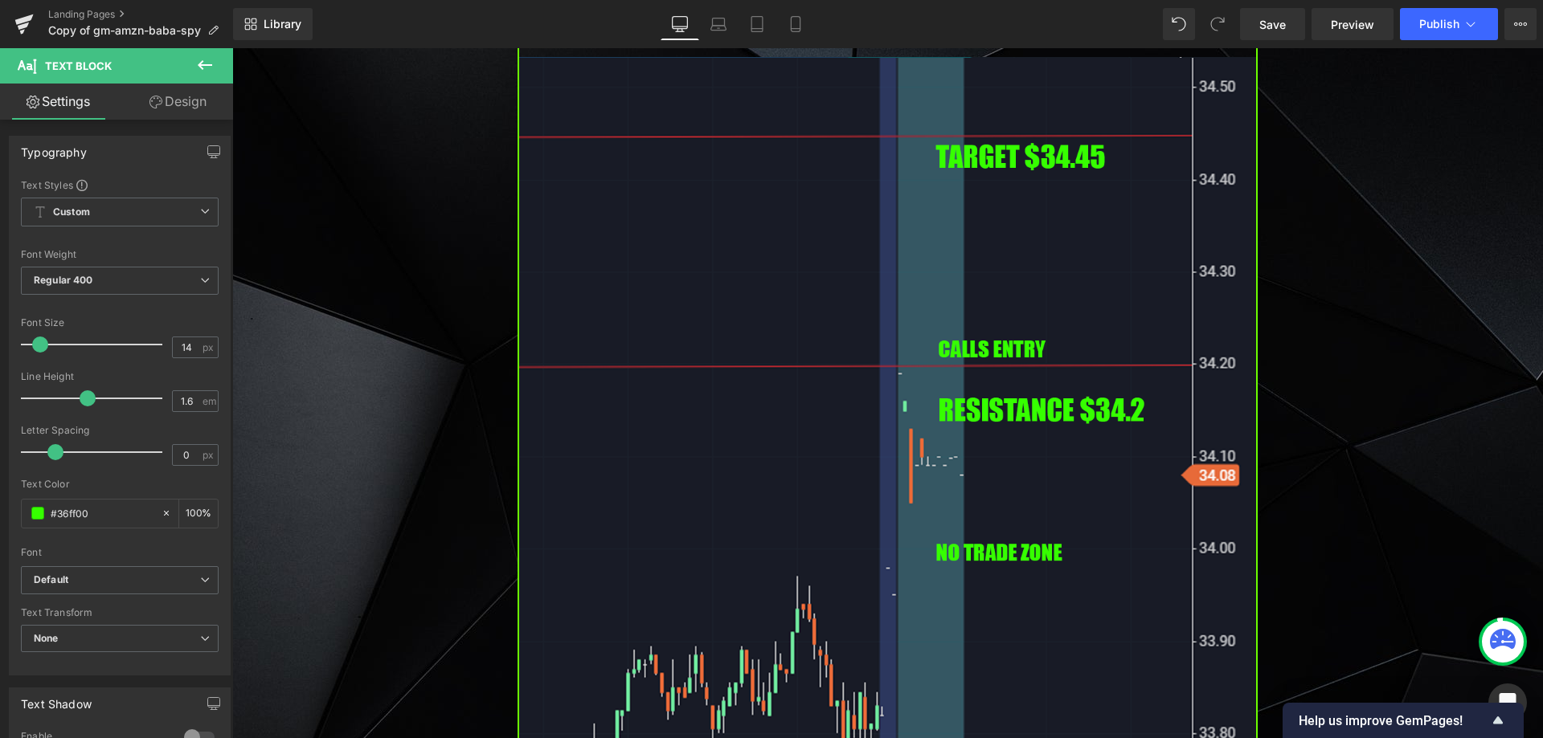
scroll to position [3853, 0]
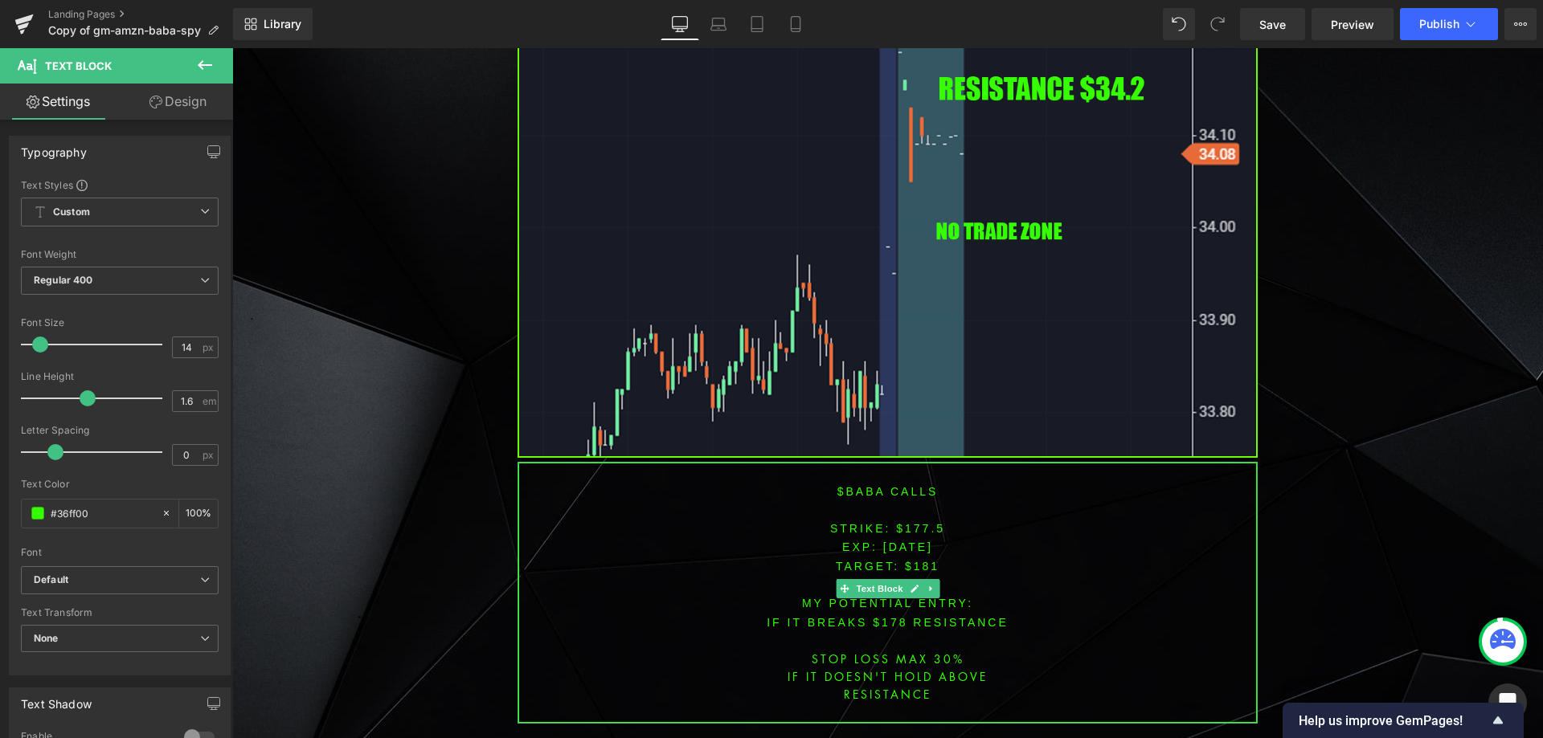
click at [852, 485] on font "$BABA CALLS" at bounding box center [887, 491] width 101 height 13
click at [854, 485] on font "$BABA CALLS" at bounding box center [887, 491] width 101 height 13
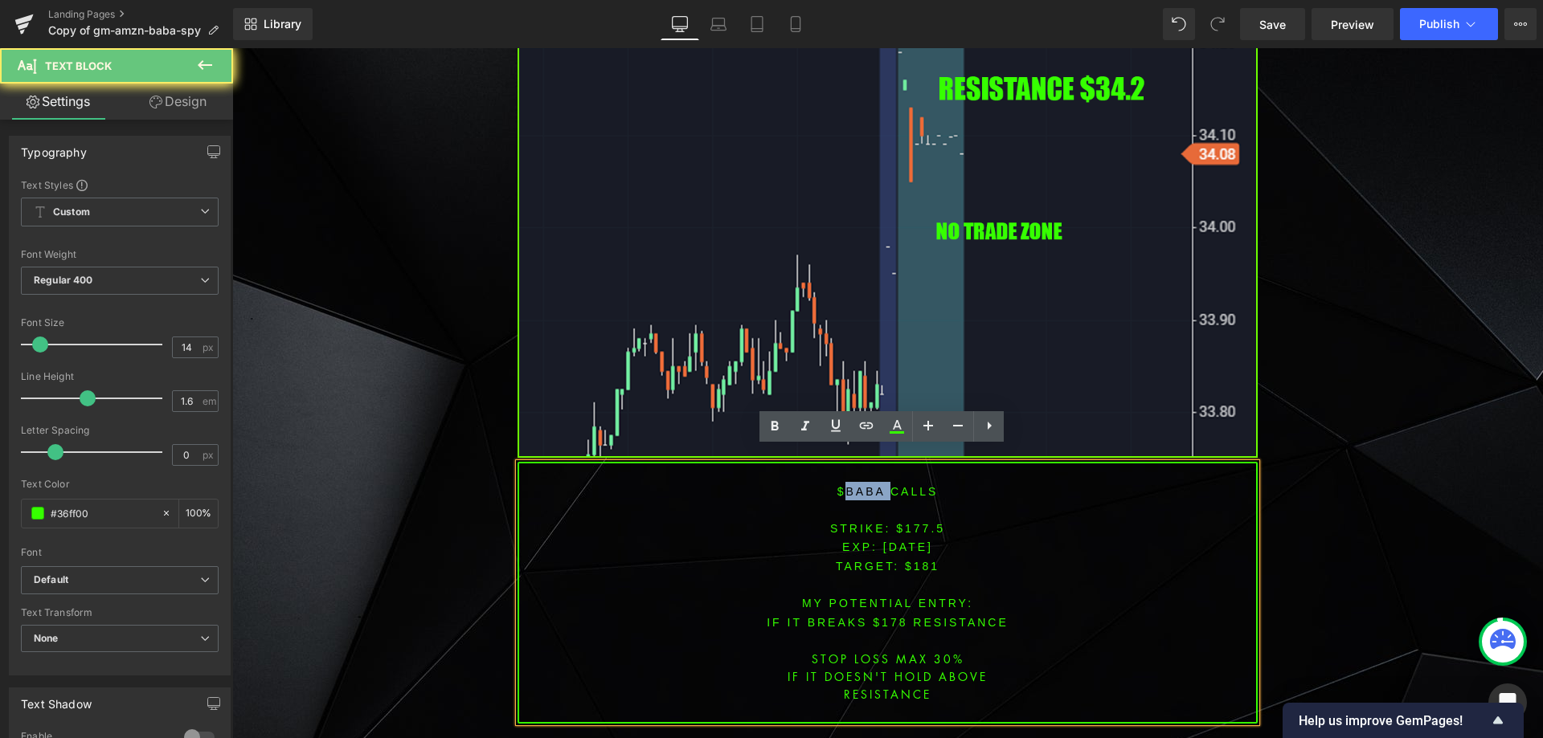
click at [854, 485] on font "$BABA CALLS" at bounding box center [887, 491] width 101 height 13
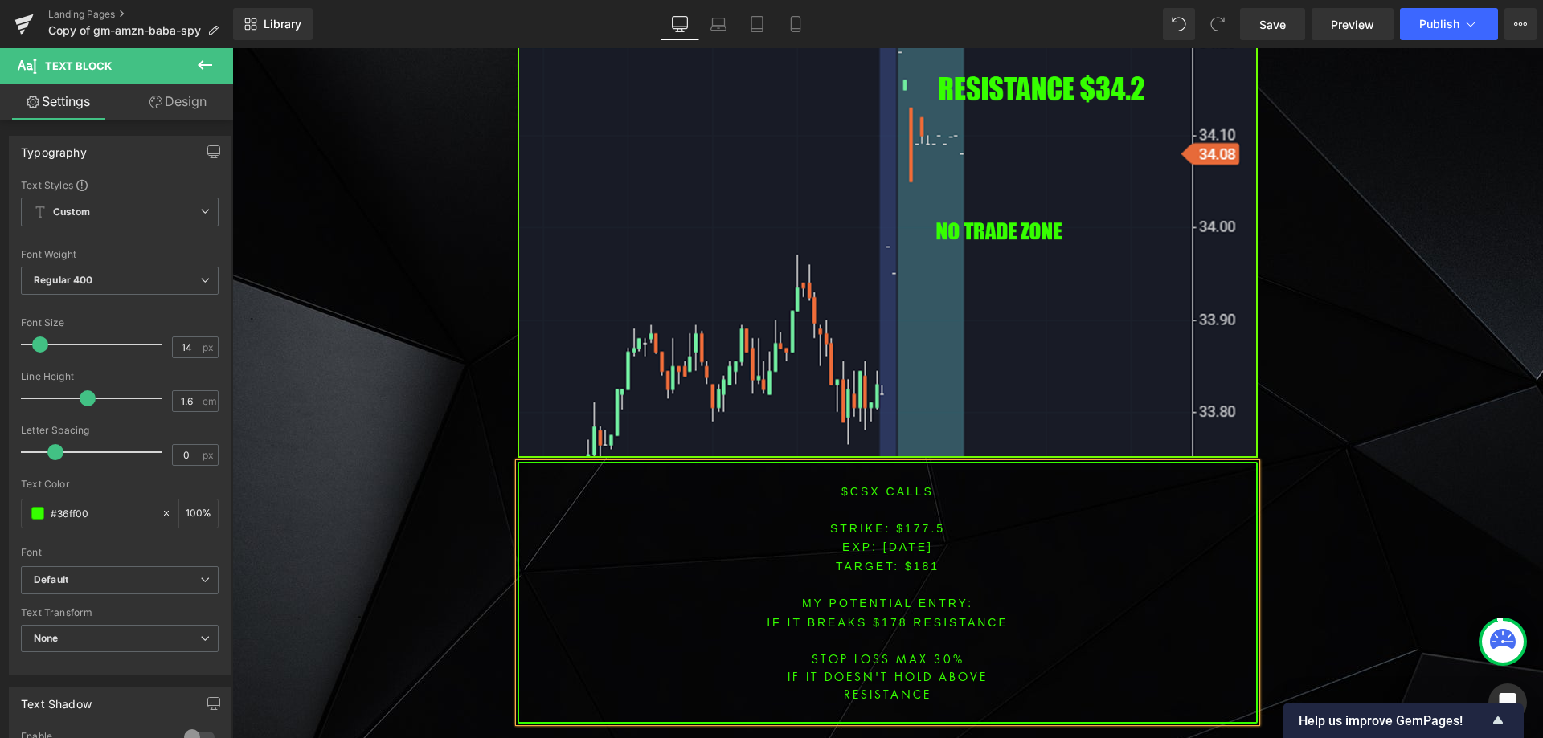
click at [913, 522] on font "STRIKE: $177.5" at bounding box center [887, 528] width 115 height 13
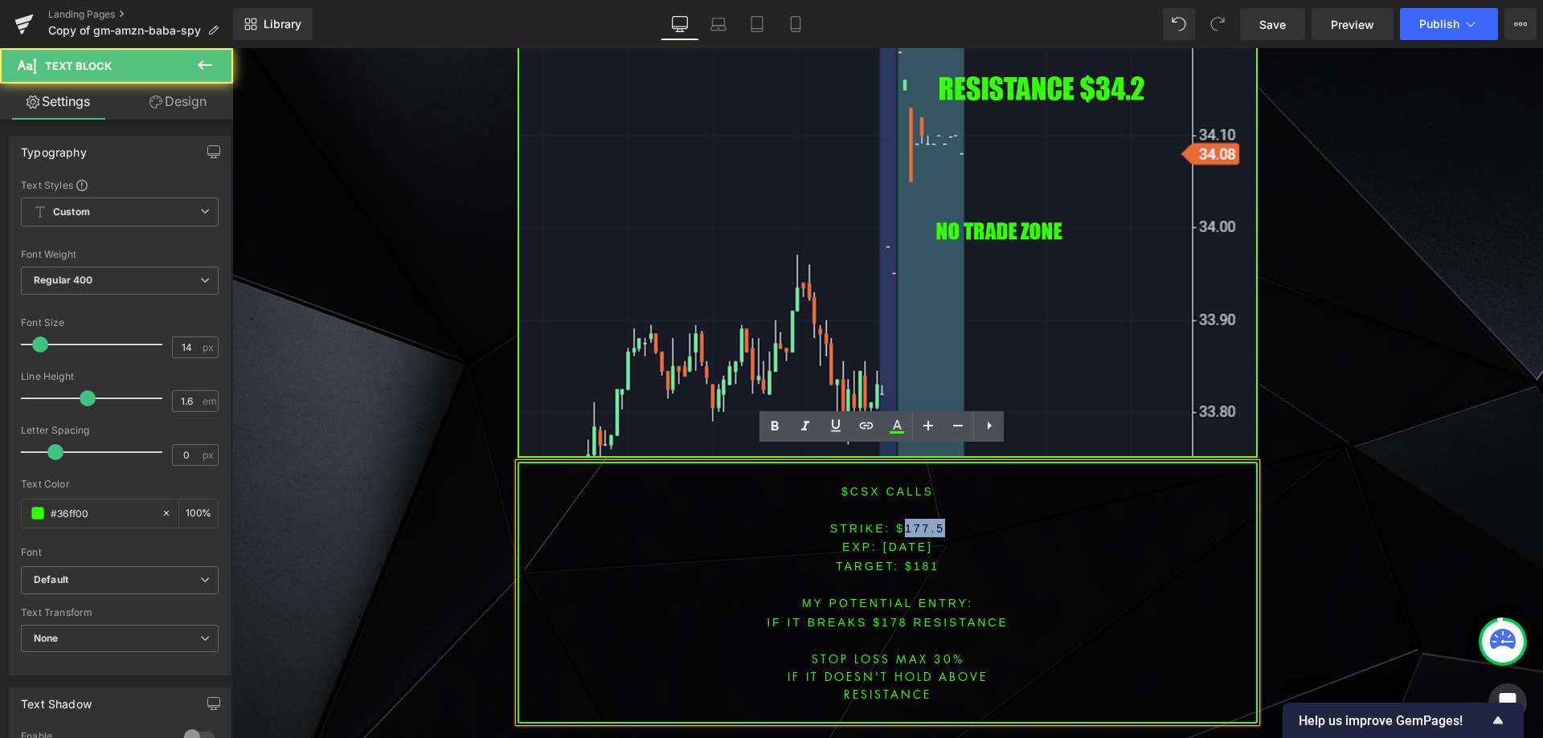
click at [913, 522] on font "STRIKE: $177.5" at bounding box center [887, 528] width 115 height 13
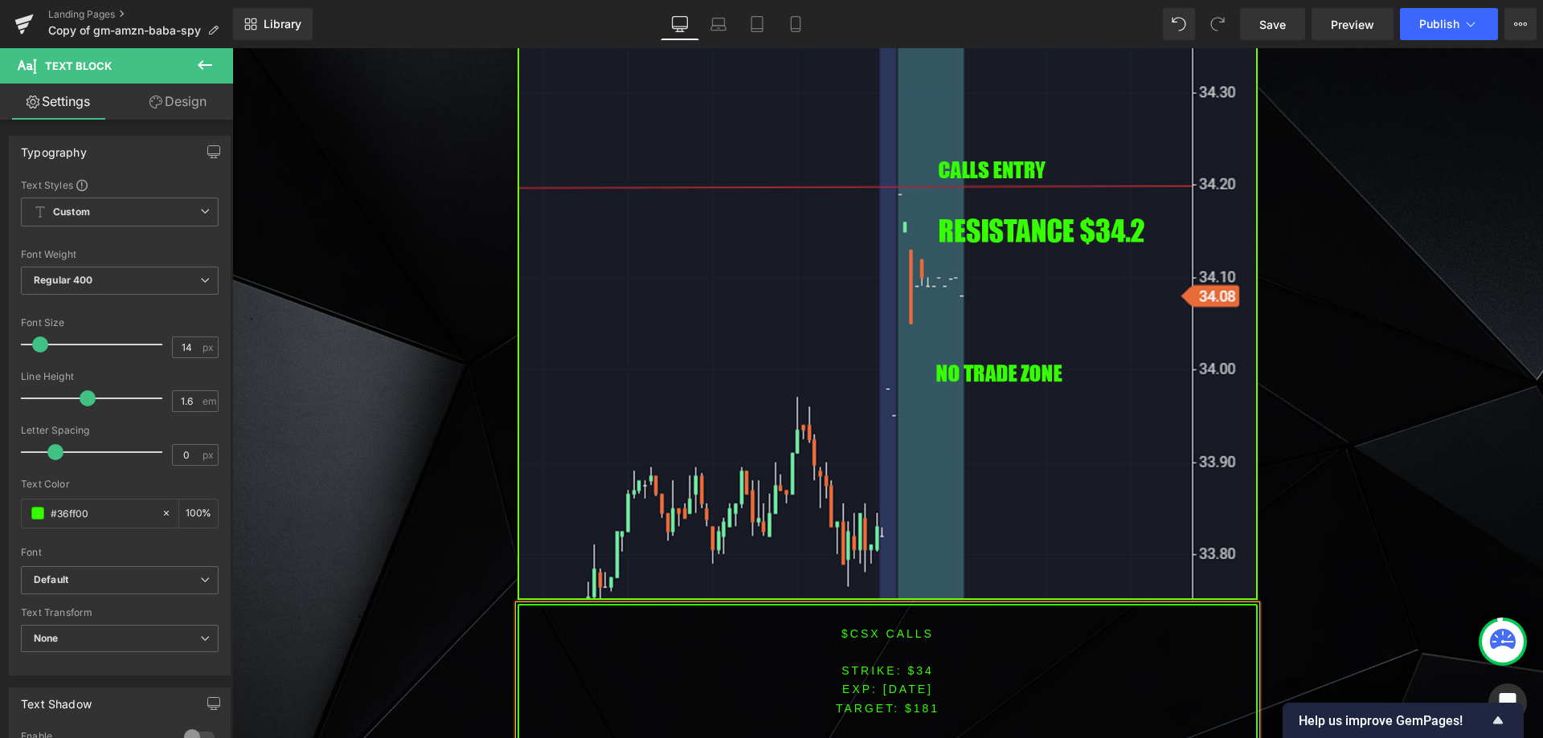
scroll to position [3714, 0]
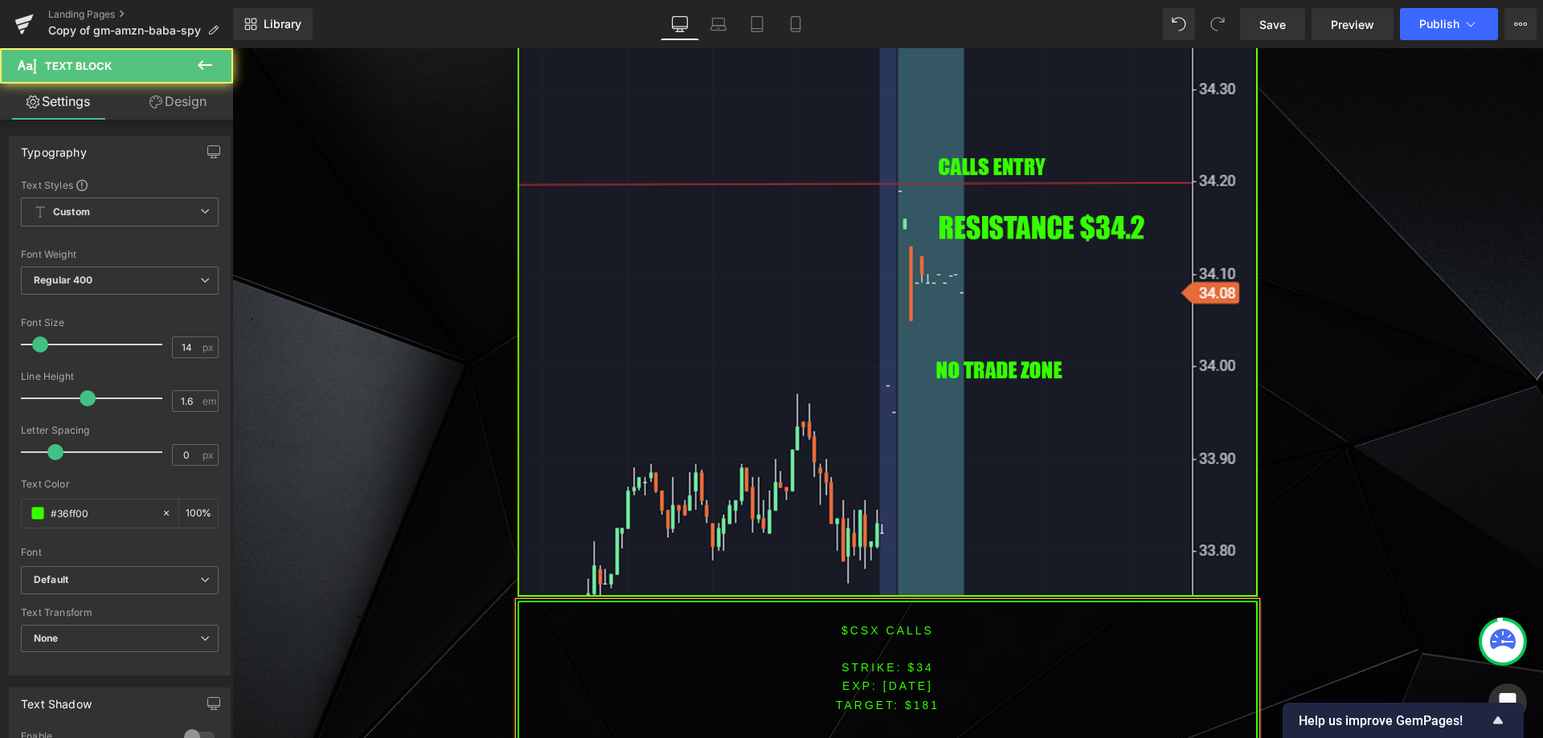
click at [921, 699] on span "TARGET: $181" at bounding box center [888, 705] width 104 height 13
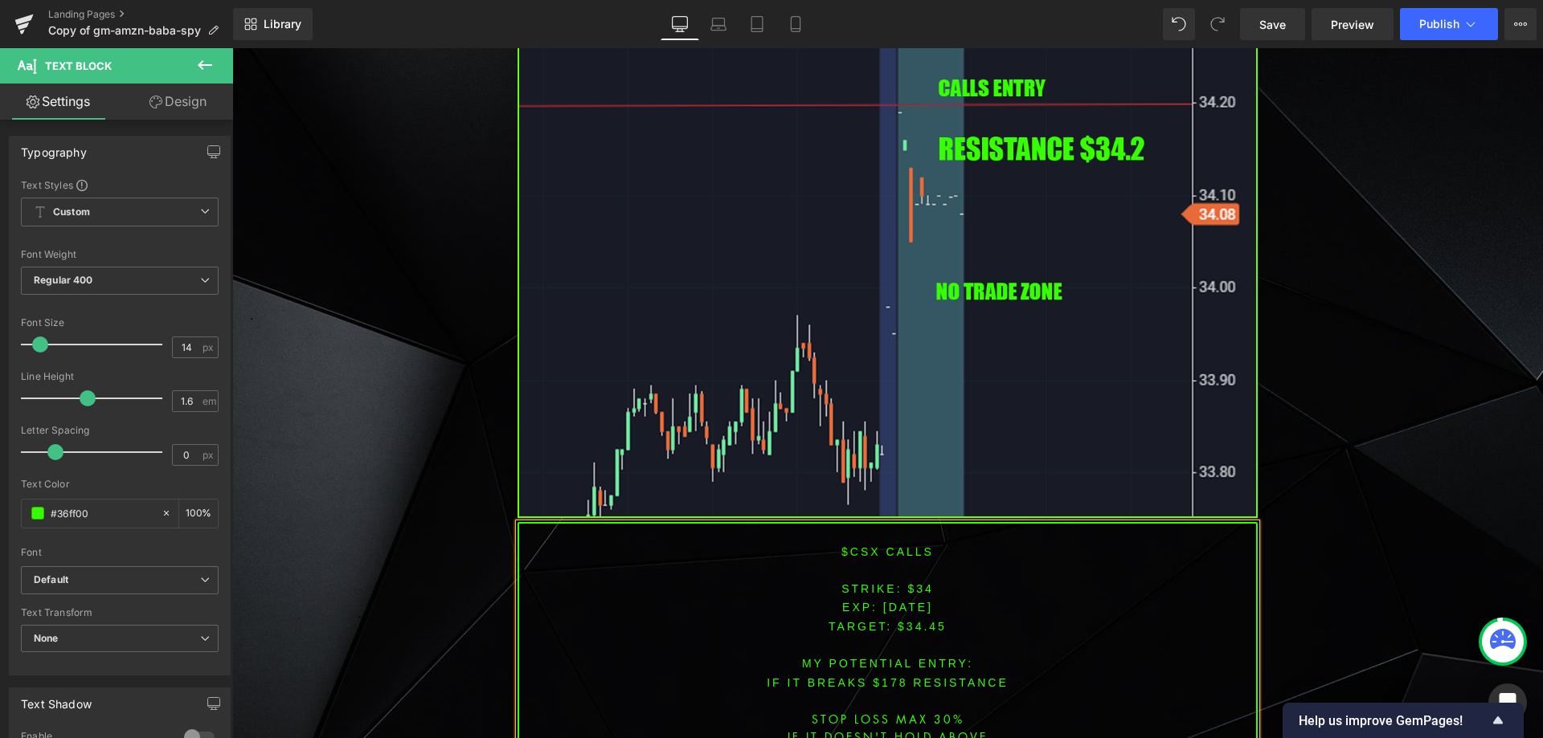
scroll to position [3831, 0]
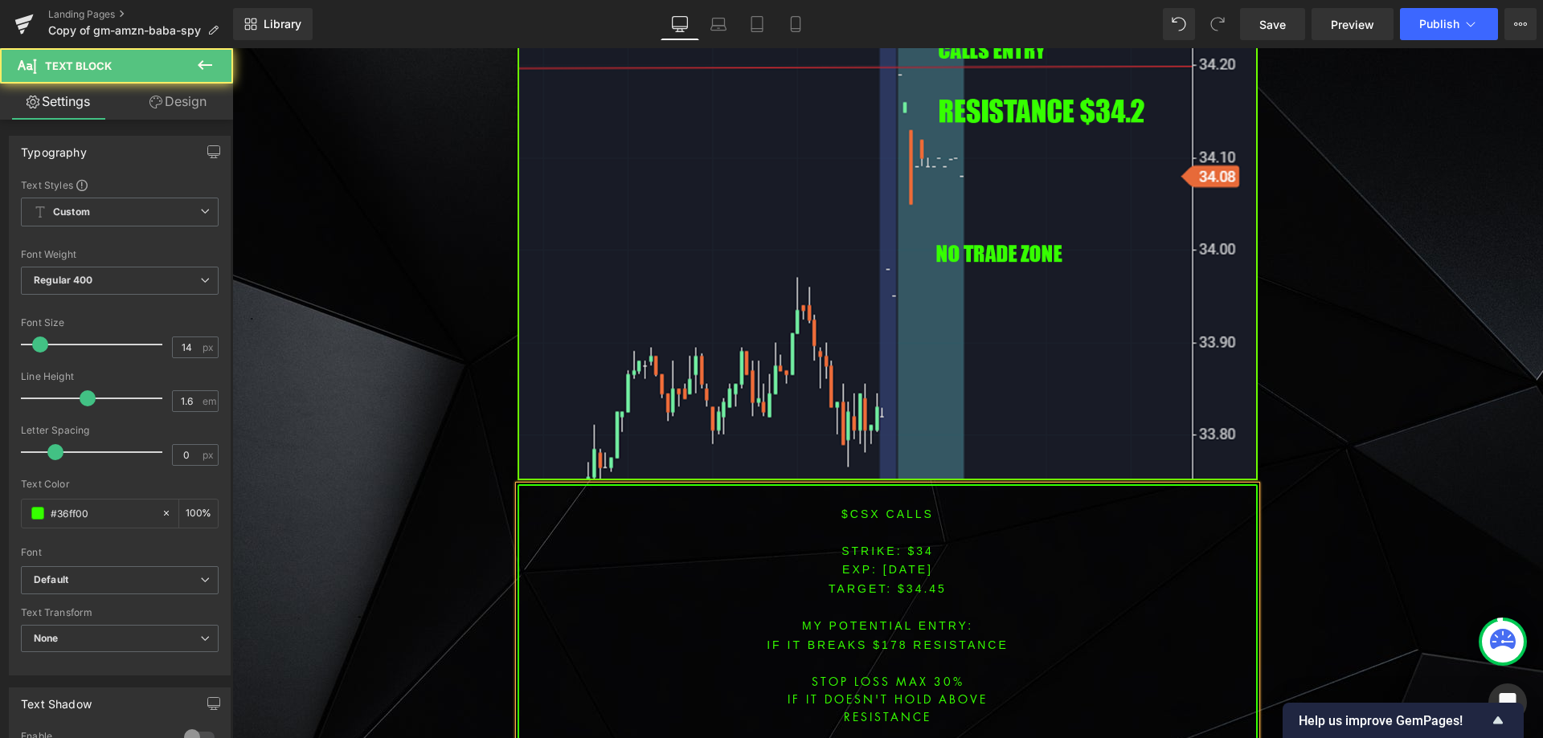
click at [882, 639] on font "IF IT BREAKS $178 resistance" at bounding box center [887, 645] width 242 height 13
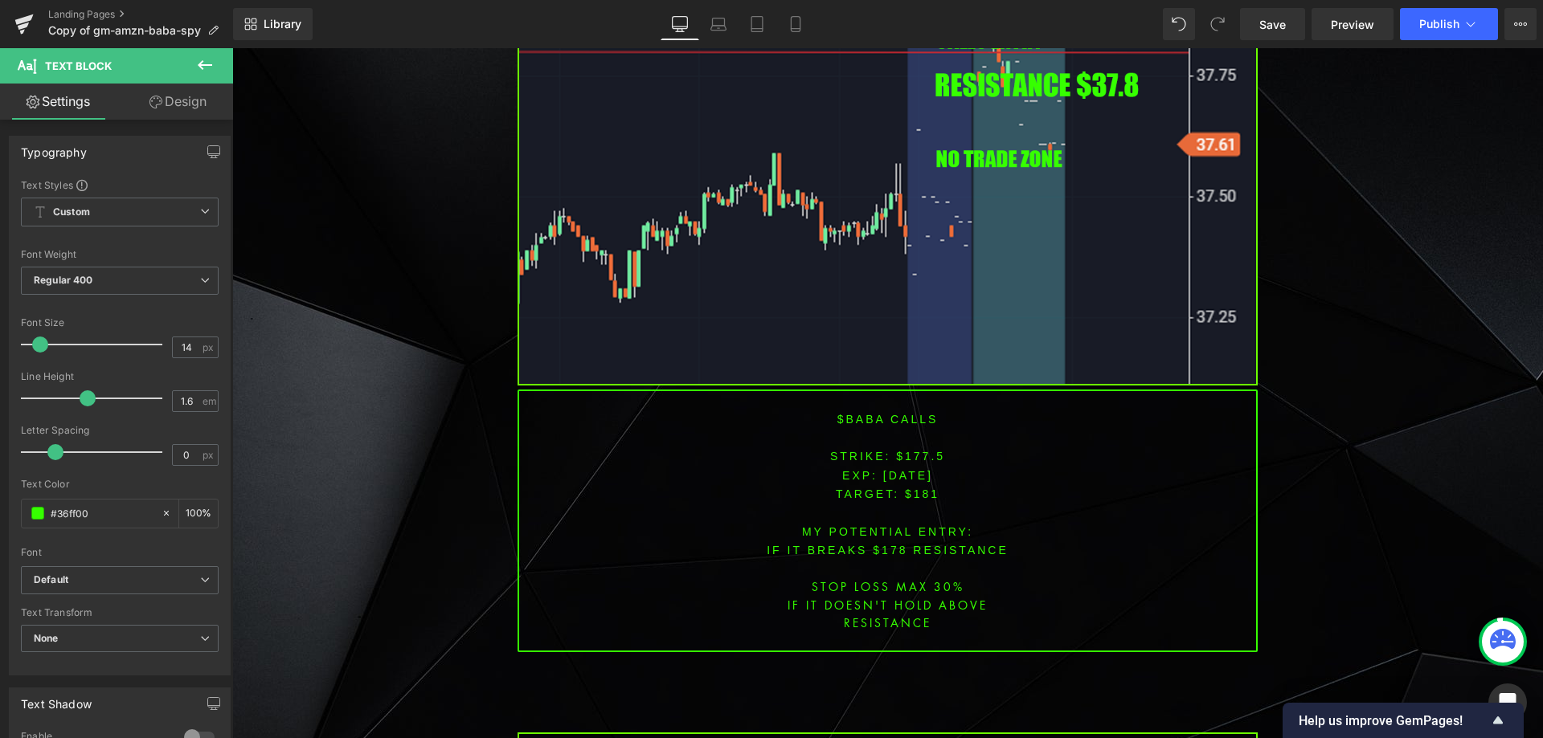
scroll to position [5116, 0]
click at [852, 412] on font "$BABA CALLS" at bounding box center [887, 418] width 101 height 13
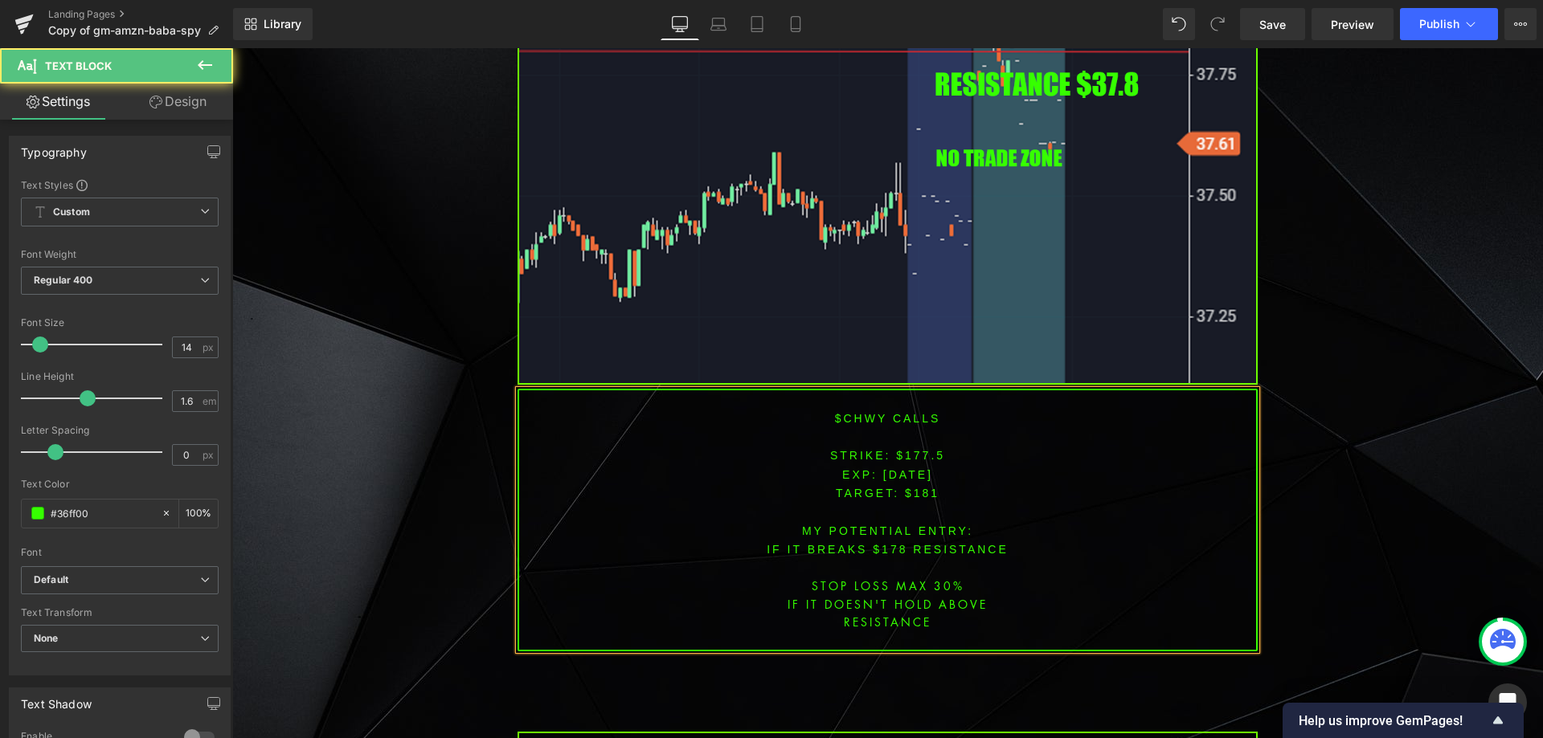
click at [914, 449] on font "STRIKE: $177.5" at bounding box center [887, 455] width 115 height 13
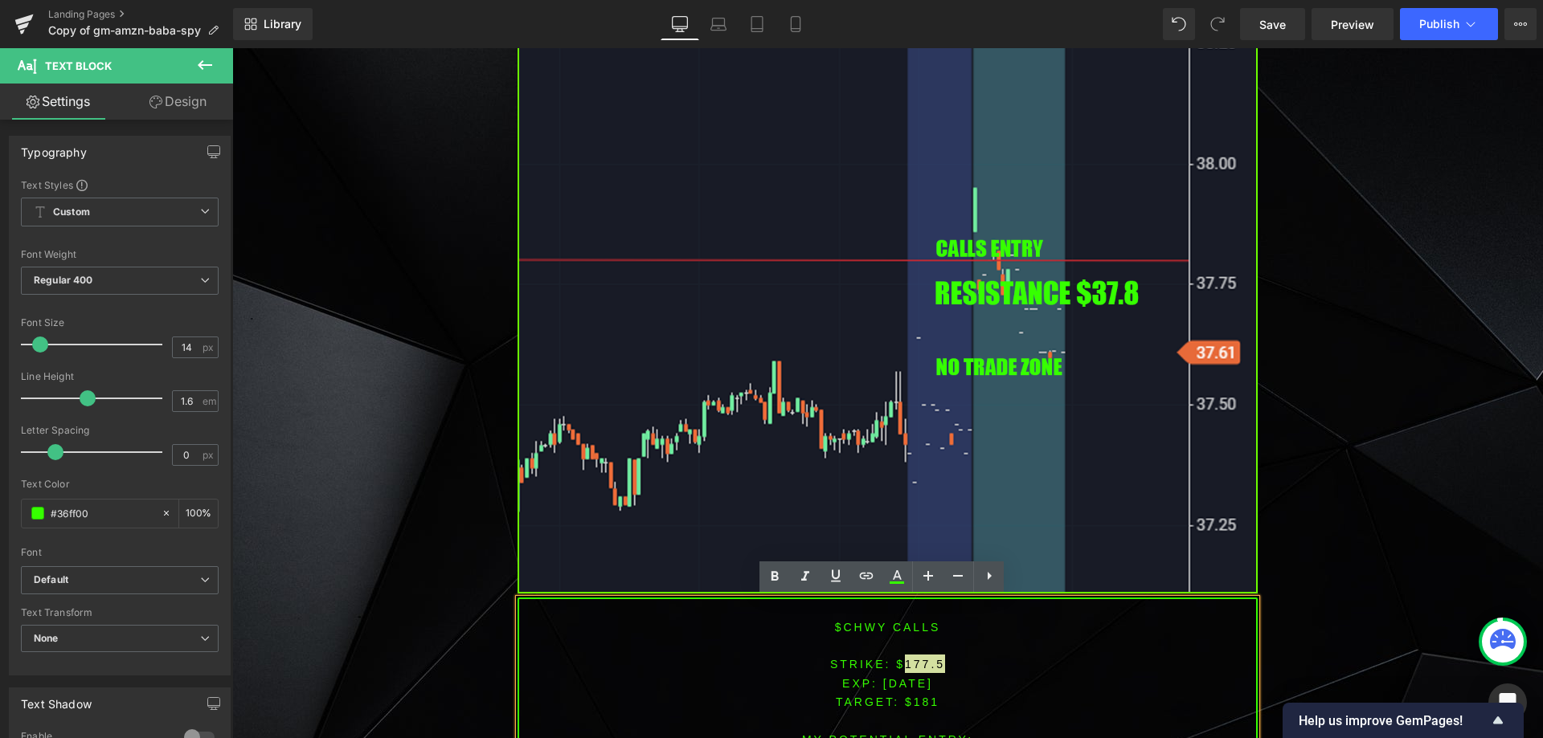
scroll to position [5036, 0]
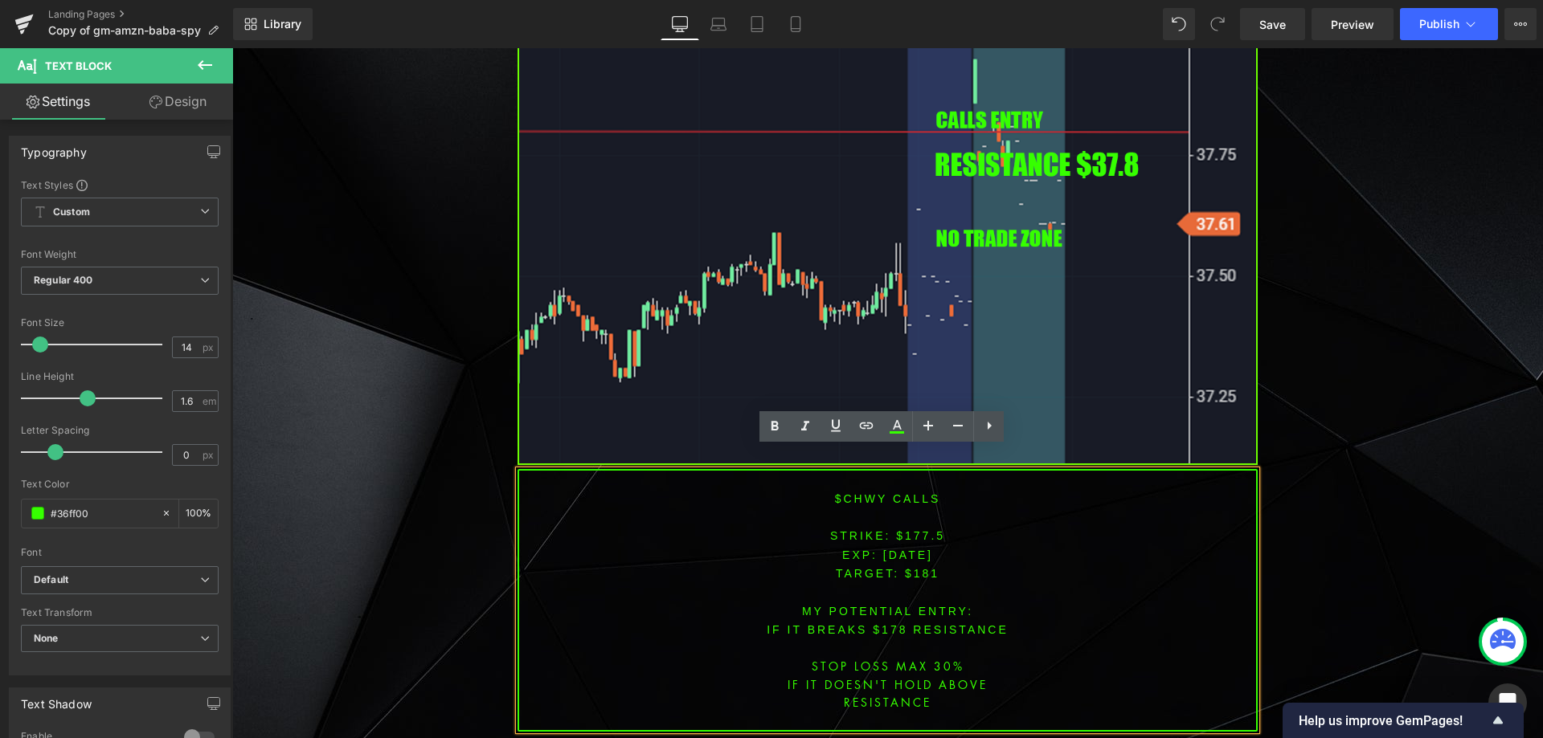
click at [889, 549] on span "[DATE]" at bounding box center [908, 555] width 50 height 13
click at [914, 529] on font "STRIKE: $177.5" at bounding box center [887, 535] width 115 height 13
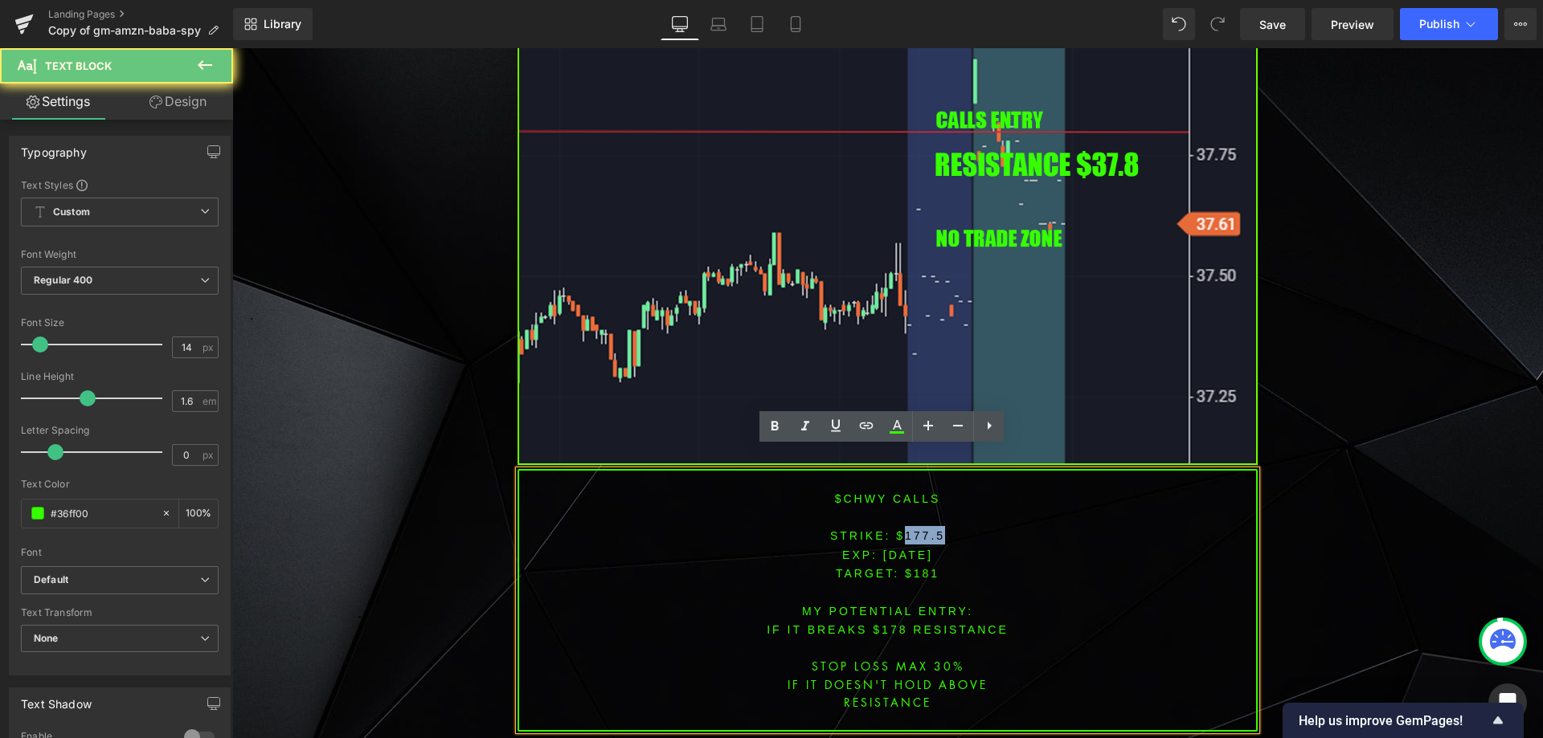
click at [914, 529] on font "STRIKE: $177.5" at bounding box center [887, 535] width 115 height 13
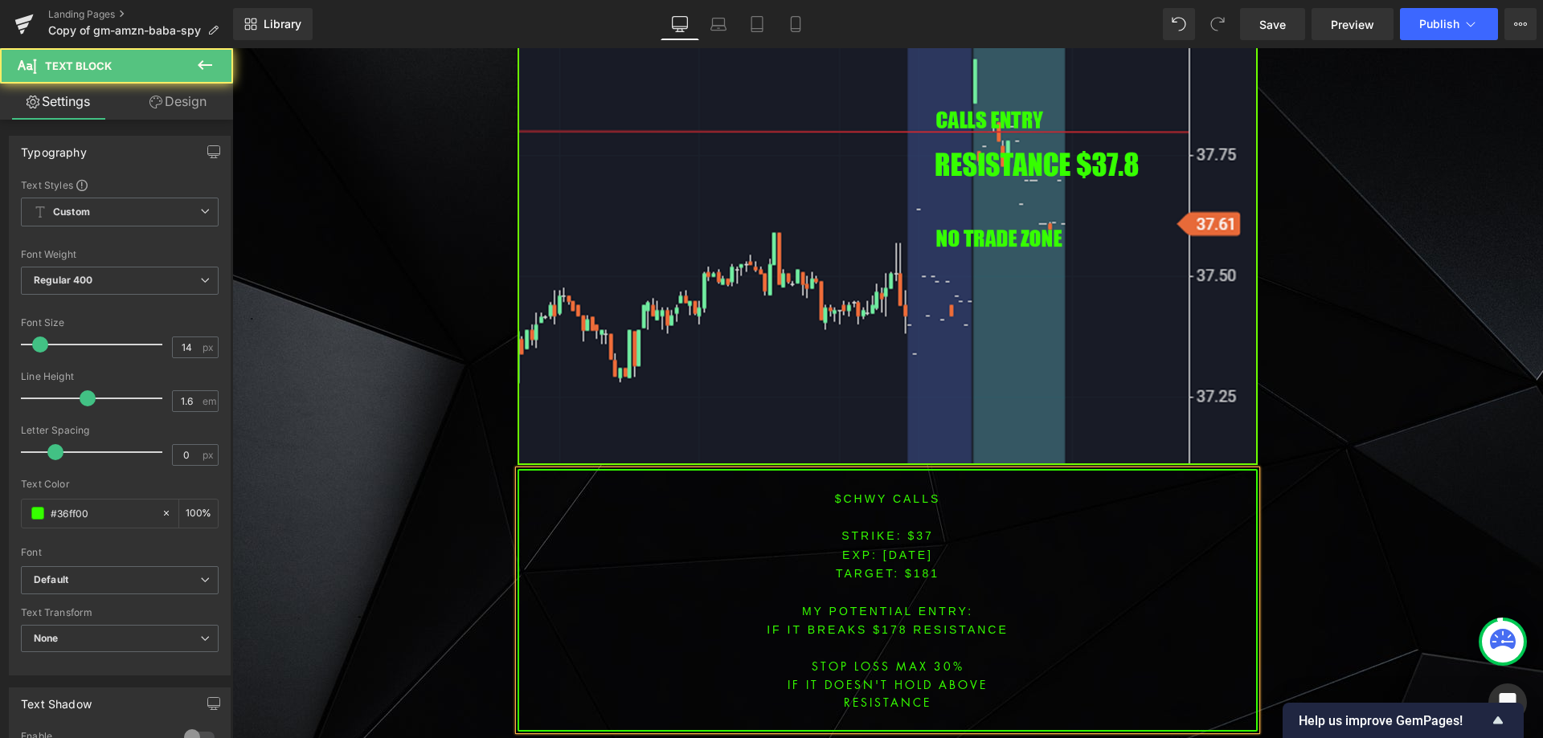
click at [925, 567] on span "TARGET: $181" at bounding box center [888, 573] width 104 height 13
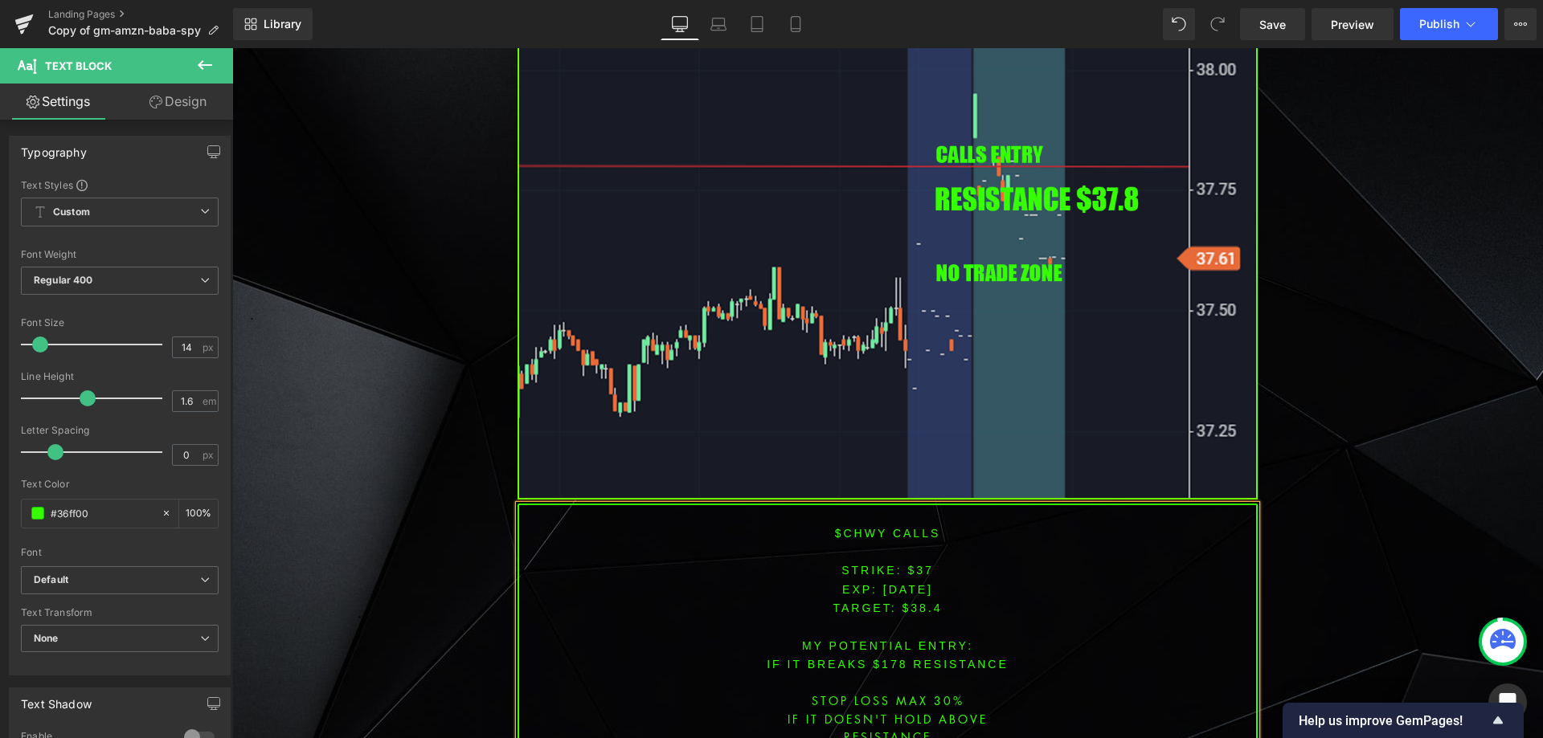
scroll to position [5014, 0]
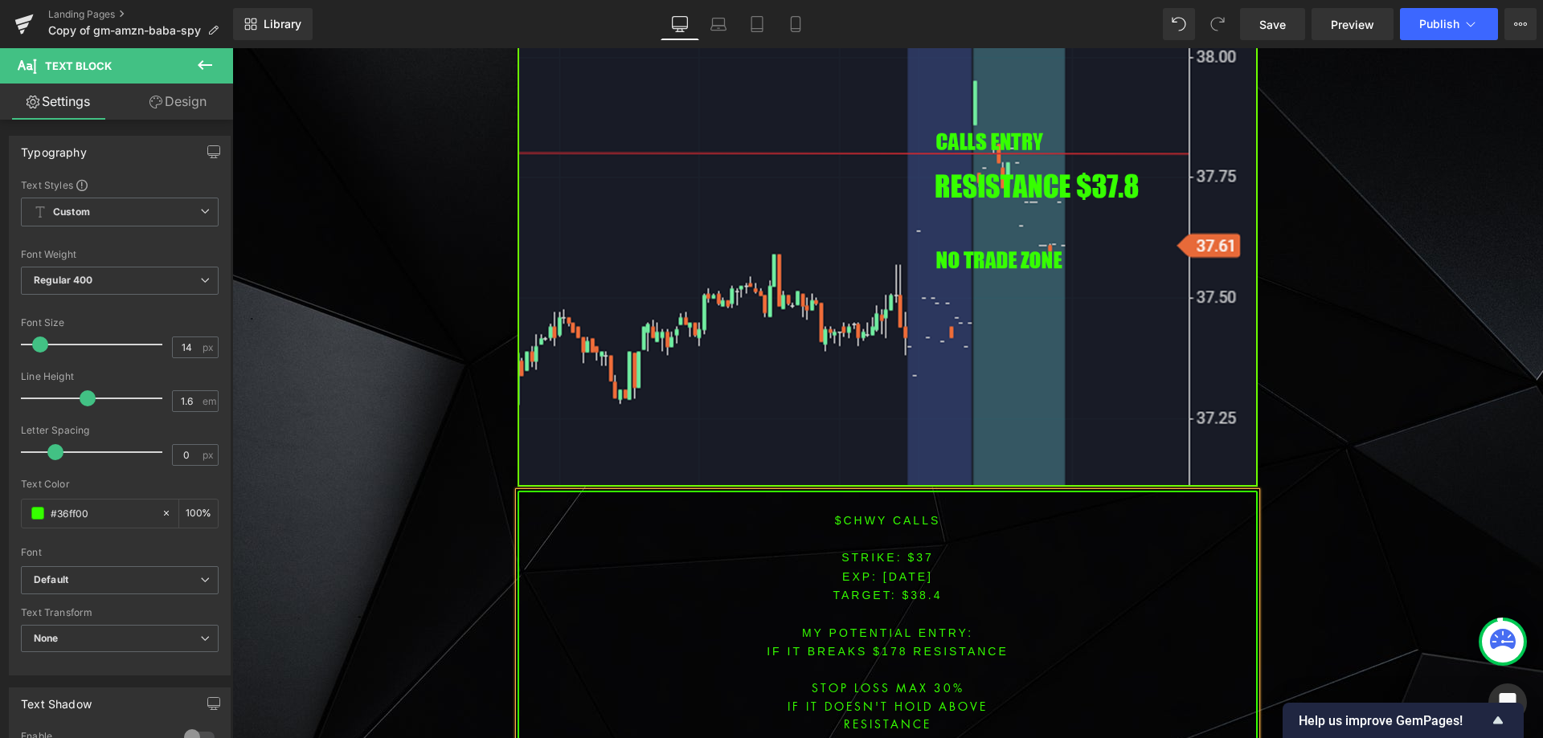
click at [889, 645] on font "IF IT BREAKS $178 resistance" at bounding box center [887, 651] width 242 height 13
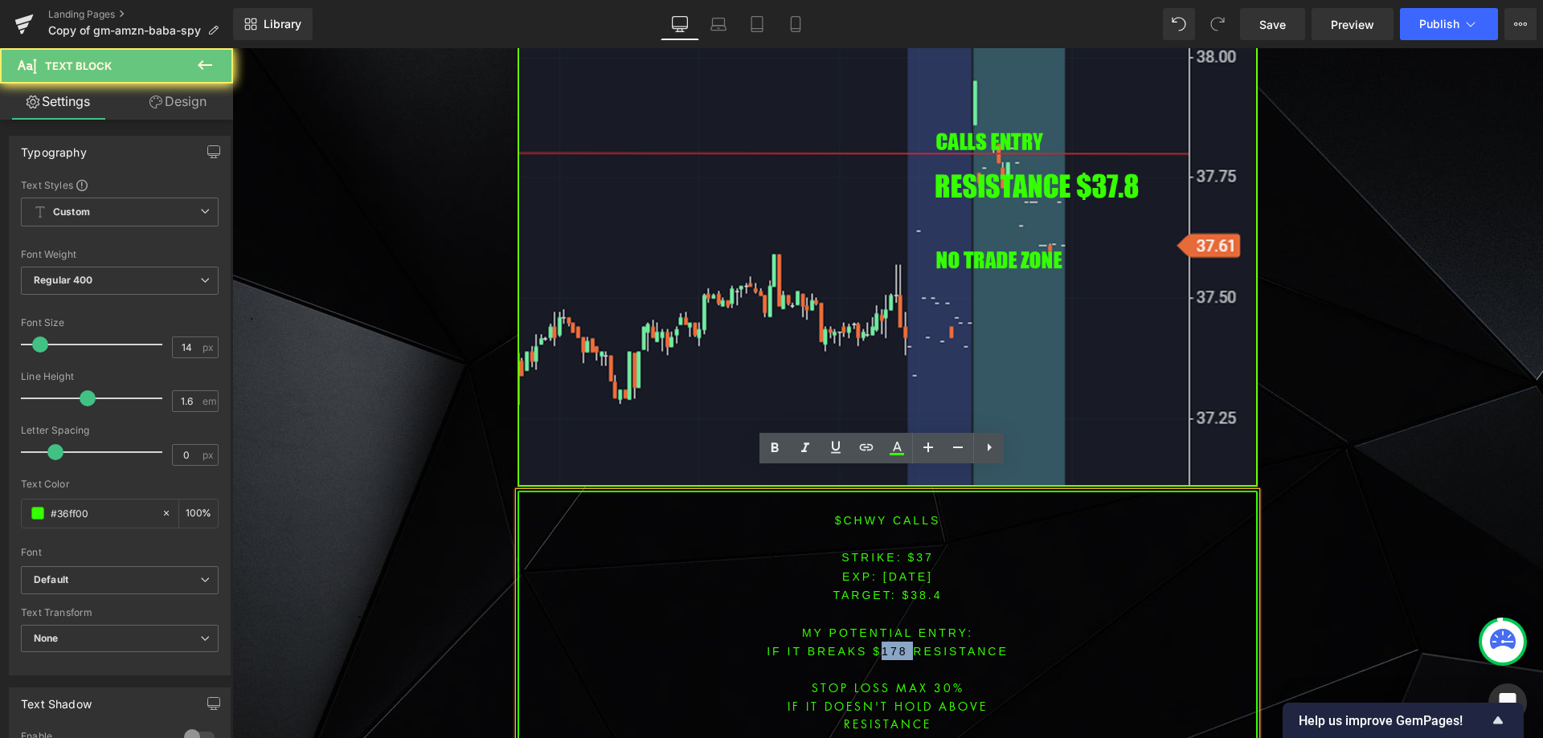
click at [889, 645] on font "IF IT BREAKS $178 resistance" at bounding box center [887, 651] width 242 height 13
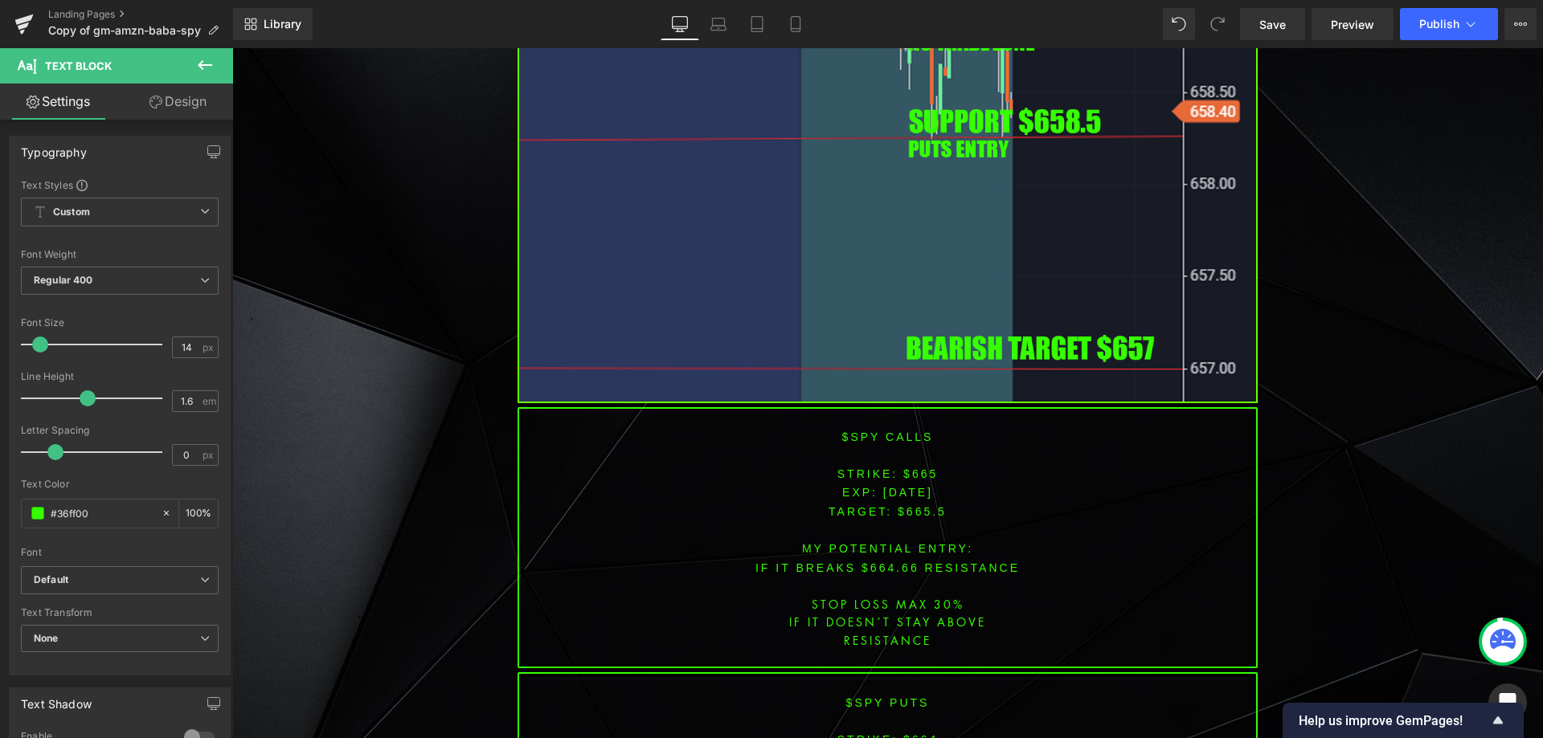
scroll to position [6461, 0]
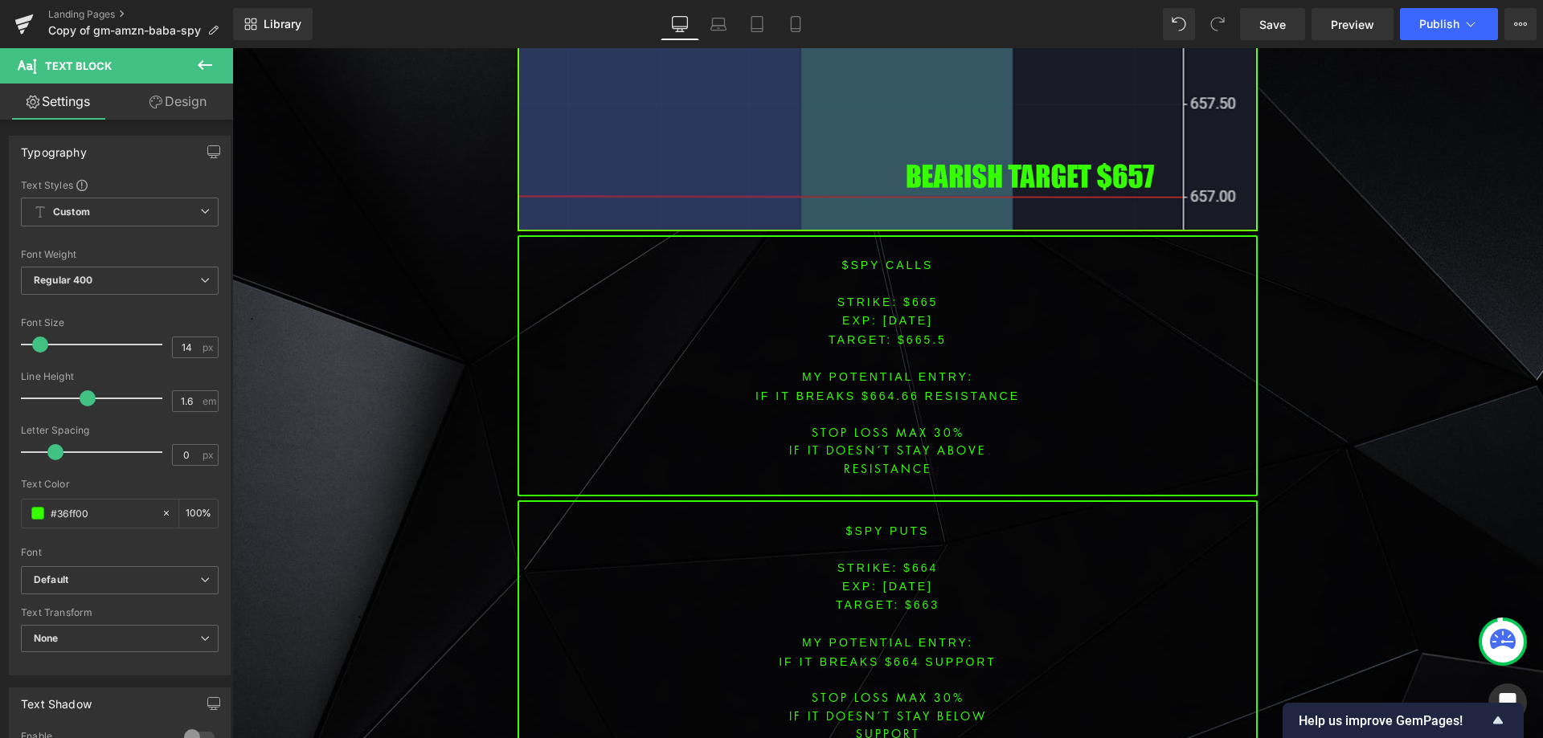
click at [909, 314] on span "[DATE]" at bounding box center [908, 320] width 50 height 13
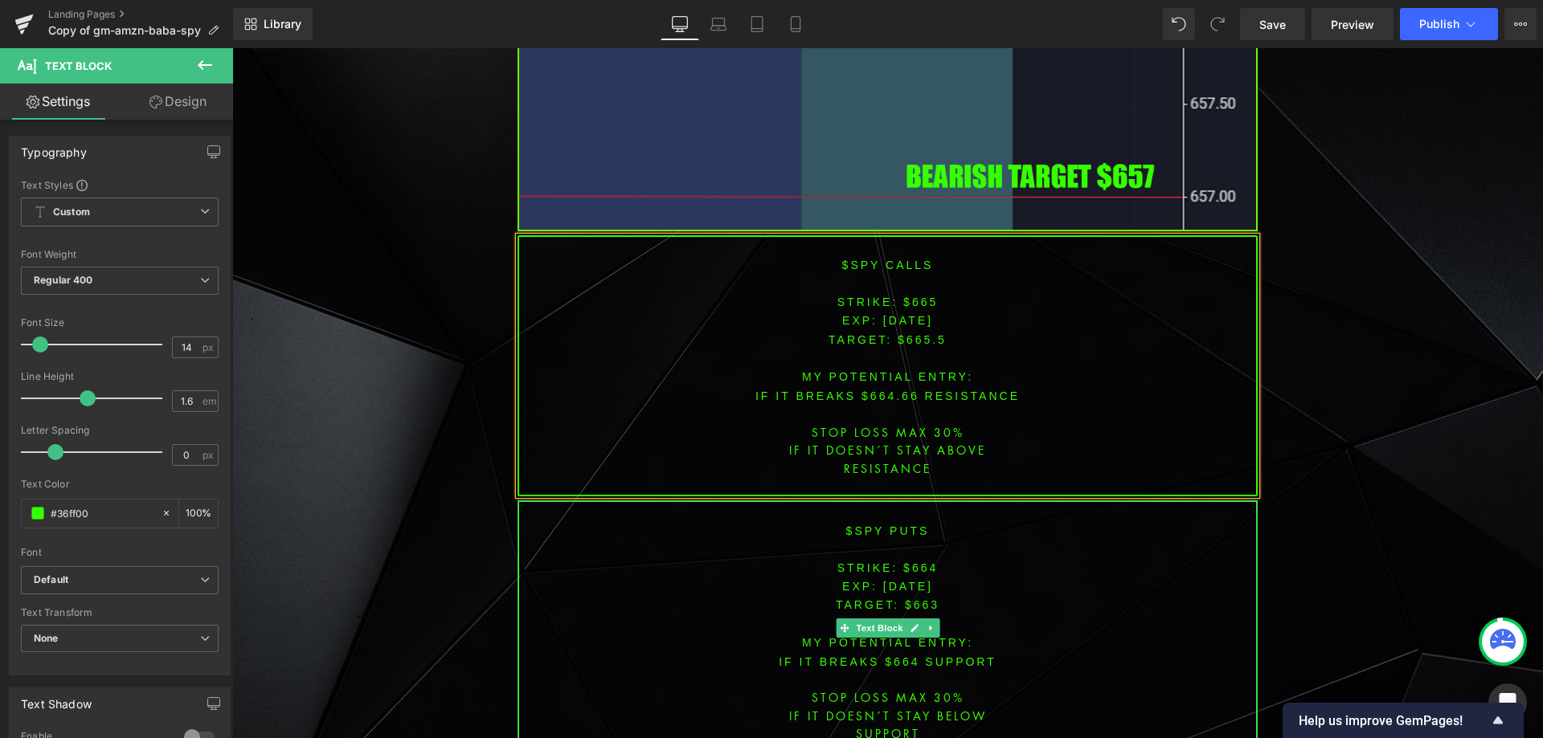
click at [912, 580] on span "[DATE]" at bounding box center [908, 586] width 50 height 13
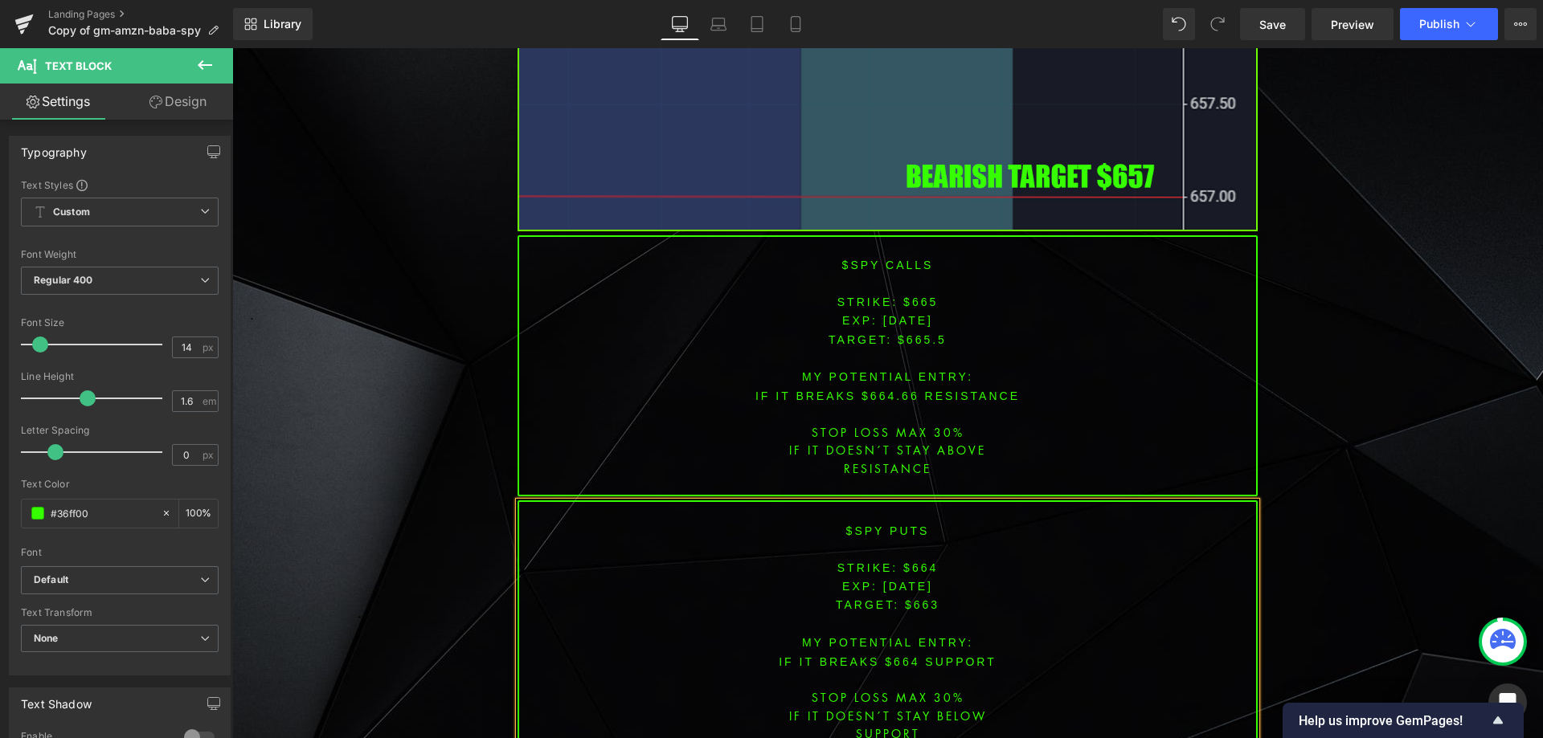
click at [922, 296] on font "STRIKE: $665" at bounding box center [887, 302] width 101 height 13
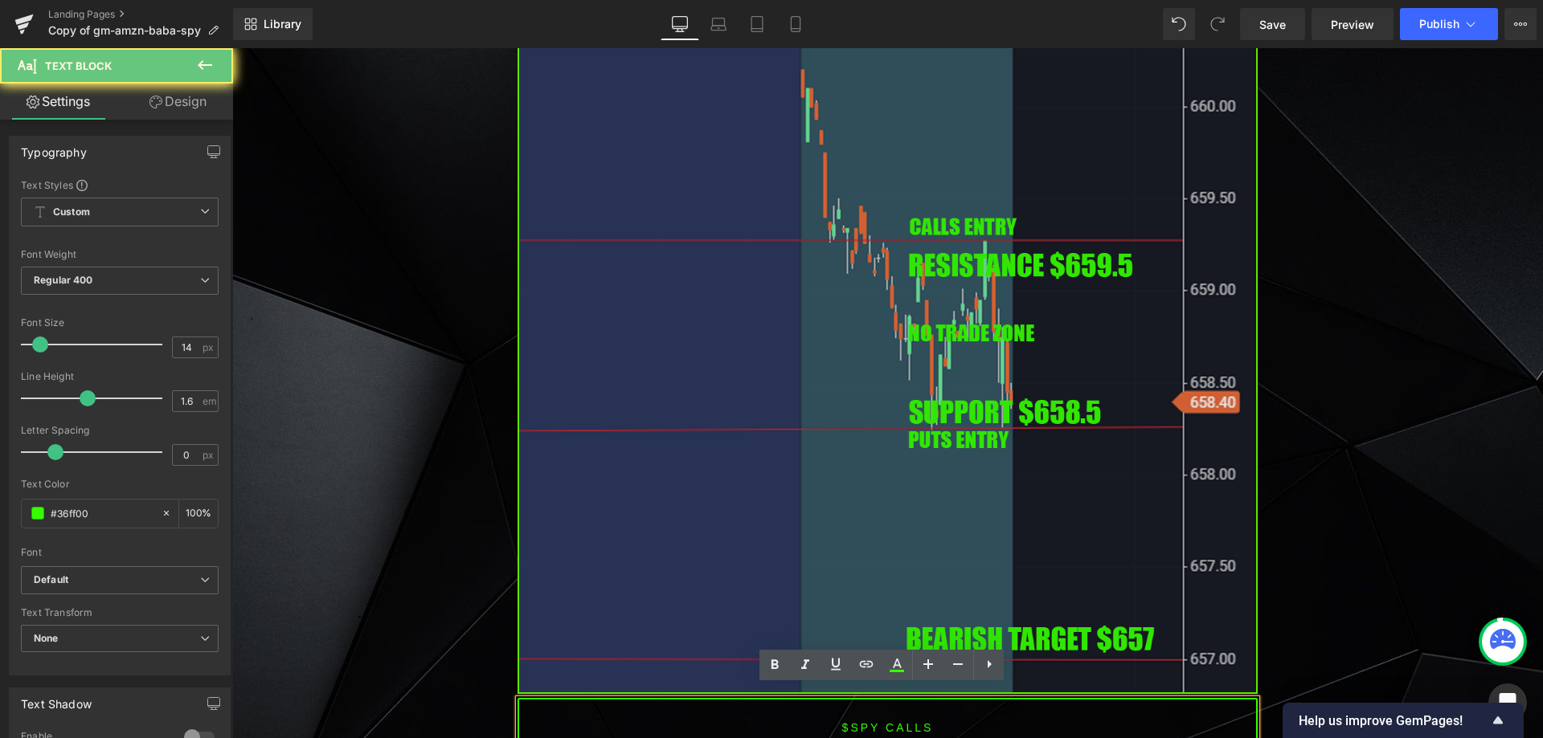
scroll to position [5979, 0]
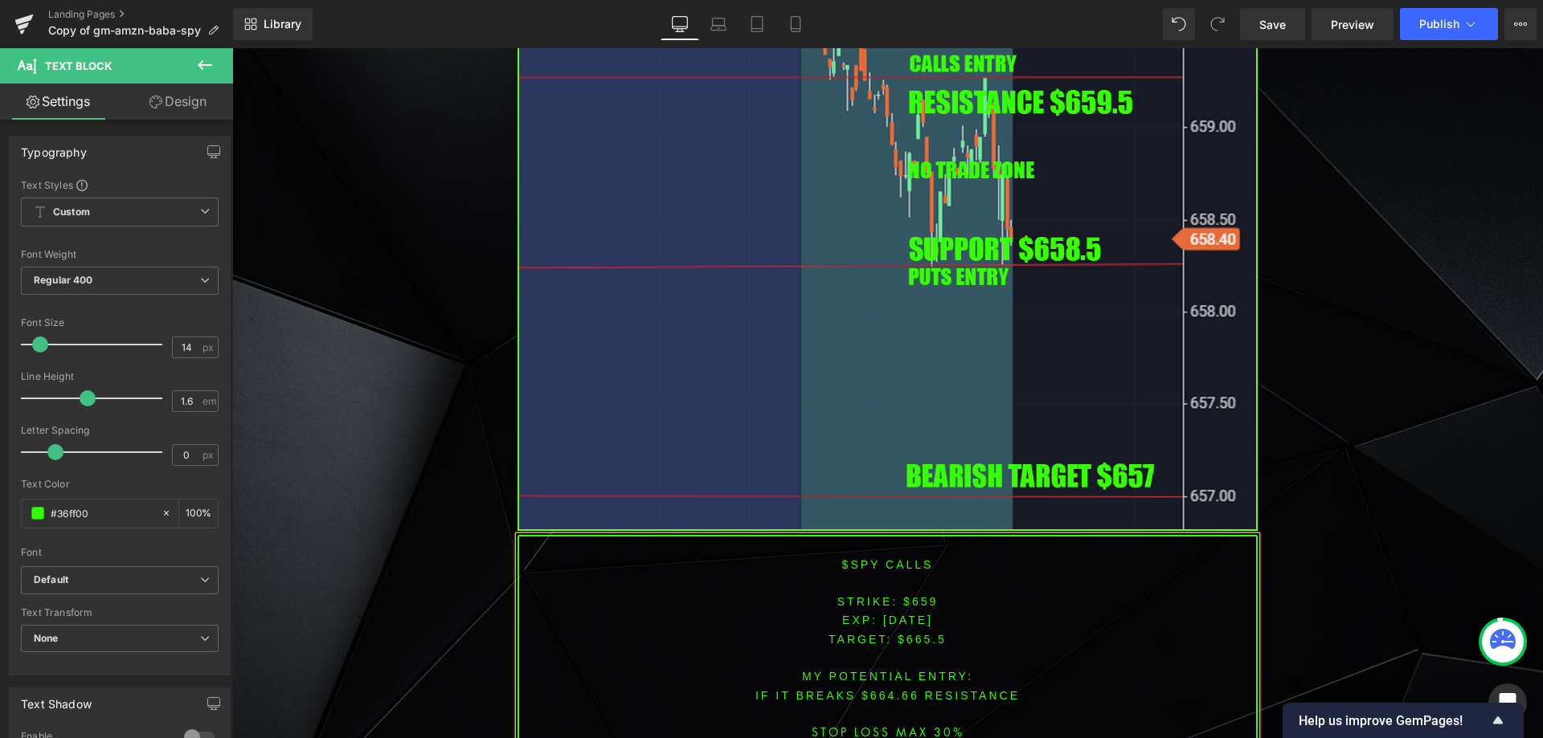
click at [914, 633] on span "TARGET: $665.5" at bounding box center [887, 639] width 118 height 13
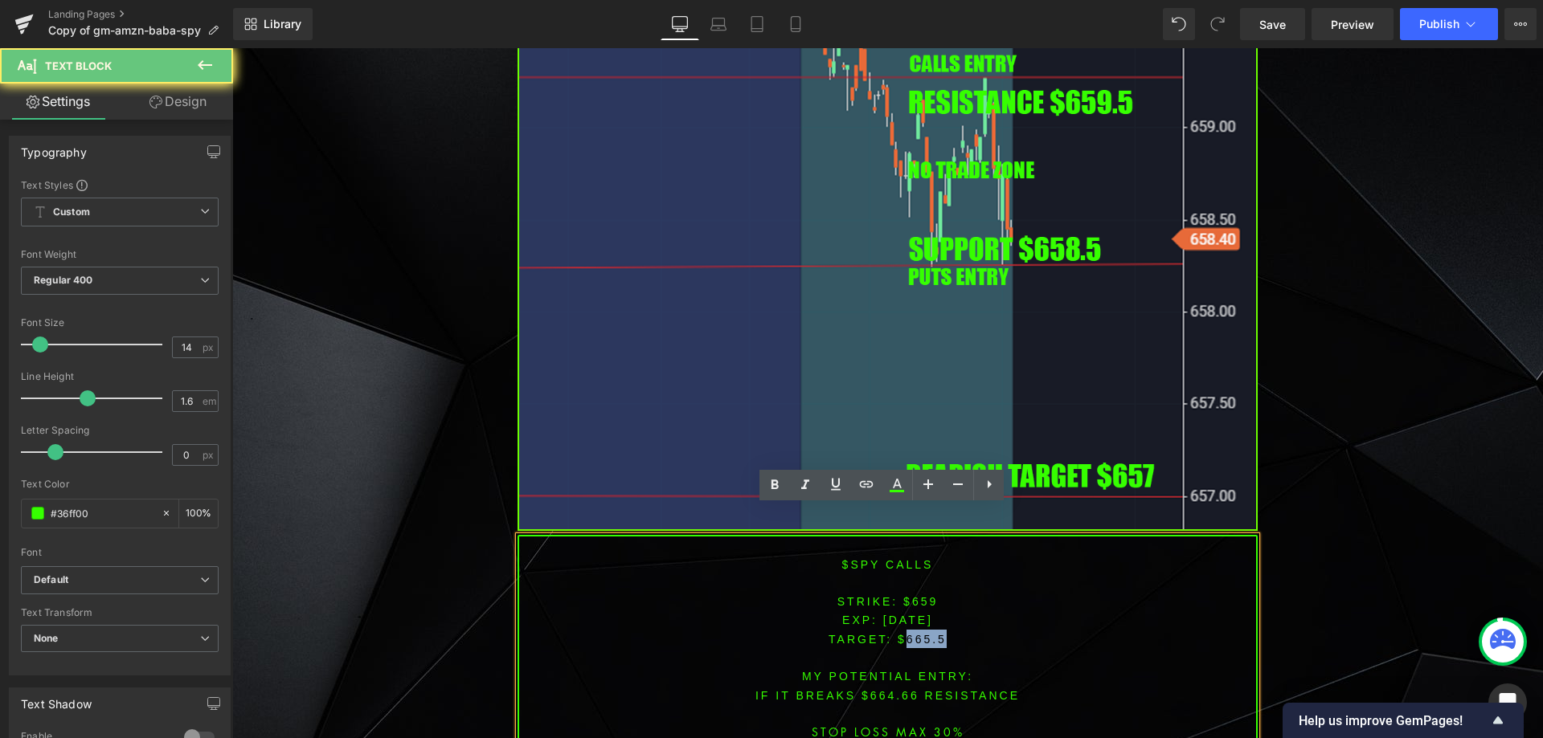
click at [914, 633] on span "TARGET: $665.5" at bounding box center [887, 639] width 118 height 13
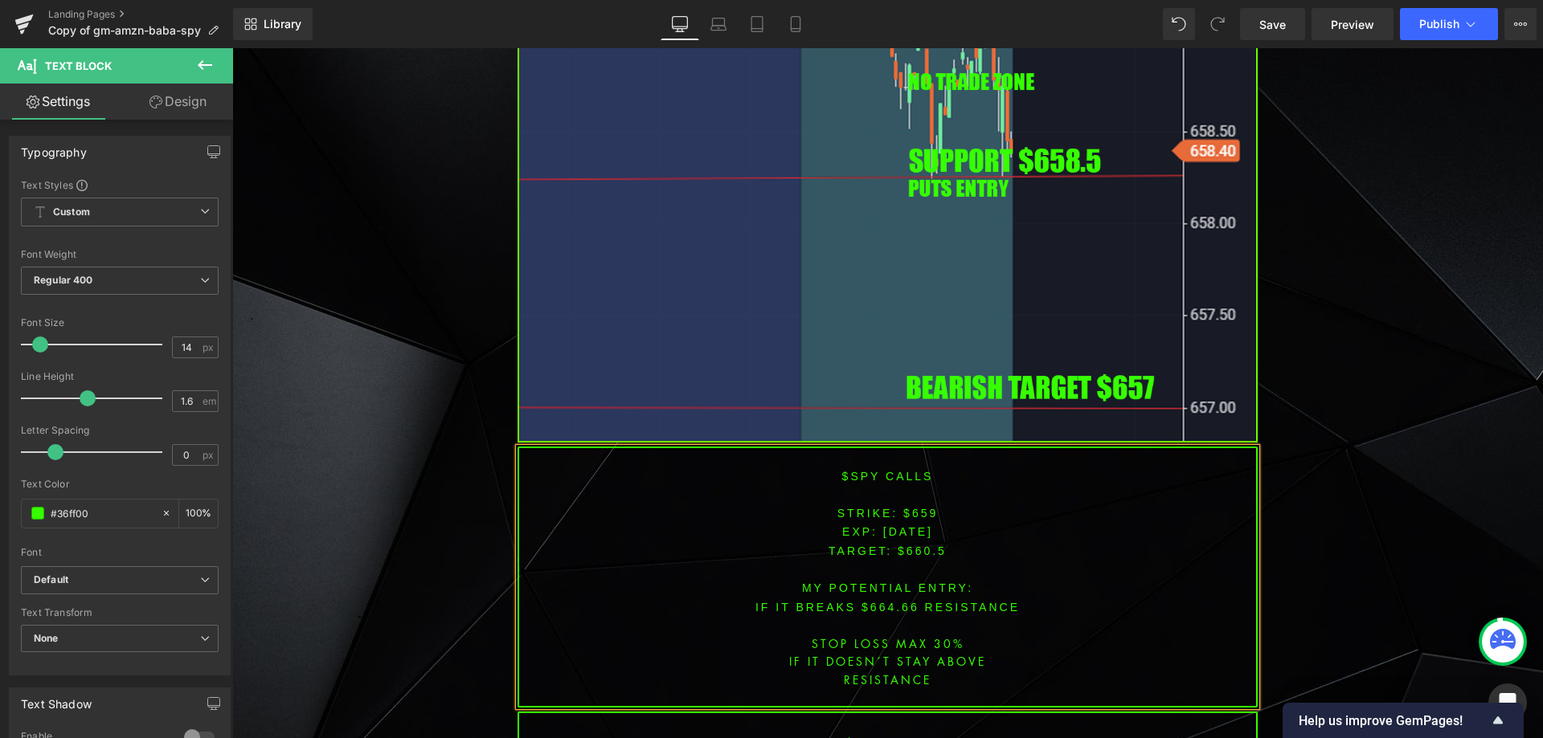
scroll to position [6277, 0]
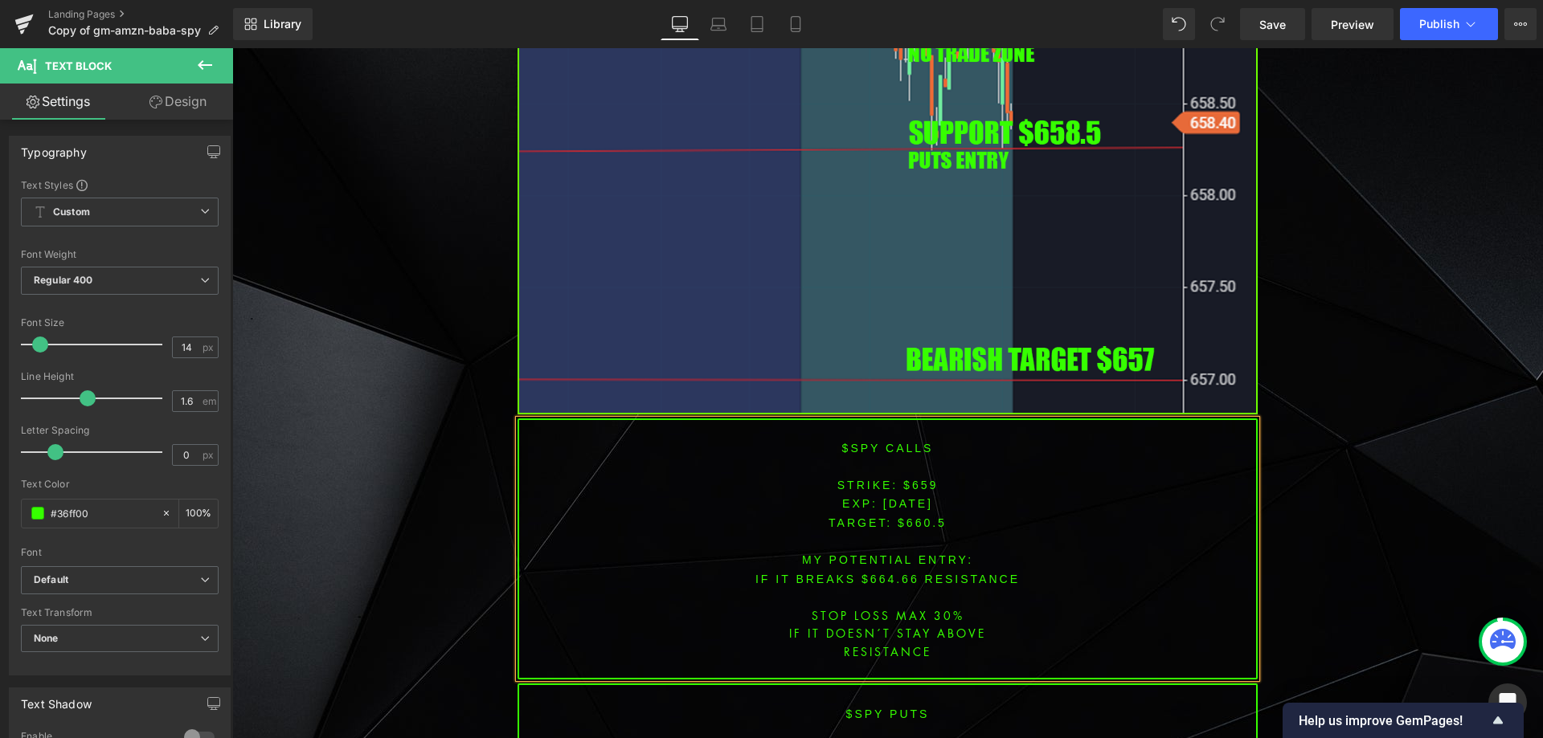
click at [887, 573] on font "IF IT breaks $664.66 resistance" at bounding box center [887, 579] width 264 height 13
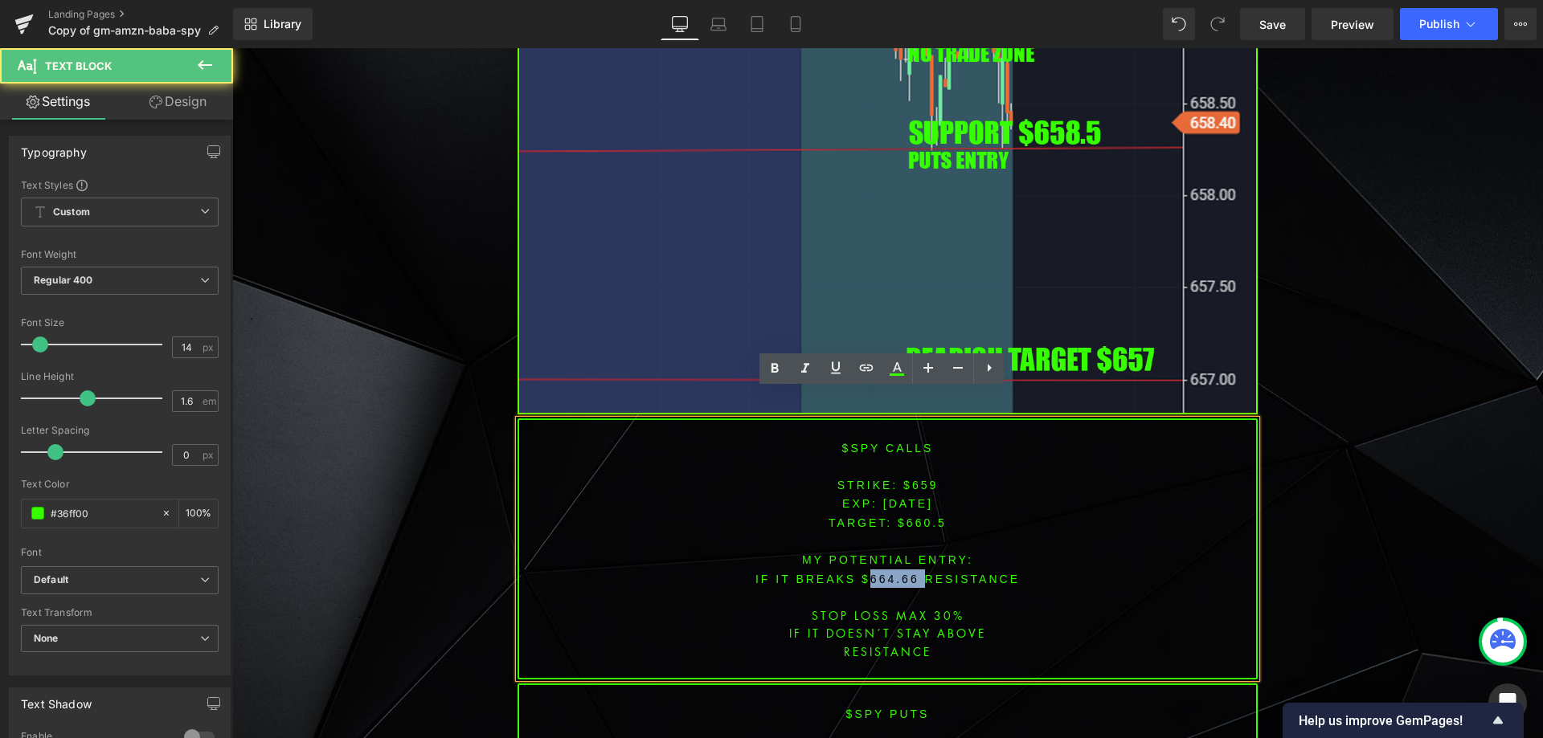
click at [887, 573] on font "IF IT breaks $664.66 resistance" at bounding box center [887, 579] width 264 height 13
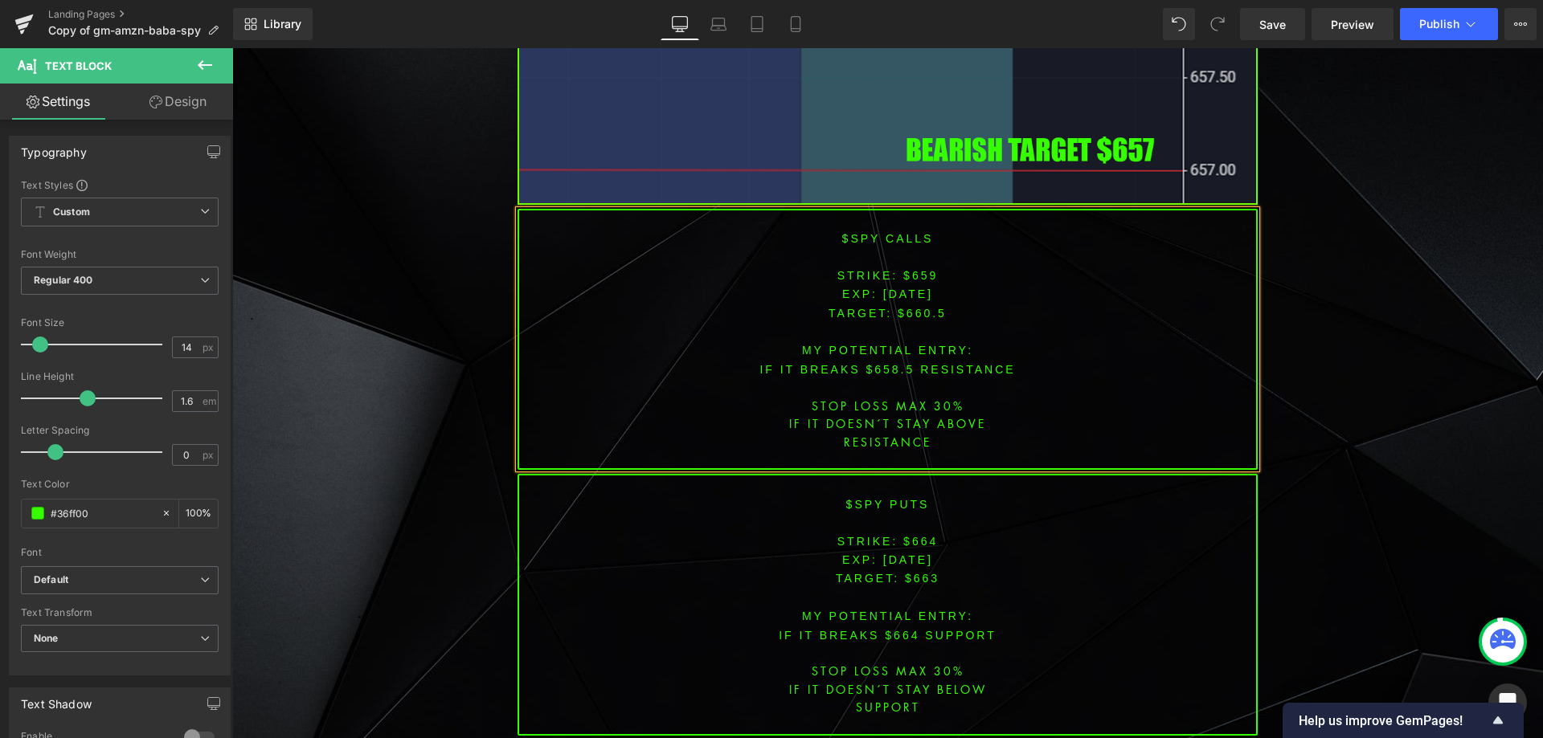
scroll to position [6518, 0]
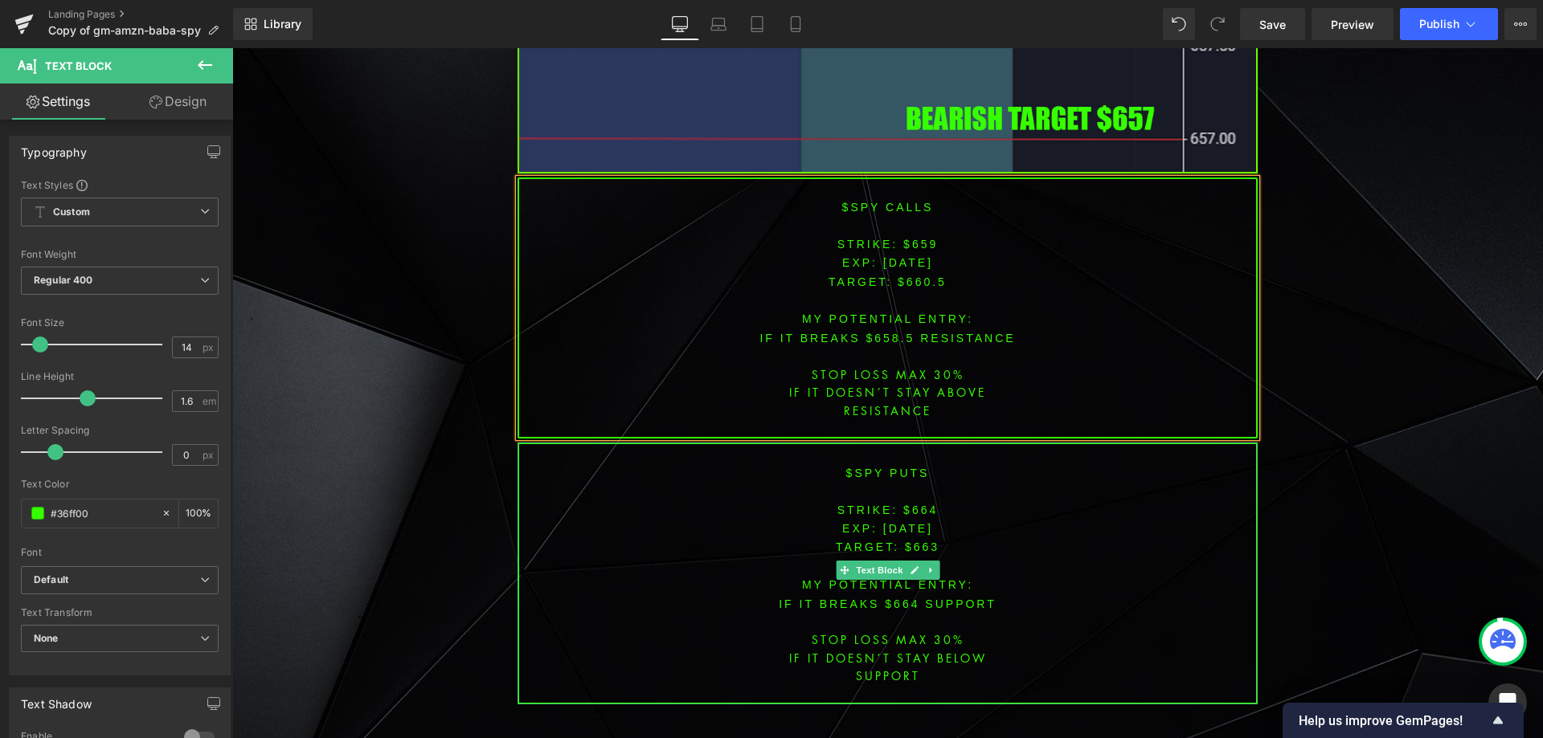
click at [906, 504] on font "STRIKE: $664" at bounding box center [887, 510] width 101 height 13
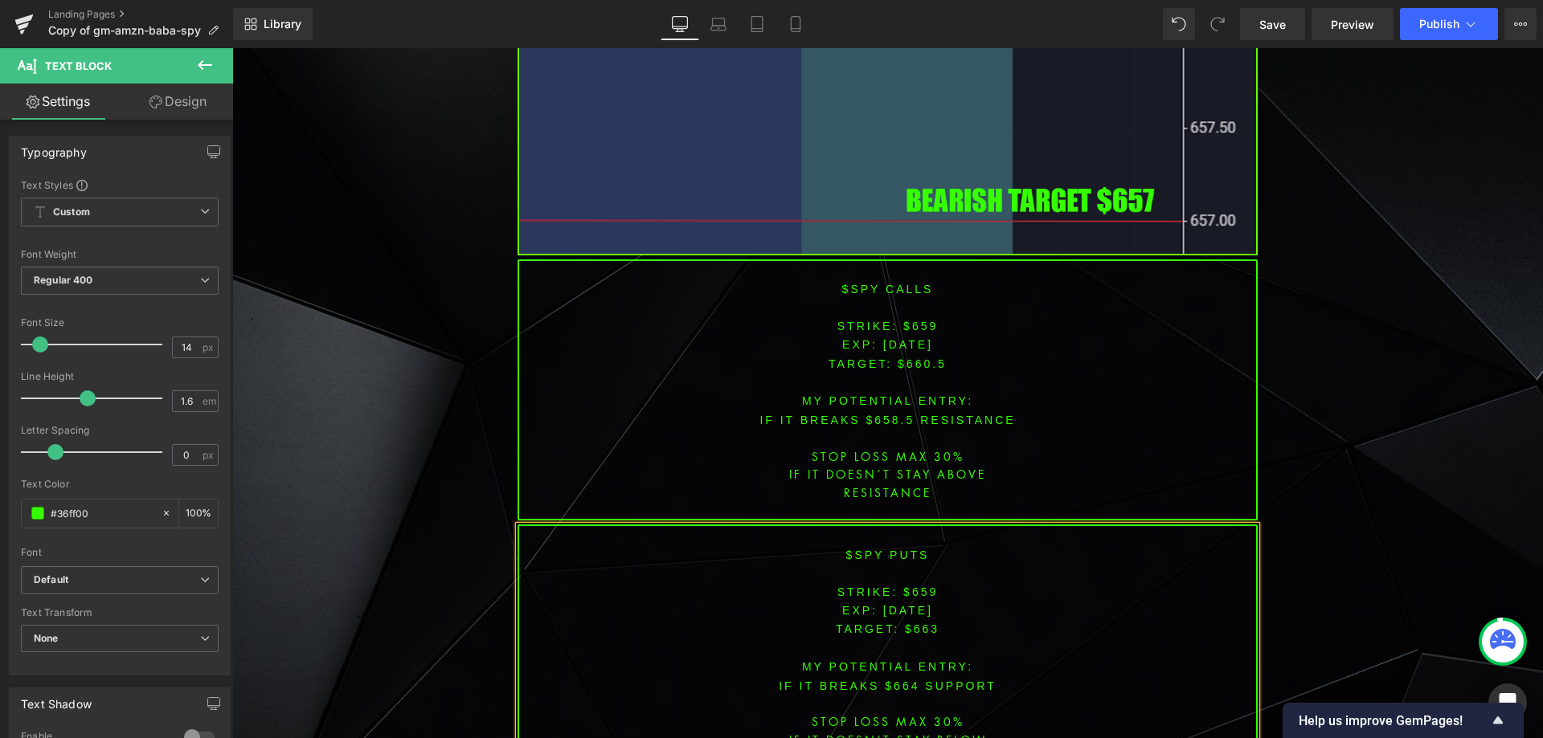
scroll to position [6501, 0]
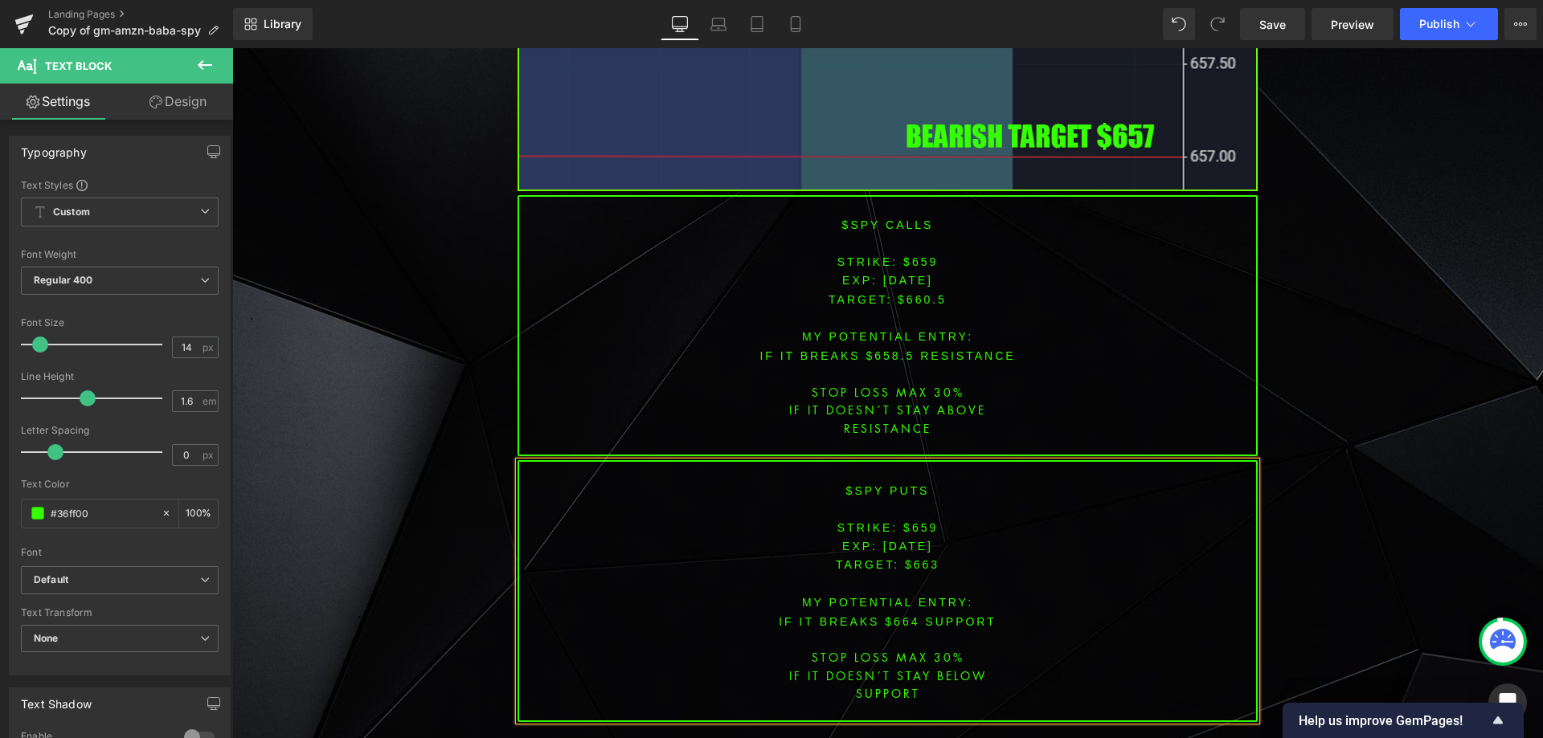
click at [915, 558] on span "TARGET: $663" at bounding box center [888, 564] width 104 height 13
click at [896, 615] on font "IF IT breaks $664 SUPPORT" at bounding box center [888, 621] width 218 height 13
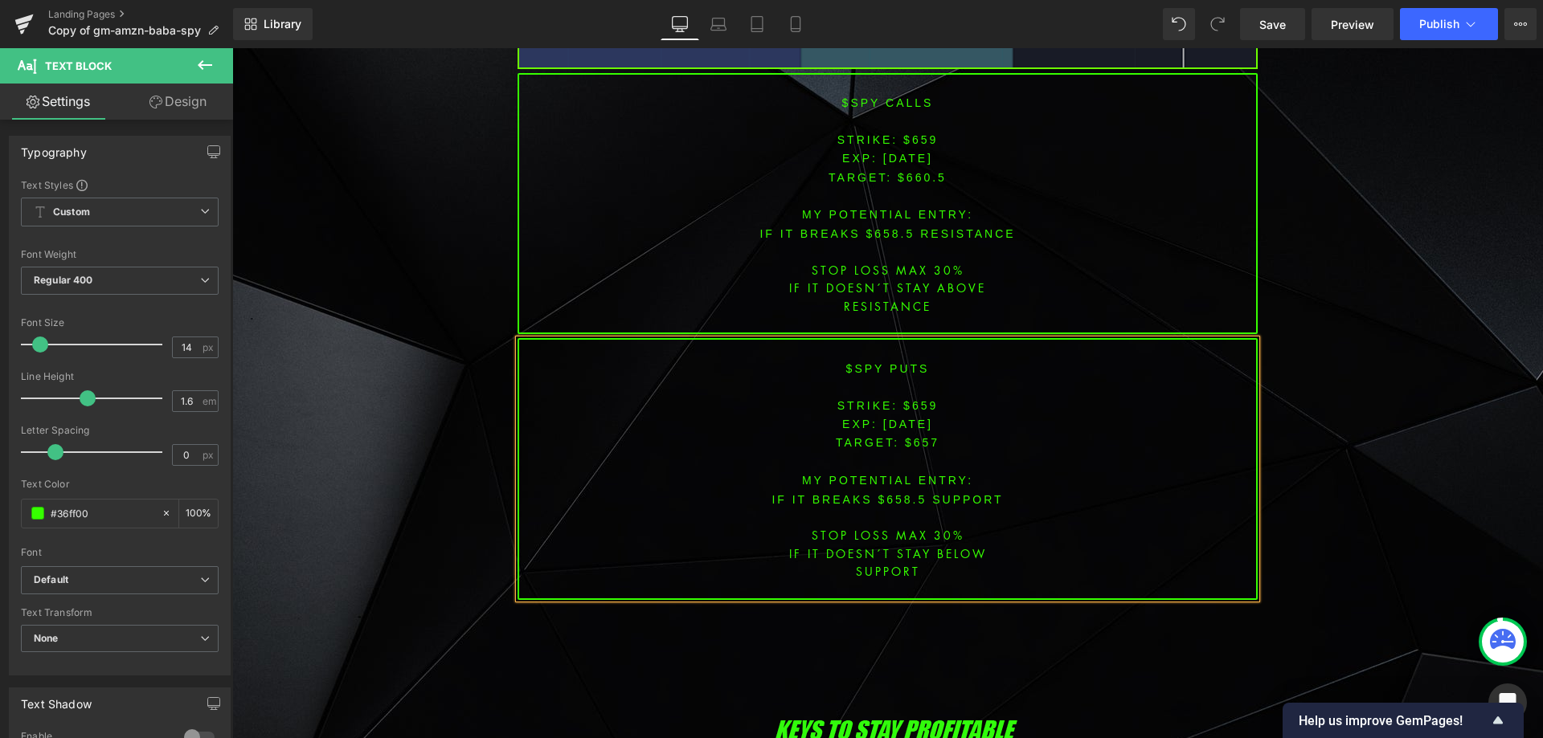
scroll to position [6671, 0]
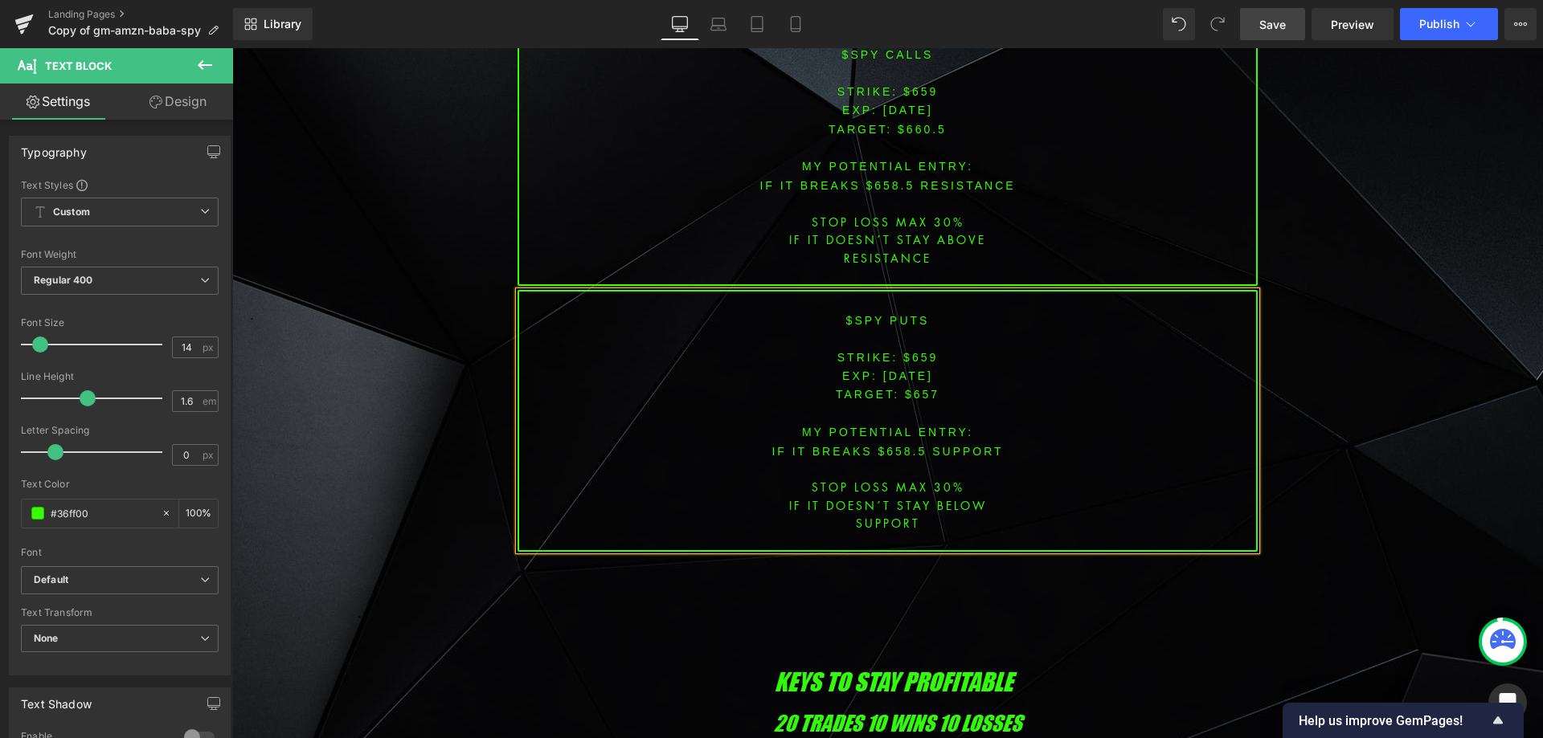
click at [1281, 21] on span "Save" at bounding box center [1272, 24] width 27 height 17
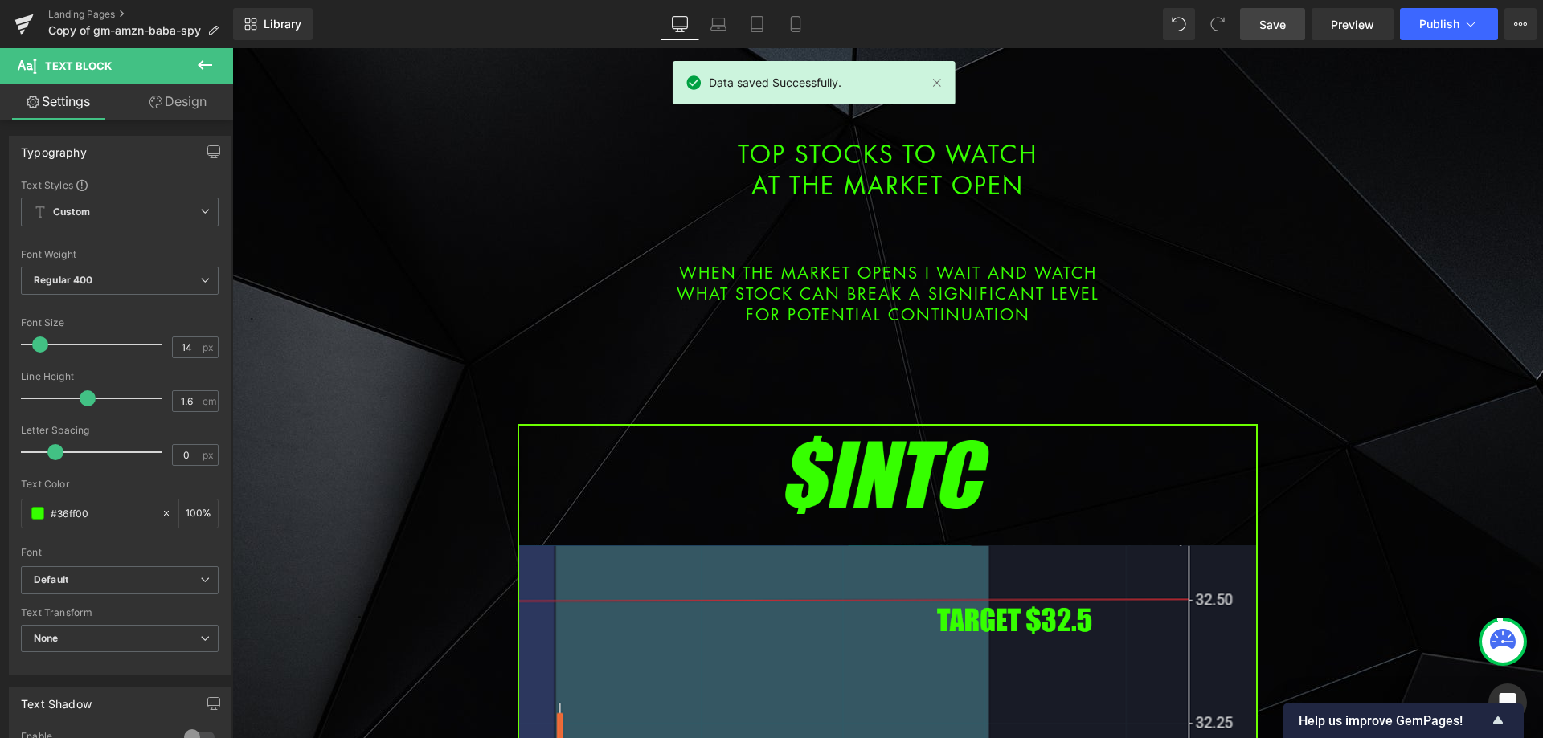
scroll to position [0, 0]
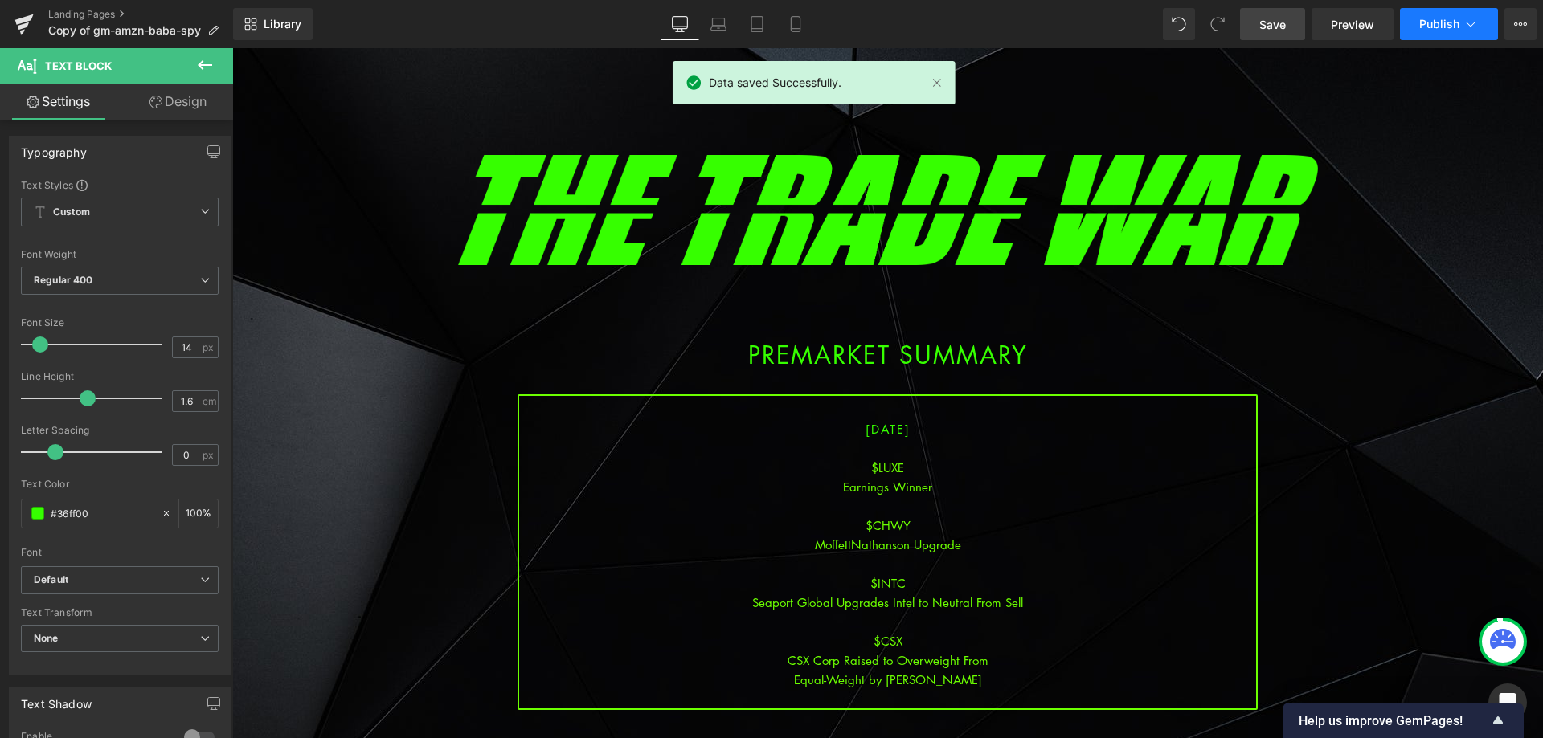
click at [1464, 39] on button "Publish" at bounding box center [1449, 24] width 98 height 32
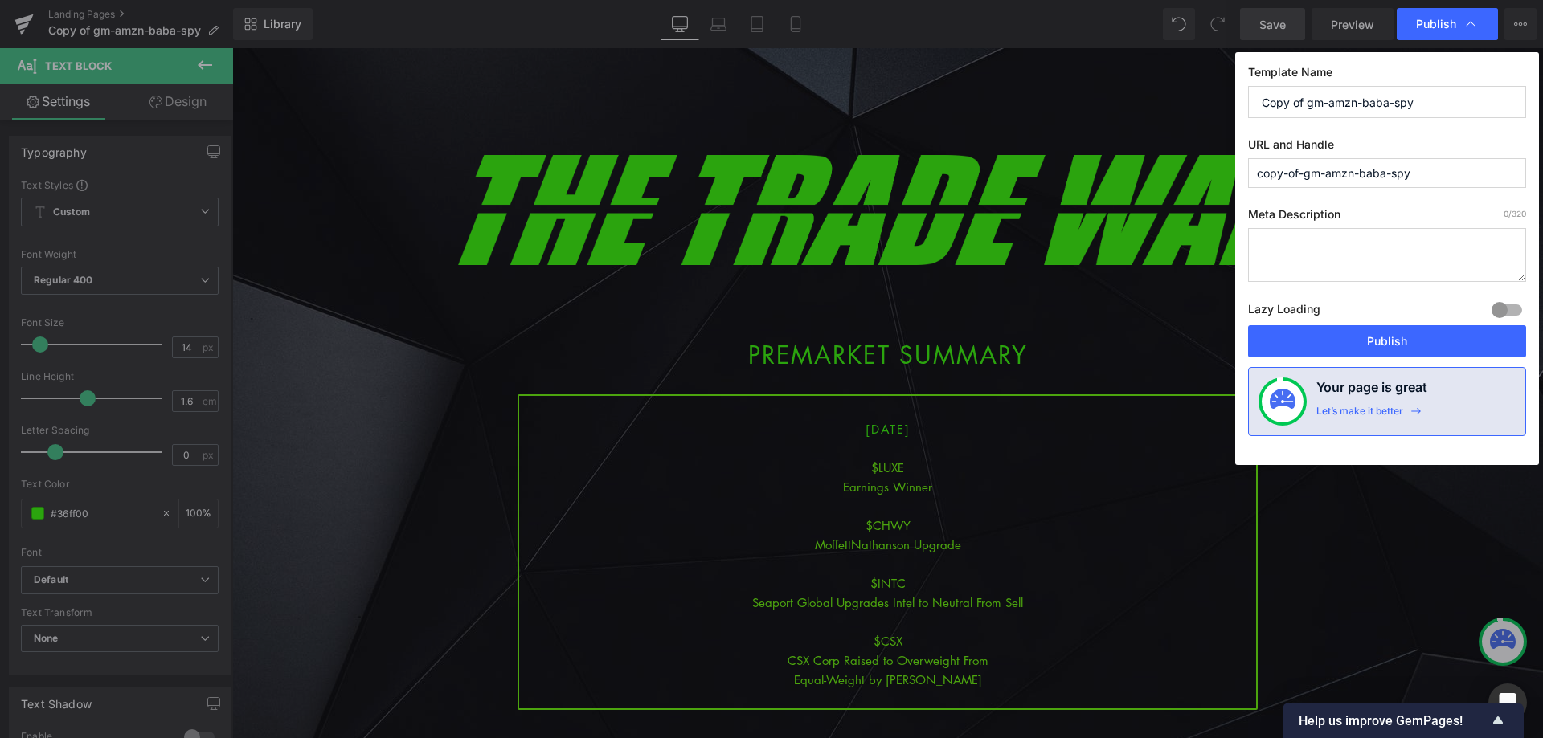
drag, startPoint x: 1416, startPoint y: 102, endPoint x: 1206, endPoint y: 77, distance: 212.0
click at [1206, 77] on div "Publish Template Name Copy of gm-amzn-baba-spy URL and Handle copy-of-gm-amzn-b…" at bounding box center [771, 369] width 1543 height 738
drag, startPoint x: 1412, startPoint y: 101, endPoint x: 1092, endPoint y: 119, distance: 320.3
click at [1081, 108] on div "Publish Template Name intc-luxe-chwy-csx-spy URL and Handle copy-of-gm-amzn-bab…" at bounding box center [771, 369] width 1543 height 738
type input "intc-luxe-chwy-csx-spy"
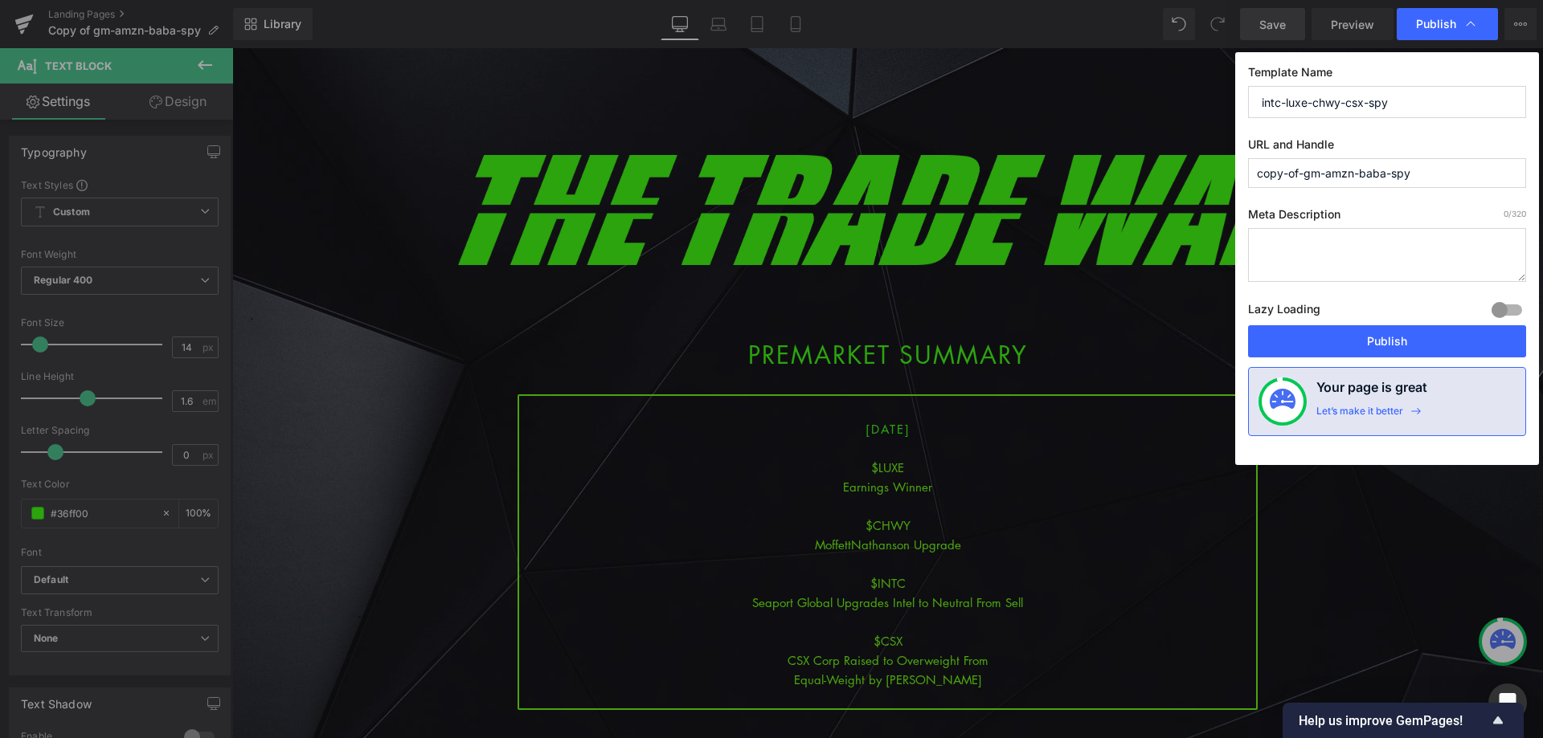
drag, startPoint x: 1425, startPoint y: 178, endPoint x: 1132, endPoint y: 171, distance: 292.5
click at [1132, 171] on div "Publish Template Name intc-luxe-chwy-csx-spy URL and Handle copy-of-gm-amzn-bab…" at bounding box center [771, 369] width 1543 height 738
paste input "intc-luxe-chwy-csx"
type input "intc-luxe-chwy-csx-spy"
drag, startPoint x: 1380, startPoint y: 328, endPoint x: 709, endPoint y: 391, distance: 673.9
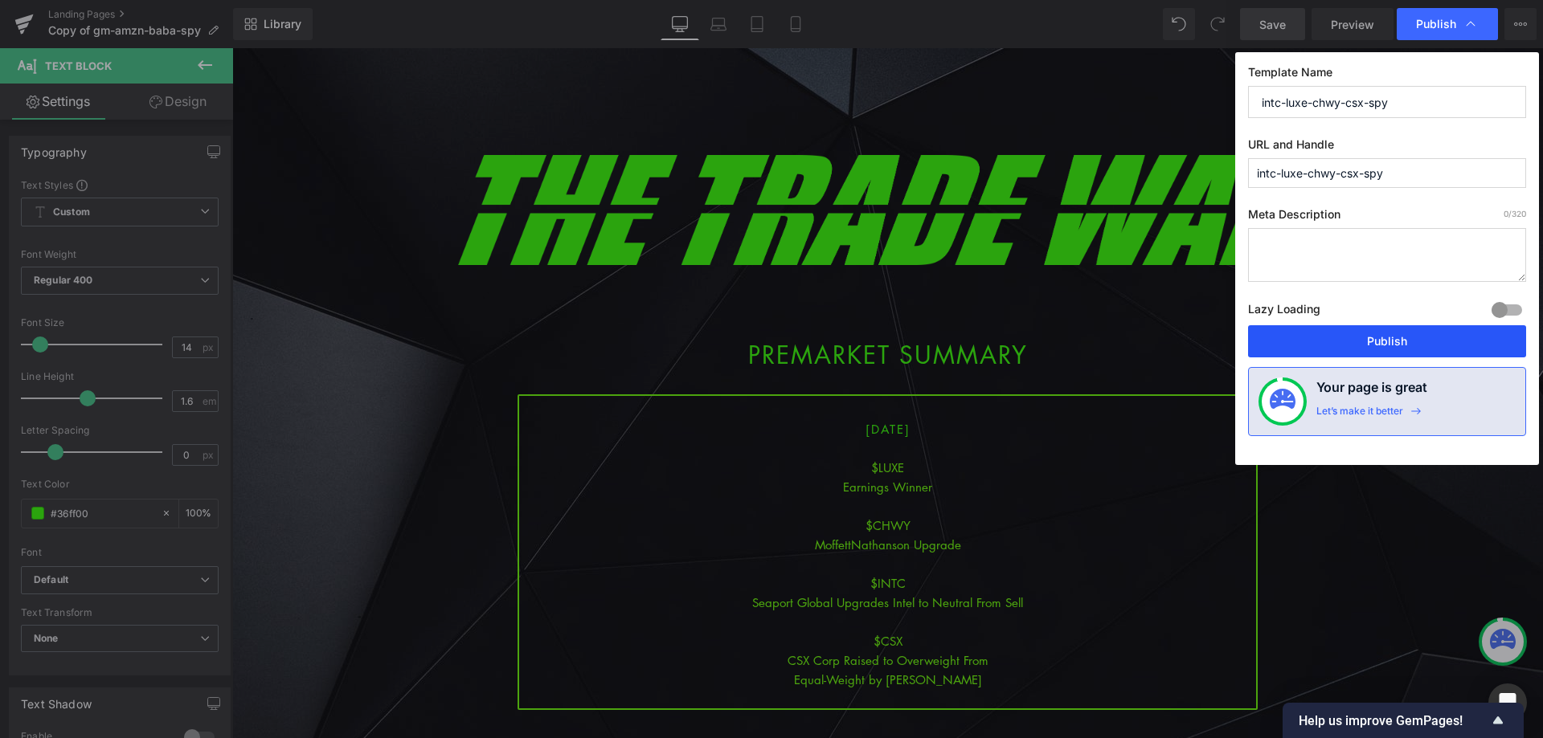
click at [1380, 328] on button "Publish" at bounding box center [1387, 341] width 278 height 32
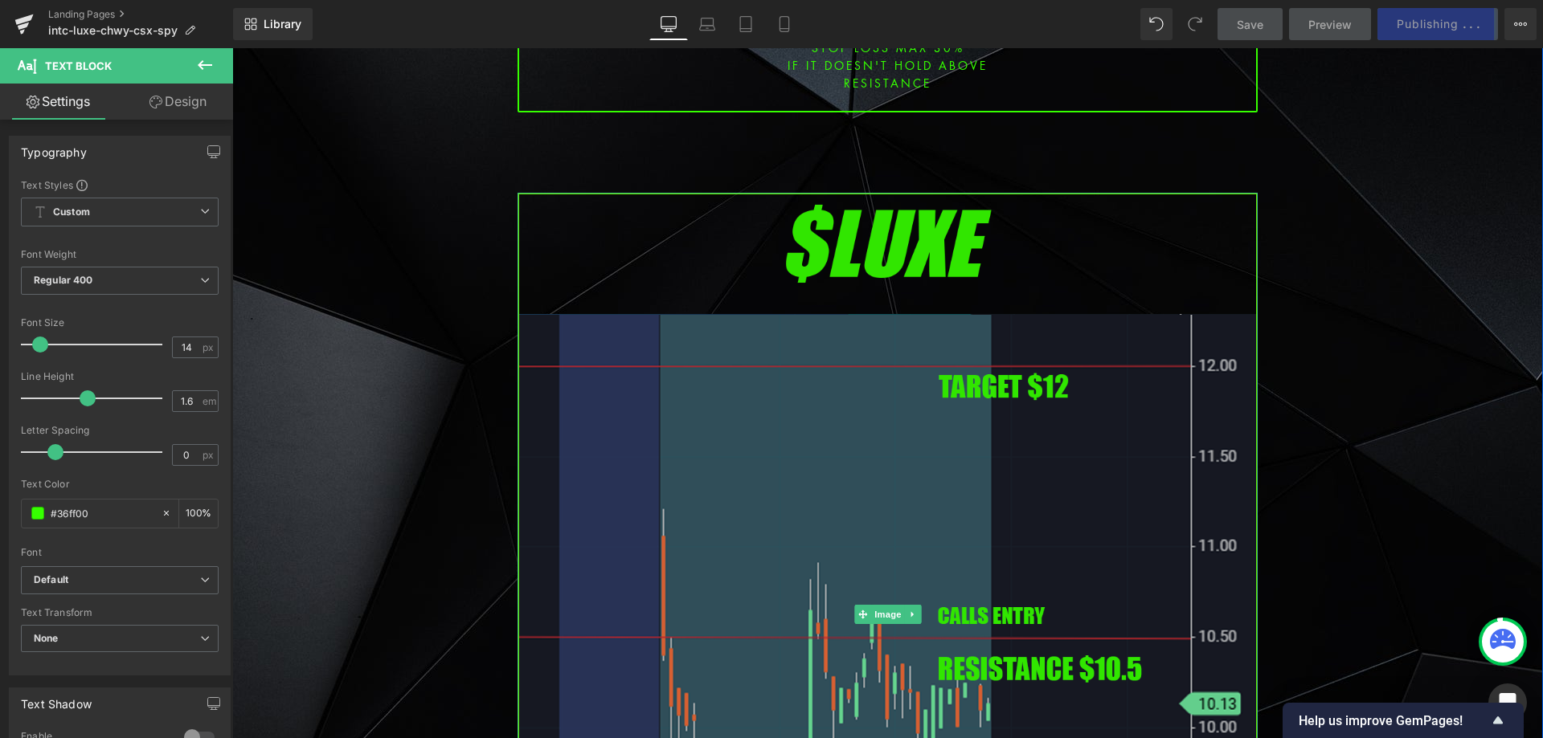
scroll to position [2089, 0]
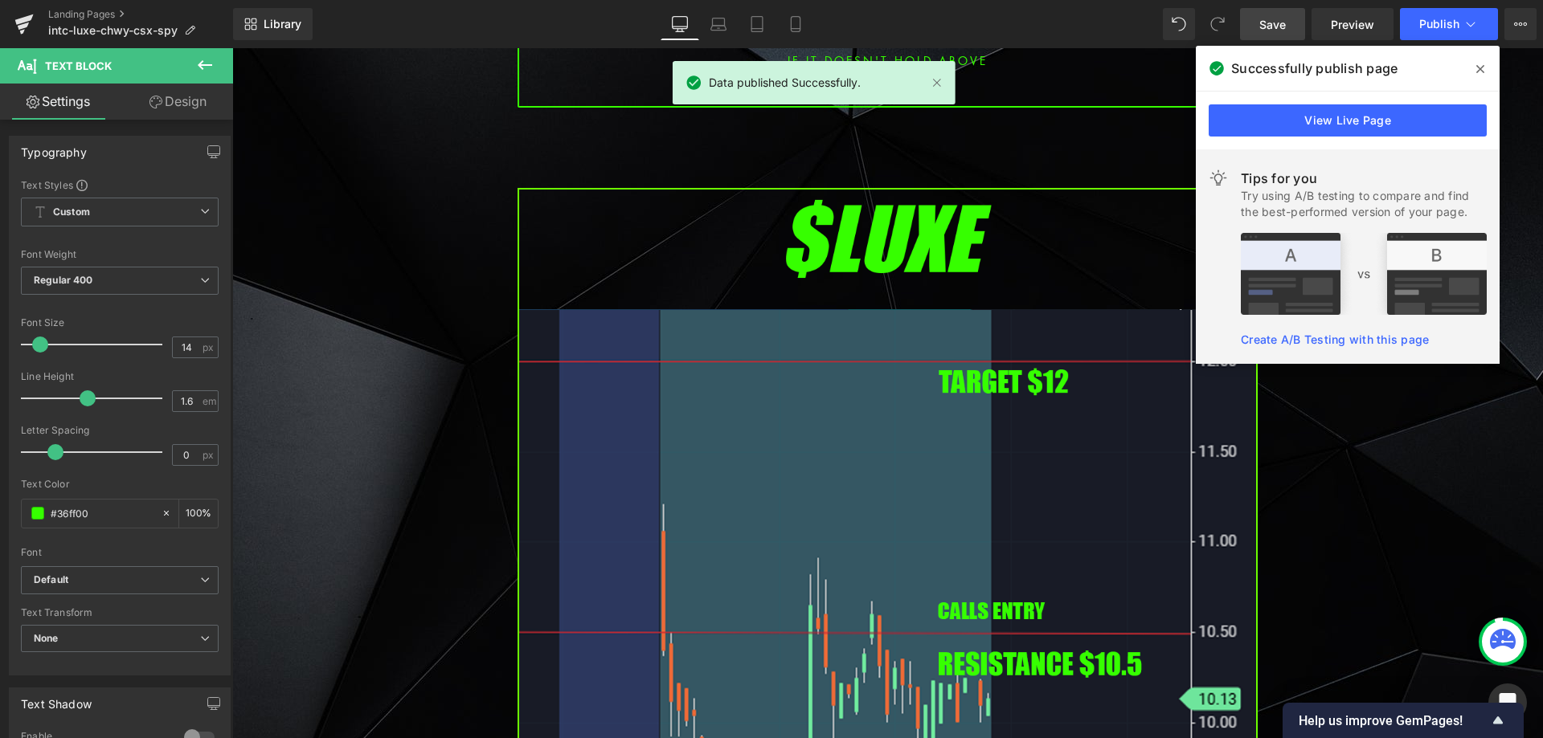
click at [1482, 68] on icon at bounding box center [1480, 69] width 8 height 13
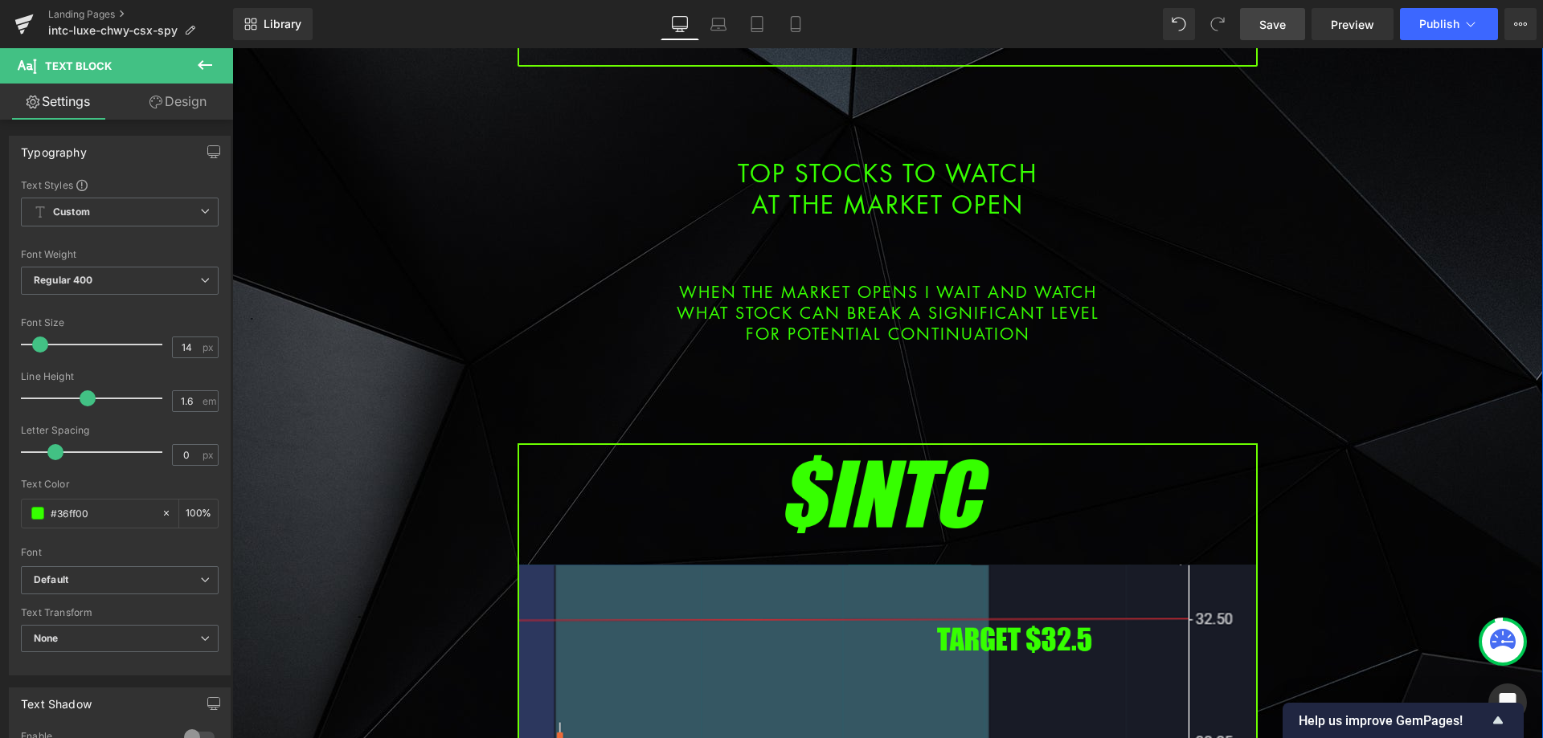
scroll to position [321, 0]
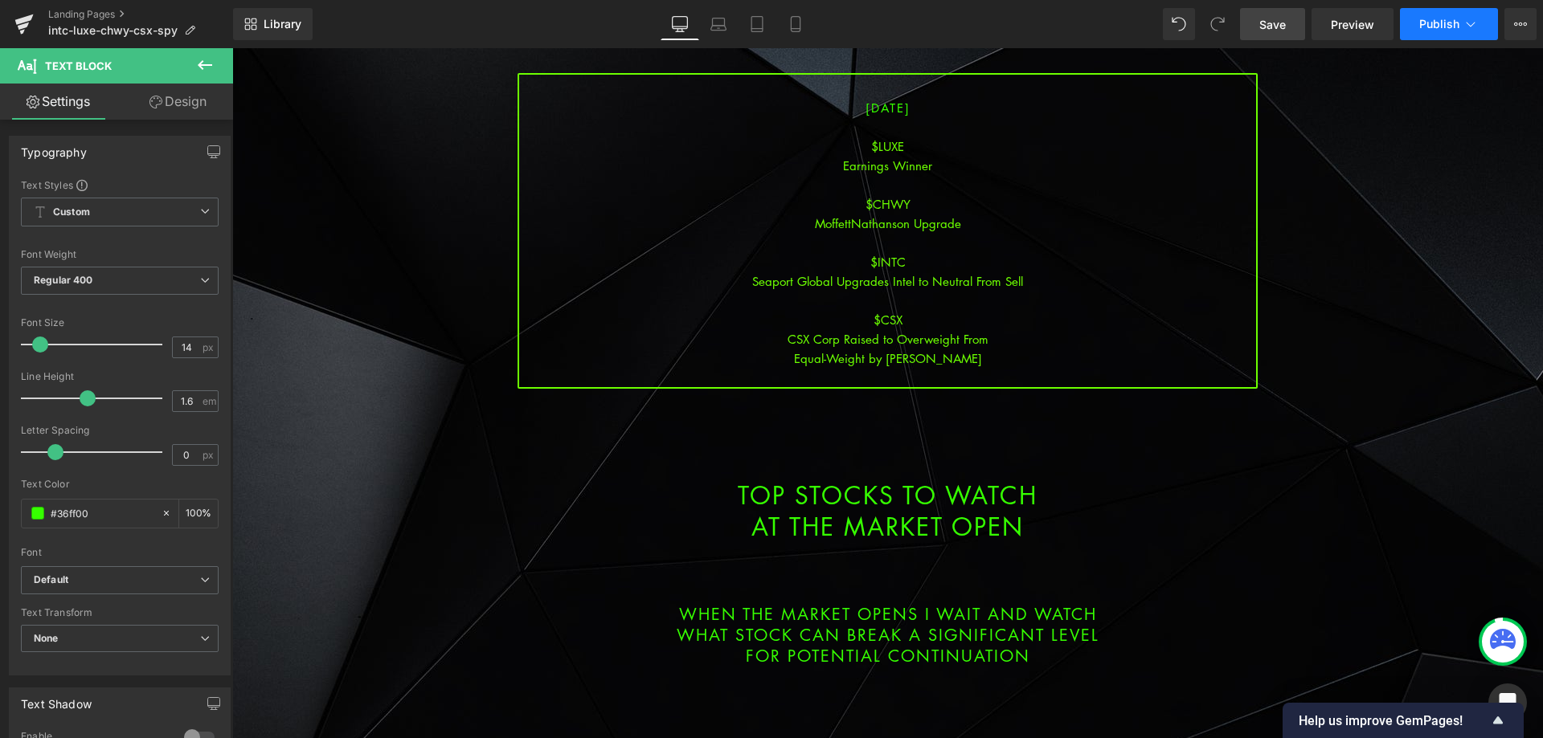
click at [1455, 18] on span "Publish" at bounding box center [1439, 24] width 40 height 13
